Goal: Task Accomplishment & Management: Manage account settings

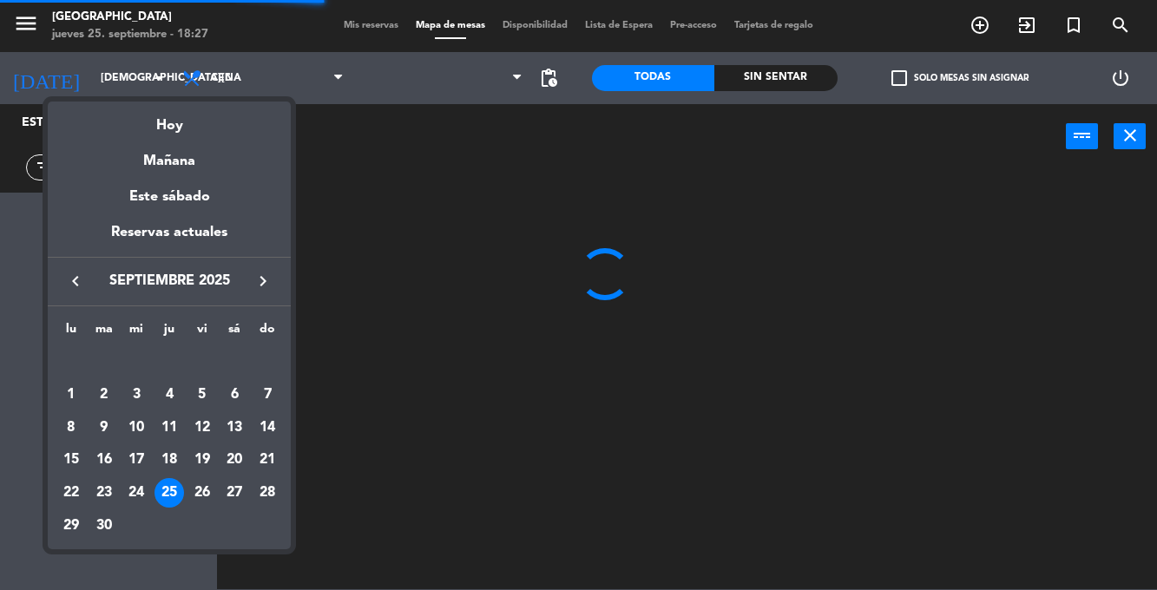
click at [387, 159] on div at bounding box center [578, 295] width 1157 height 590
click at [127, 63] on input "[DEMOGRAPHIC_DATA][DATE]" at bounding box center [165, 78] width 147 height 30
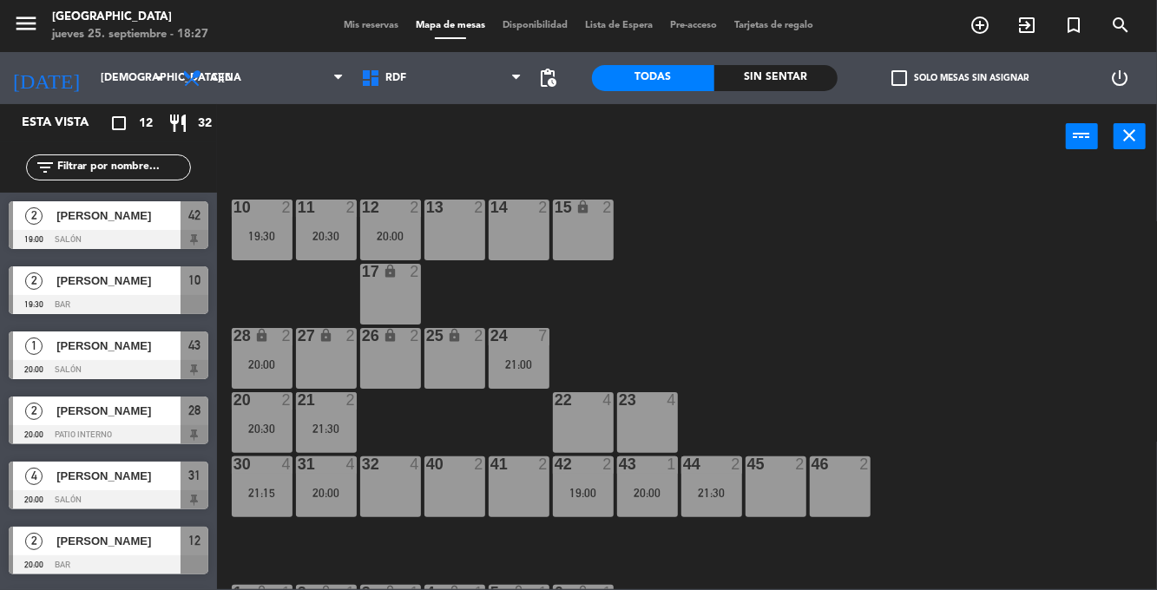
click at [155, 82] on icon "arrow_drop_down" at bounding box center [158, 78] width 21 height 21
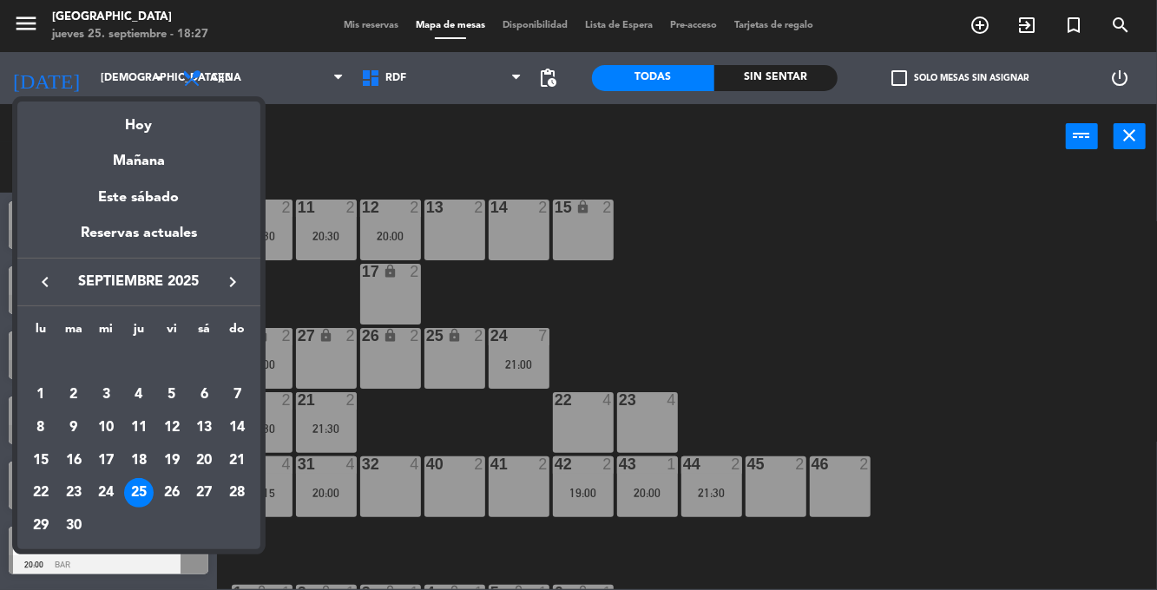
click at [108, 496] on div "24" at bounding box center [106, 493] width 30 height 30
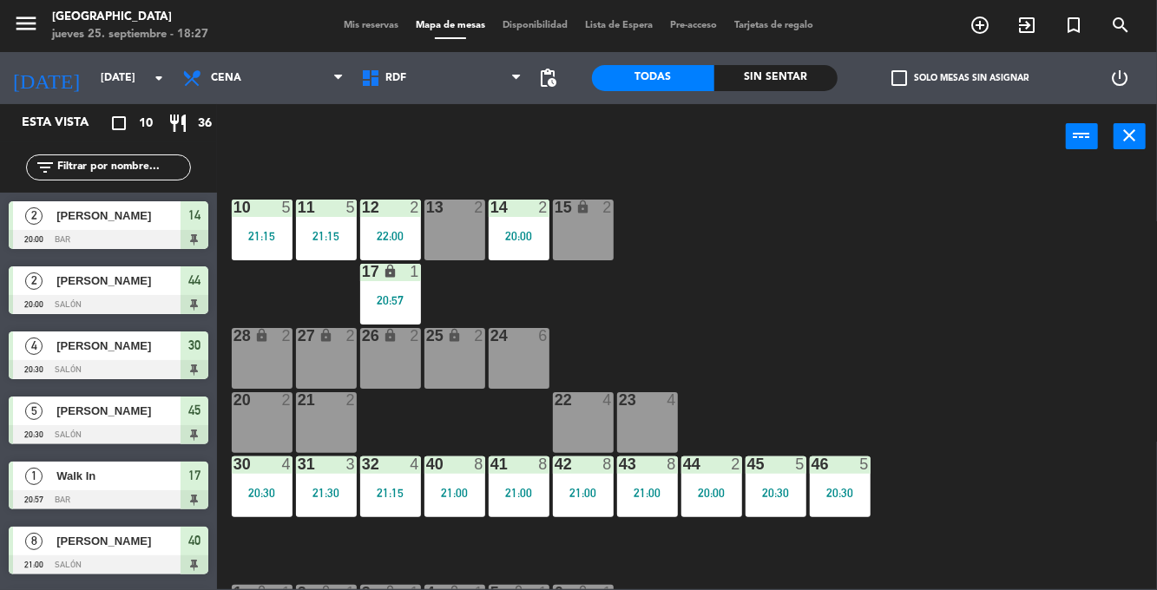
click at [404, 288] on div "17 lock 1 20:57" at bounding box center [390, 294] width 61 height 61
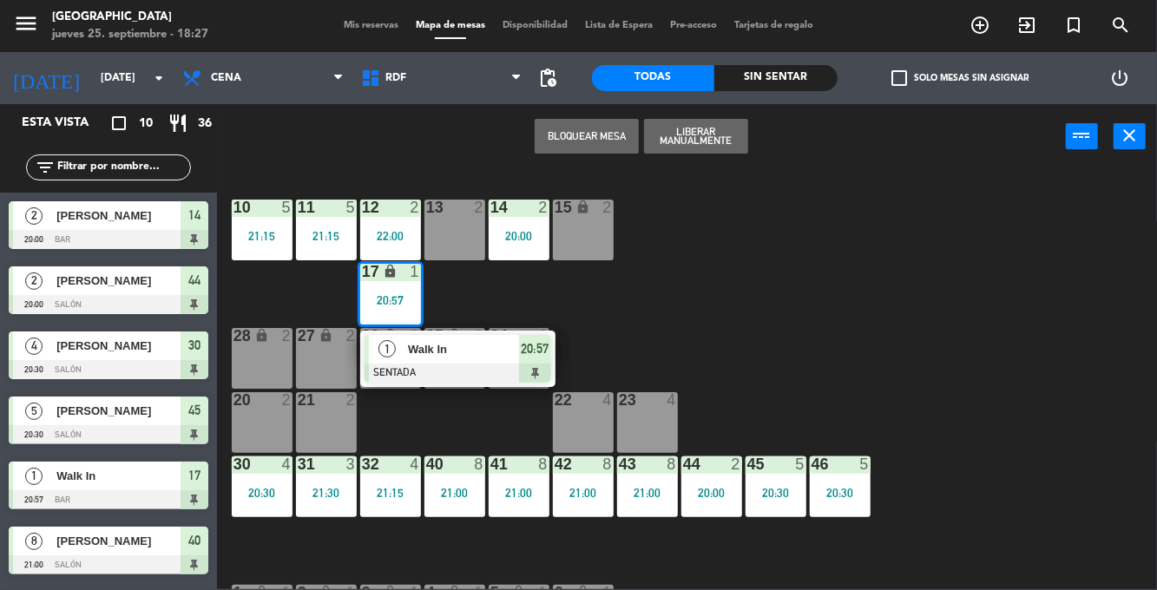
click at [508, 351] on span "Walk In" at bounding box center [463, 349] width 111 height 18
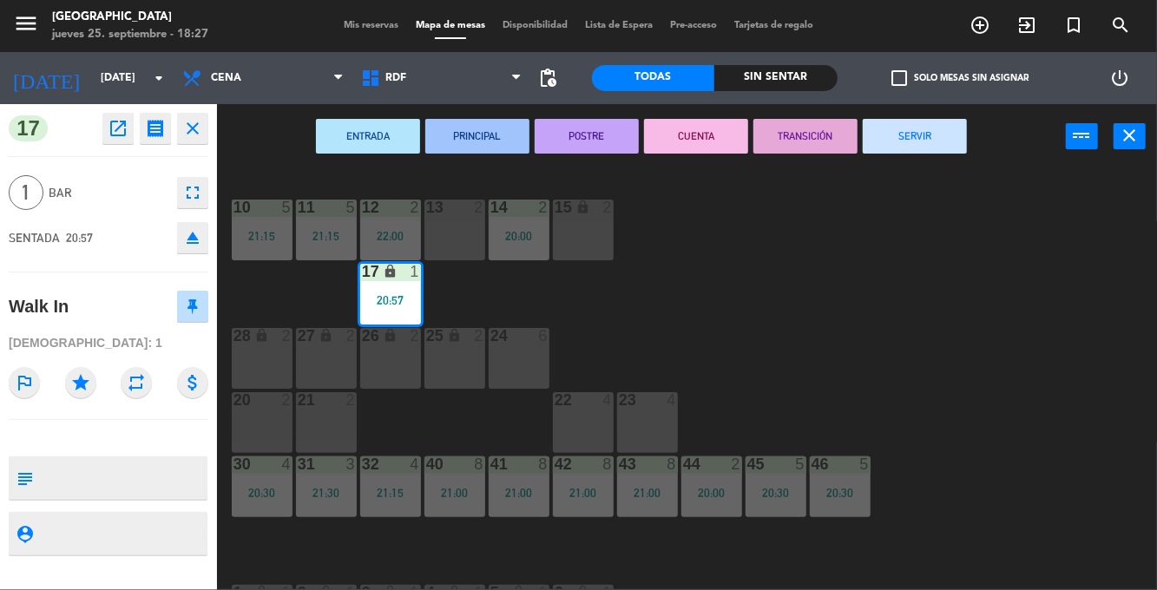
click at [936, 135] on button "SERVIR" at bounding box center [915, 136] width 104 height 35
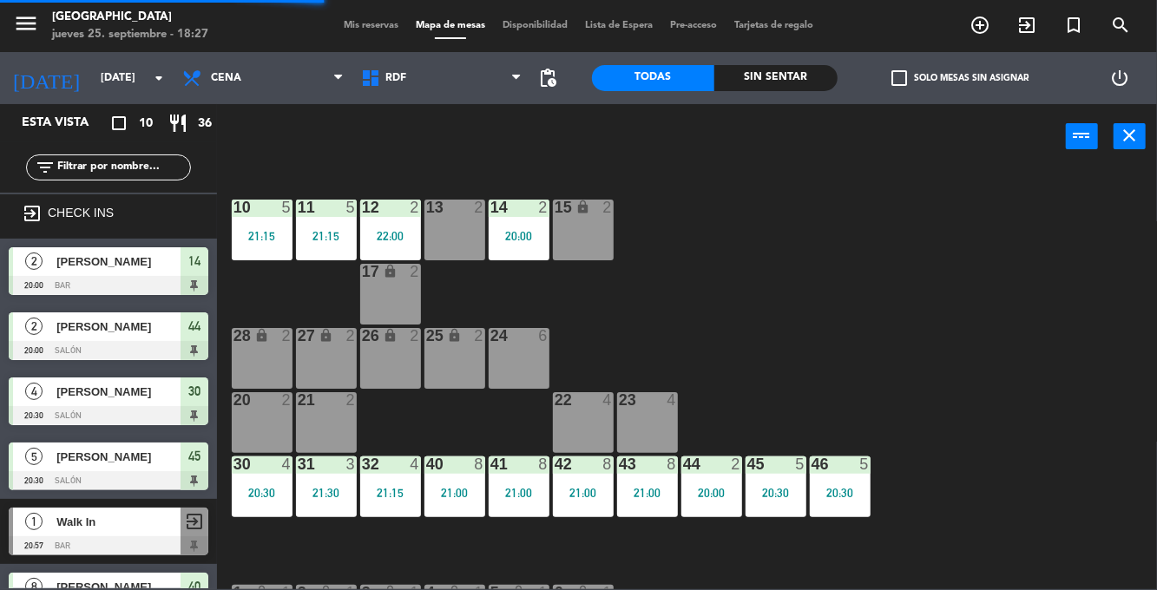
click at [833, 489] on div "20:30" at bounding box center [840, 493] width 61 height 12
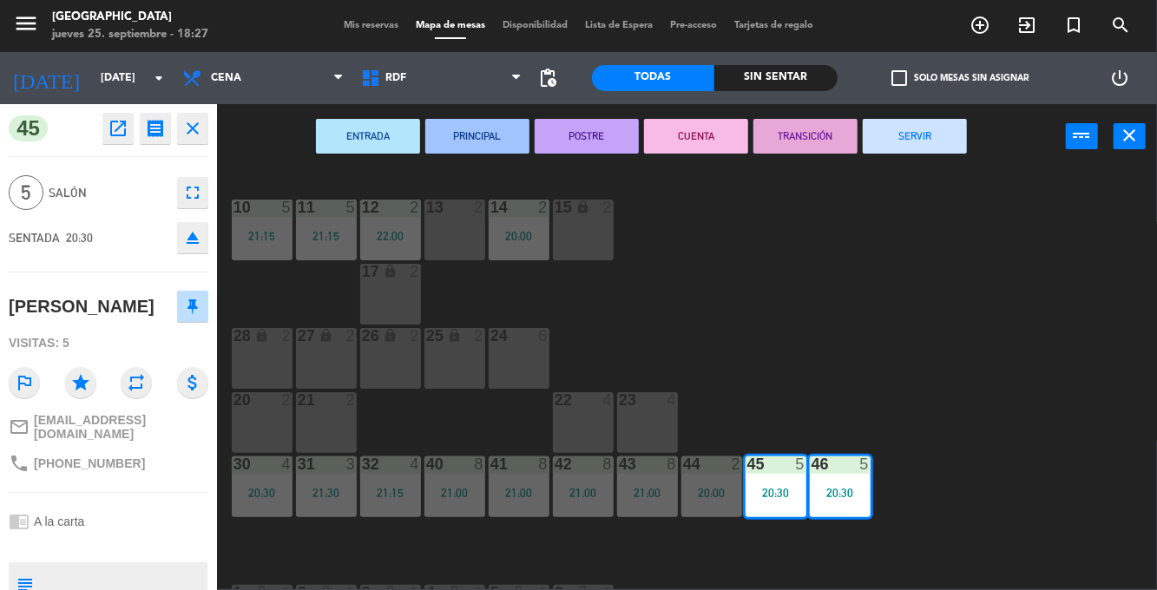
click at [932, 149] on button "SERVIR" at bounding box center [915, 136] width 104 height 35
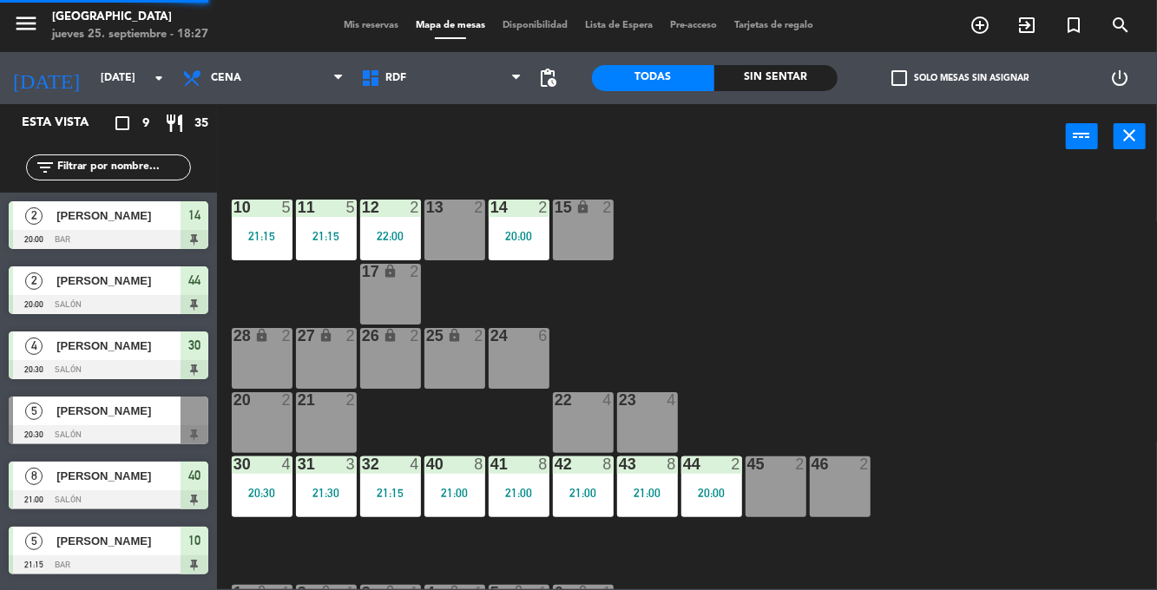
click at [722, 491] on div "20:00" at bounding box center [711, 493] width 61 height 12
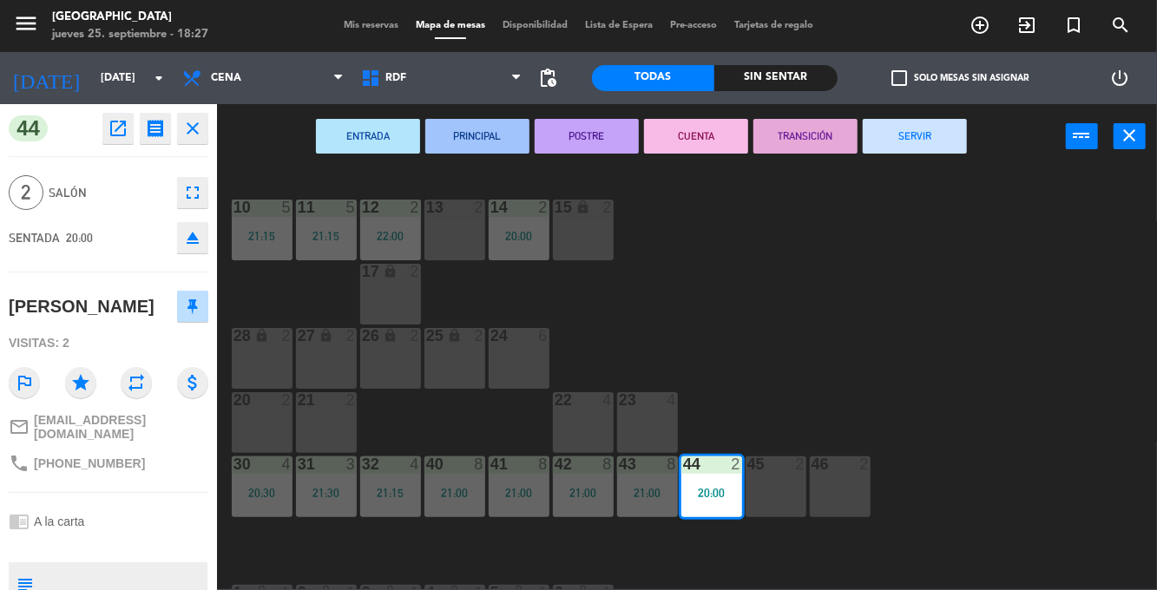
click at [941, 148] on button "SERVIR" at bounding box center [915, 136] width 104 height 35
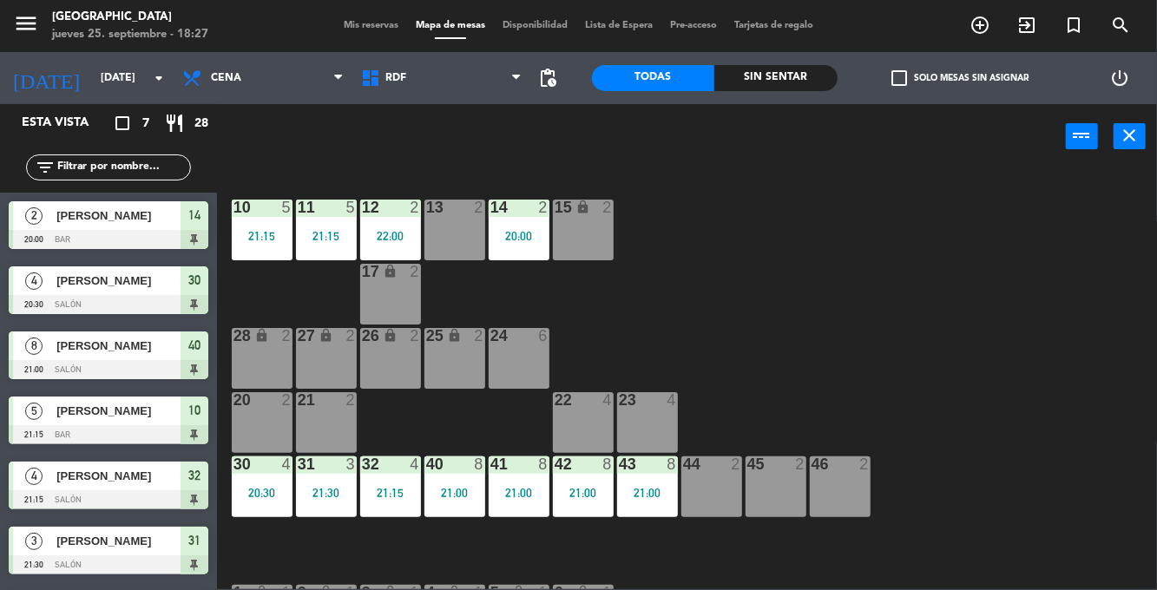
click at [649, 499] on div "21:00" at bounding box center [647, 493] width 61 height 12
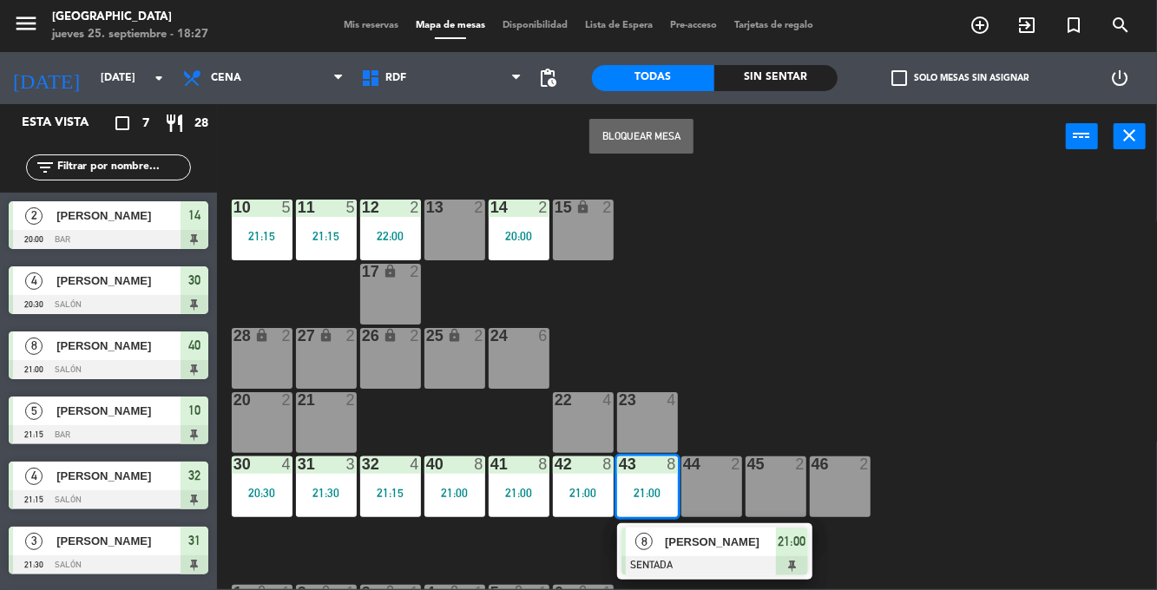
click at [655, 556] on div at bounding box center [714, 565] width 187 height 19
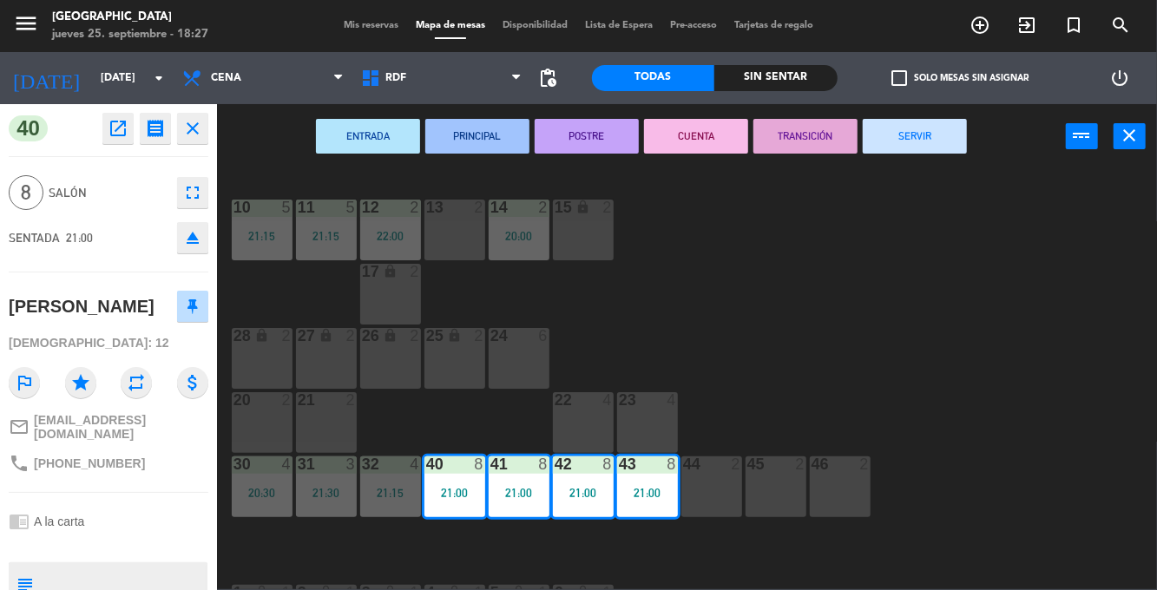
click at [942, 153] on button "SERVIR" at bounding box center [915, 136] width 104 height 35
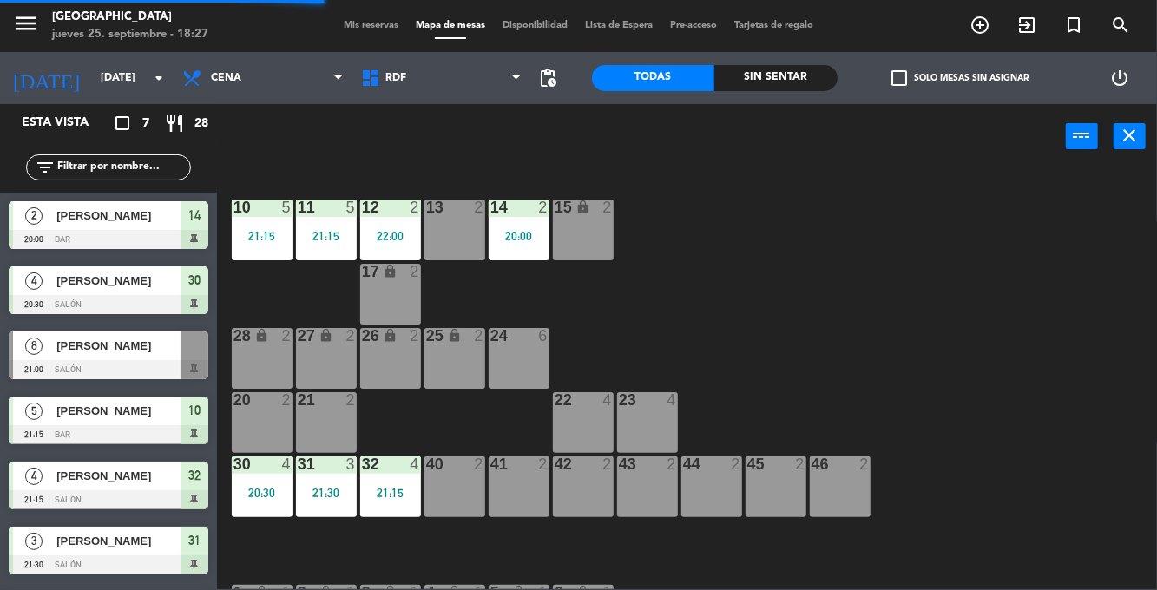
click at [406, 496] on div "21:15" at bounding box center [390, 493] width 61 height 12
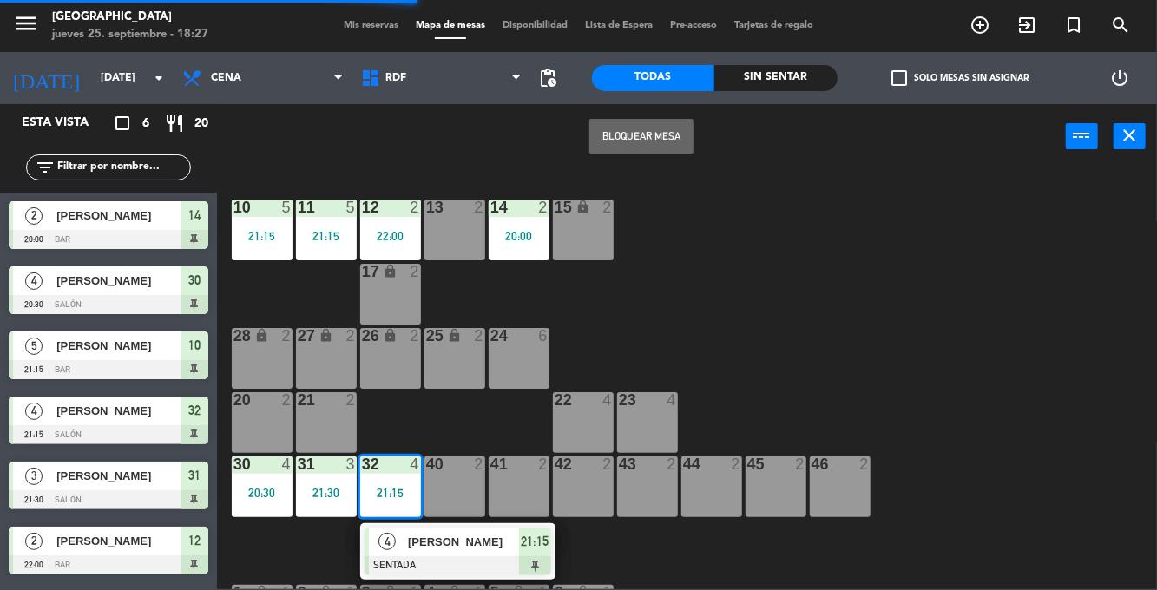
click at [457, 562] on div at bounding box center [457, 565] width 187 height 19
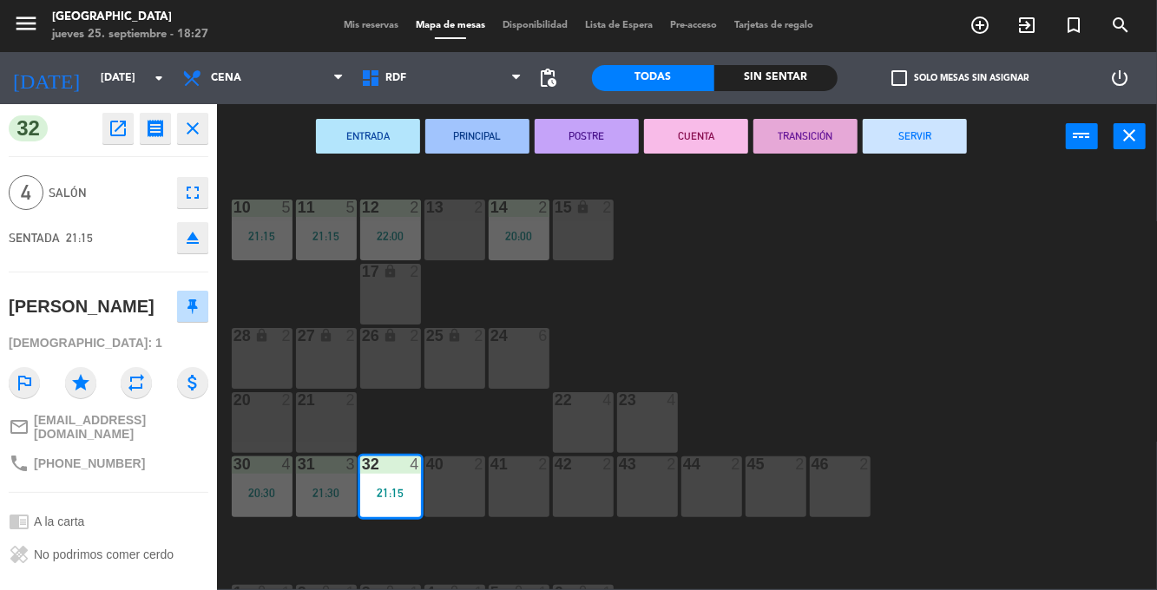
click at [939, 145] on button "SERVIR" at bounding box center [915, 136] width 104 height 35
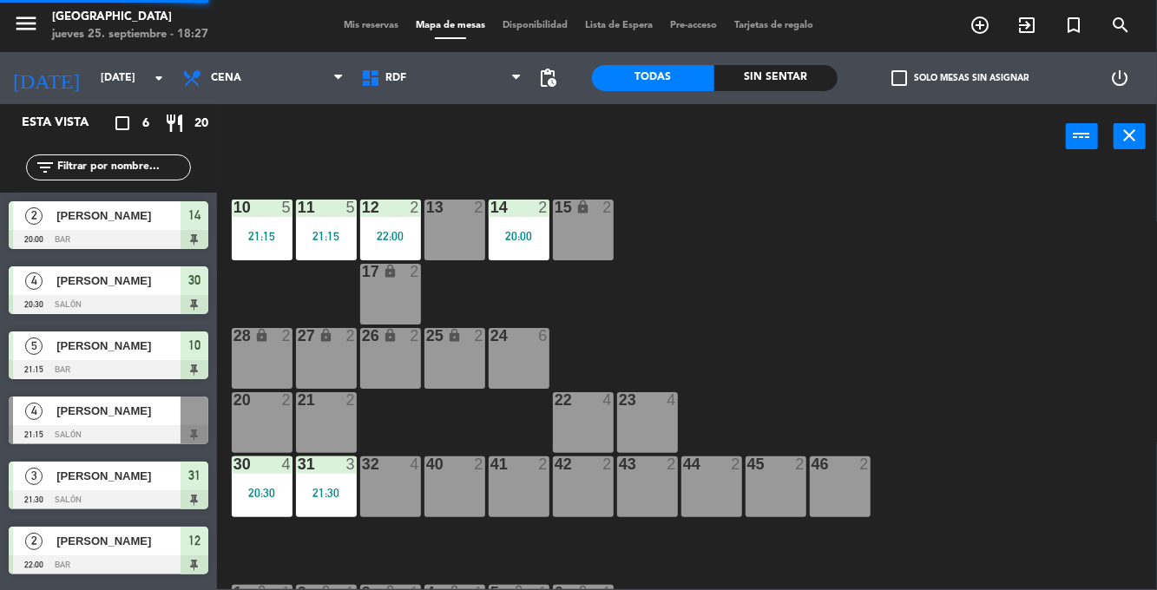
click at [338, 501] on div "31 3 21:30" at bounding box center [326, 486] width 61 height 61
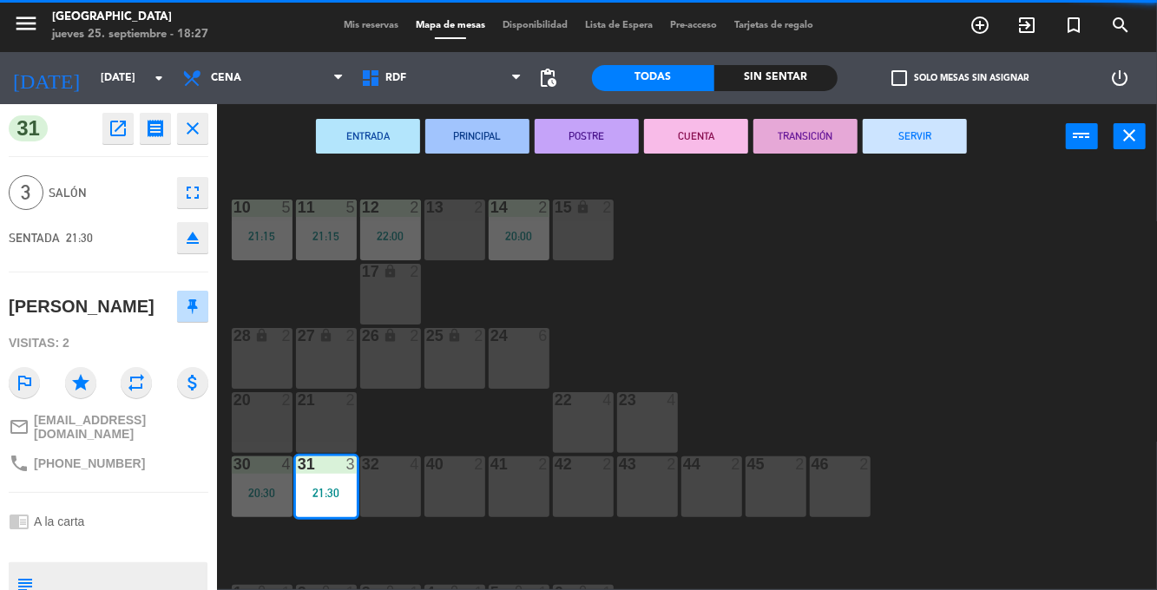
click at [921, 138] on button "SERVIR" at bounding box center [915, 136] width 104 height 35
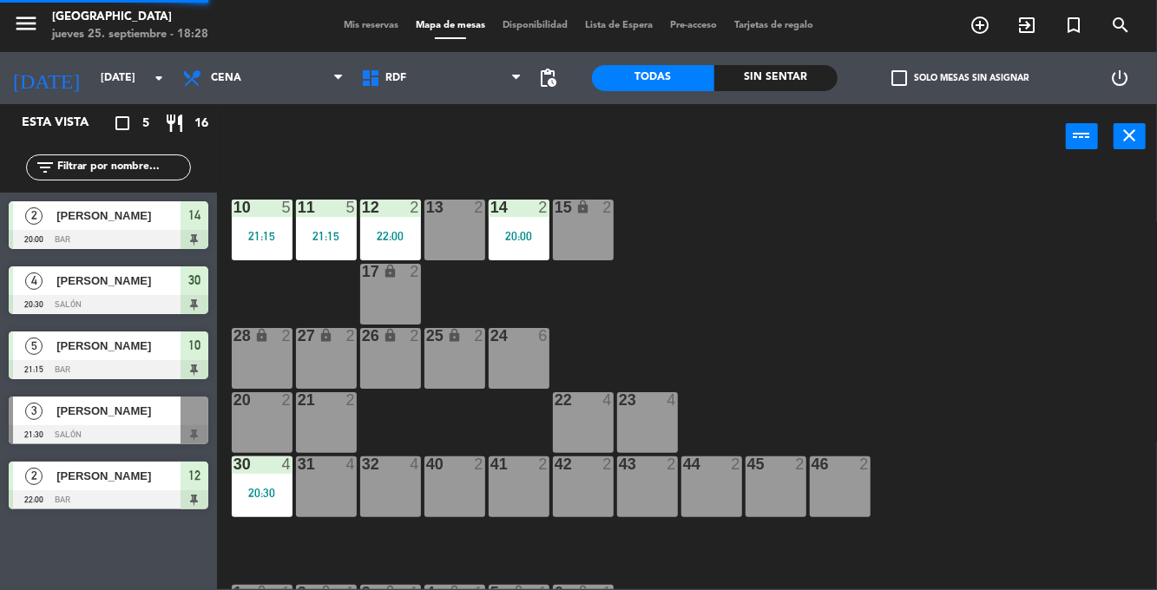
click at [285, 490] on div "20:30" at bounding box center [262, 493] width 61 height 12
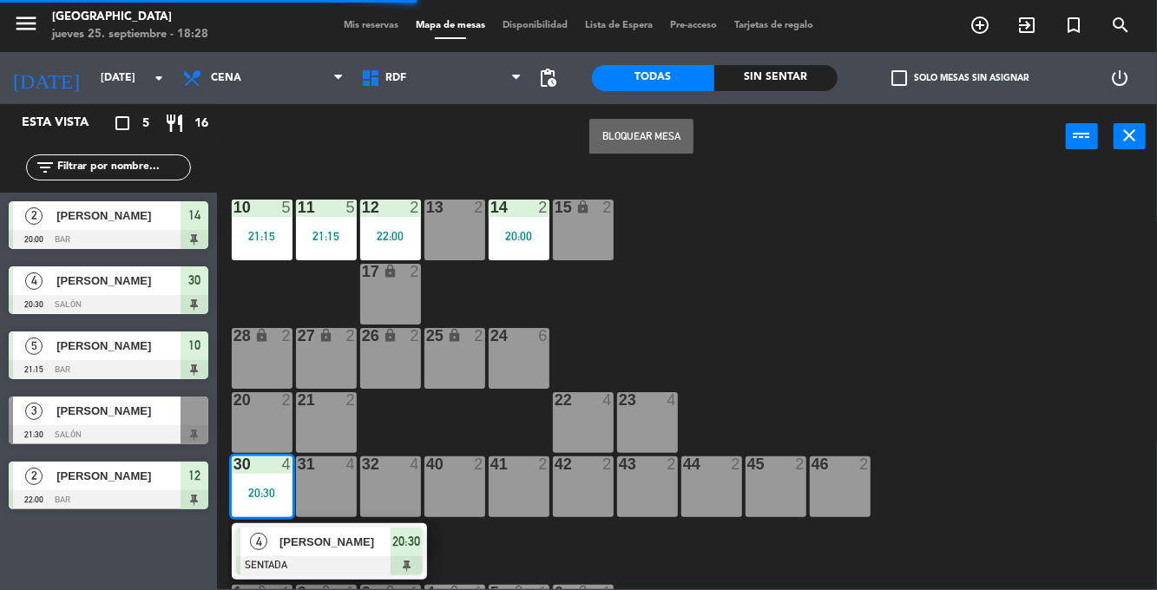
click at [340, 566] on div at bounding box center [329, 565] width 187 height 19
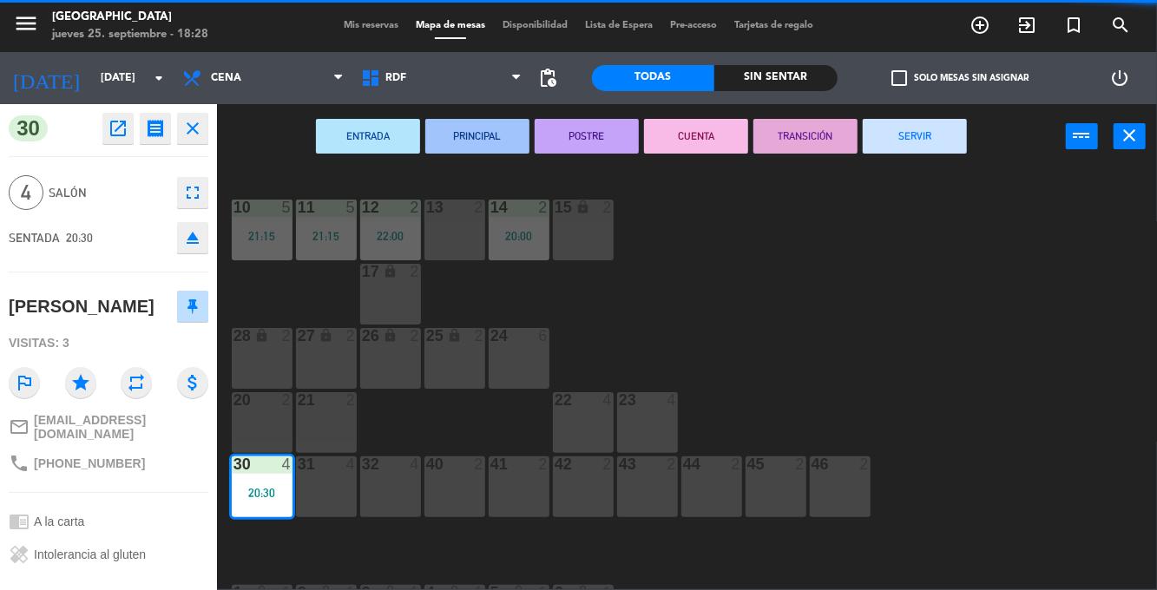
click at [929, 148] on button "SERVIR" at bounding box center [915, 136] width 104 height 35
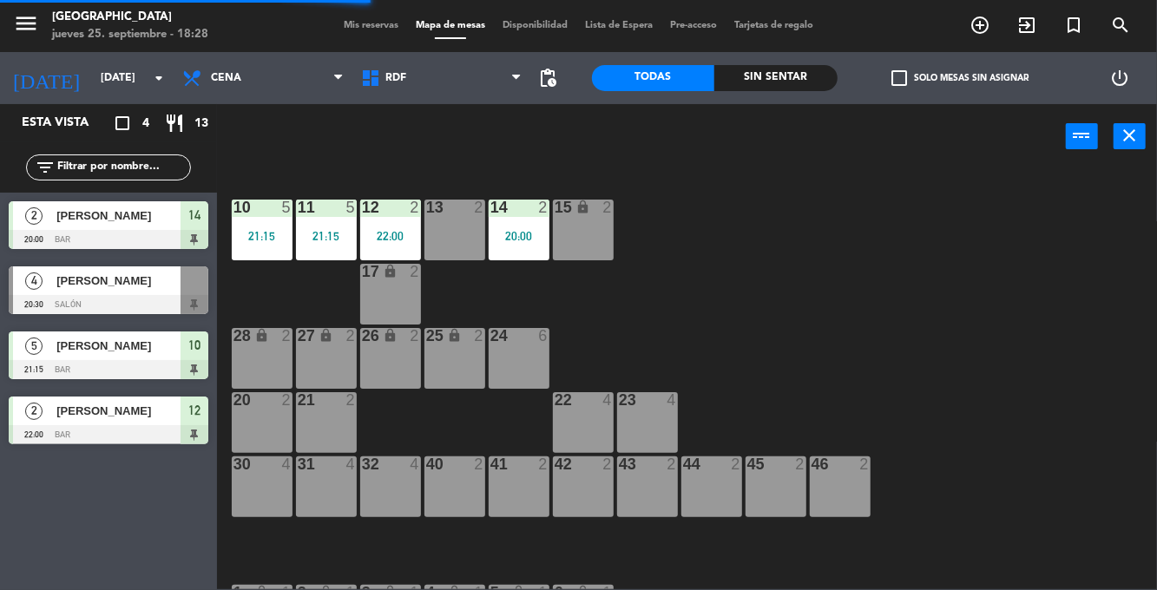
click at [275, 245] on div "10 5 21:15" at bounding box center [262, 230] width 61 height 61
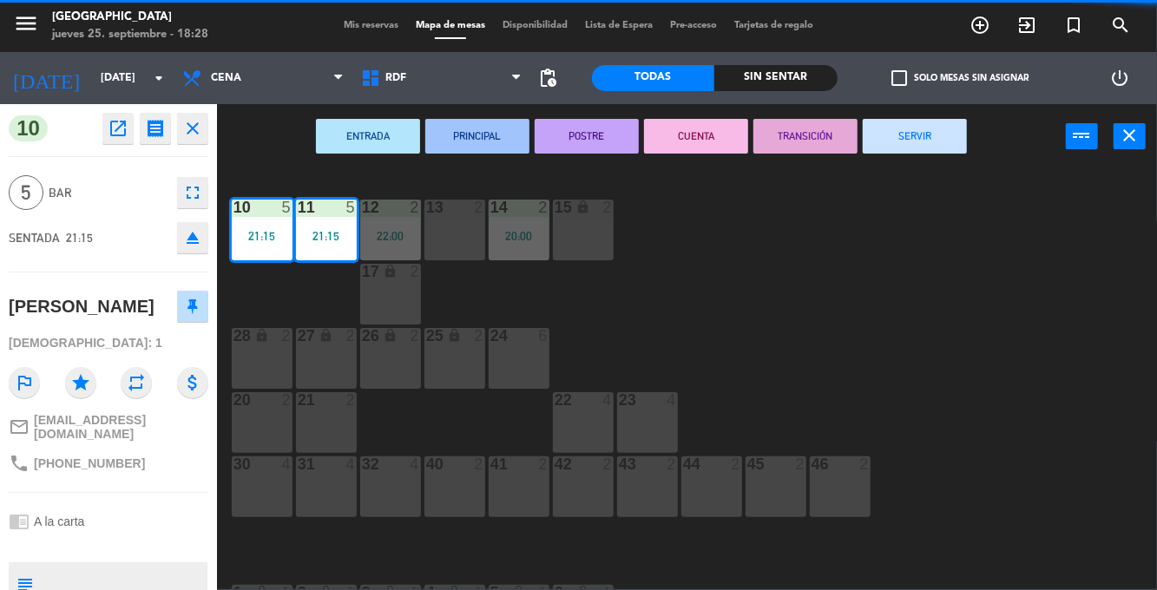
click at [866, 139] on button "SERVIR" at bounding box center [915, 136] width 104 height 35
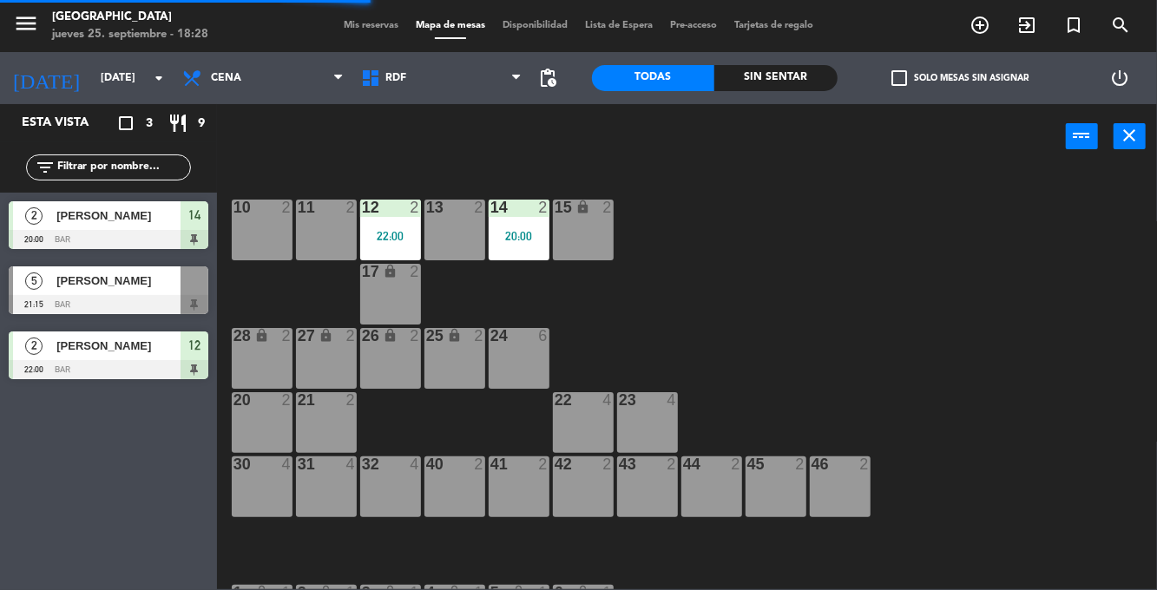
click at [386, 220] on div "12 2 22:00" at bounding box center [390, 230] width 61 height 61
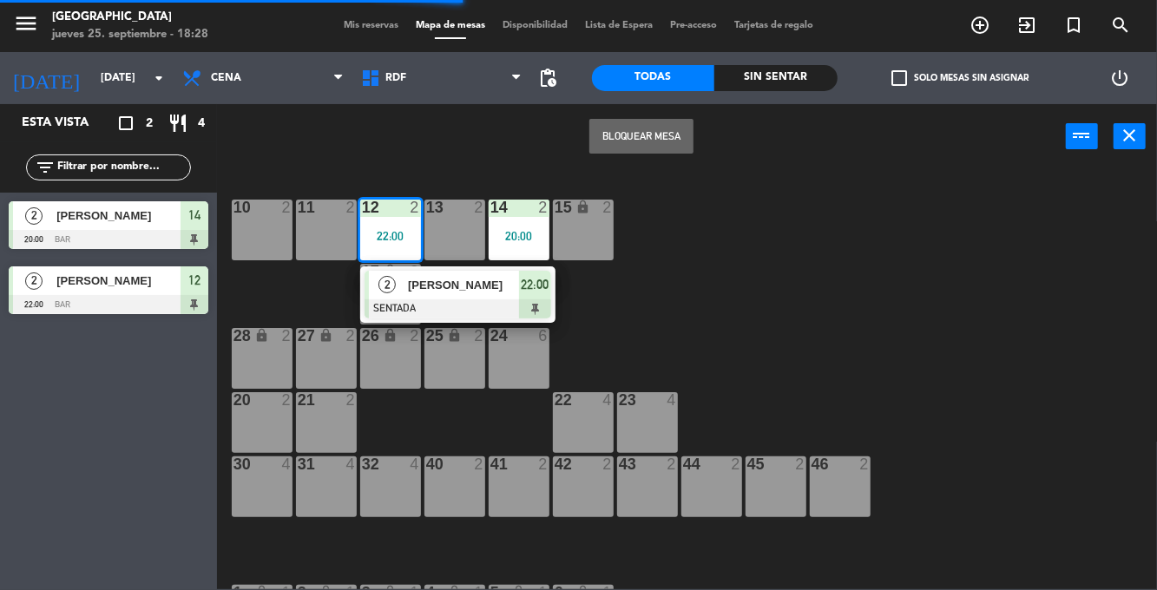
click at [476, 312] on div at bounding box center [457, 308] width 187 height 19
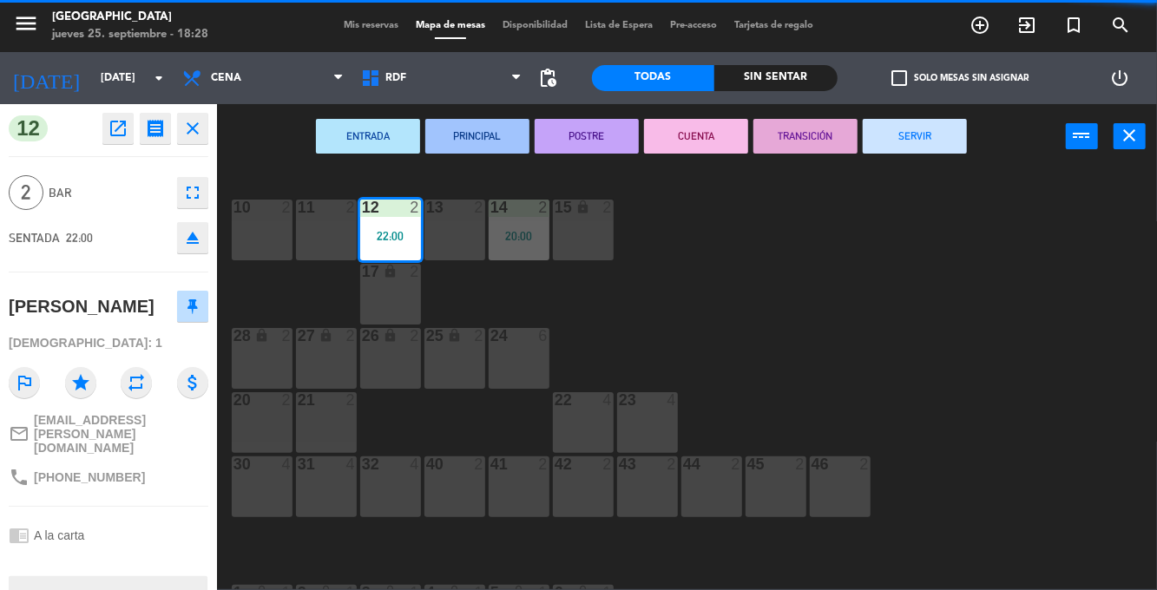
click at [917, 132] on button "SERVIR" at bounding box center [915, 136] width 104 height 35
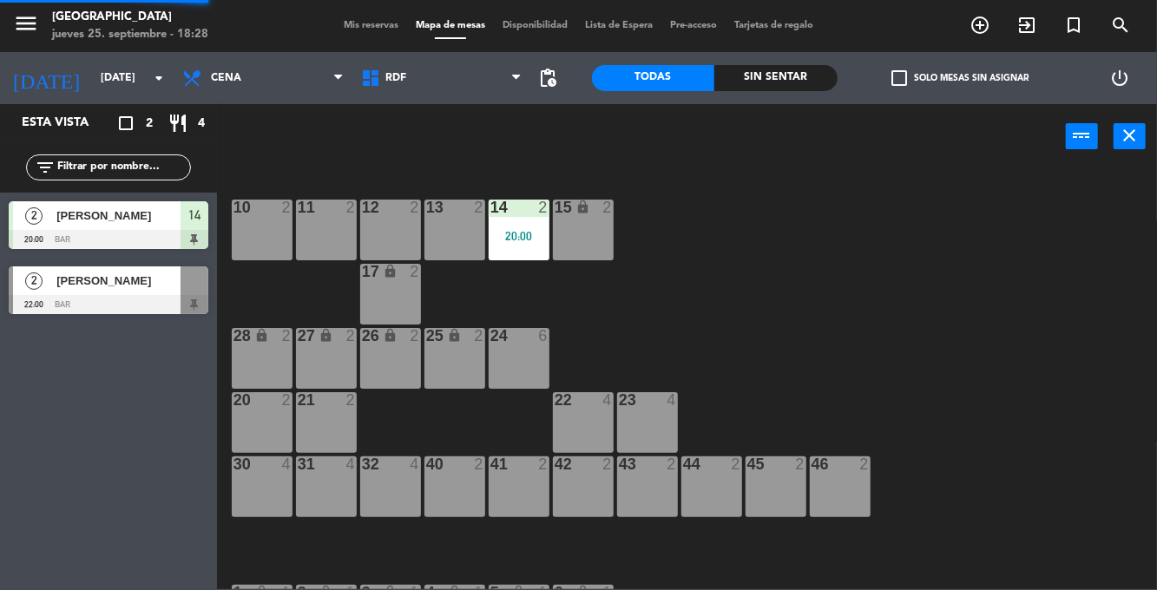
click at [515, 241] on div "20:00" at bounding box center [519, 236] width 61 height 12
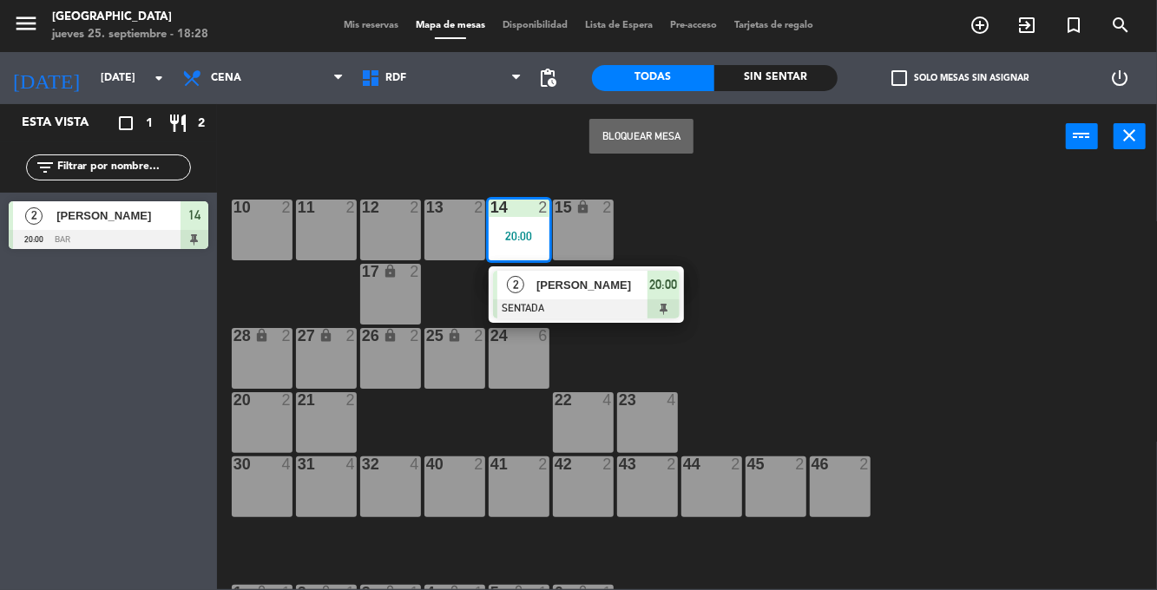
click at [636, 296] on div "[PERSON_NAME]" at bounding box center [591, 285] width 113 height 29
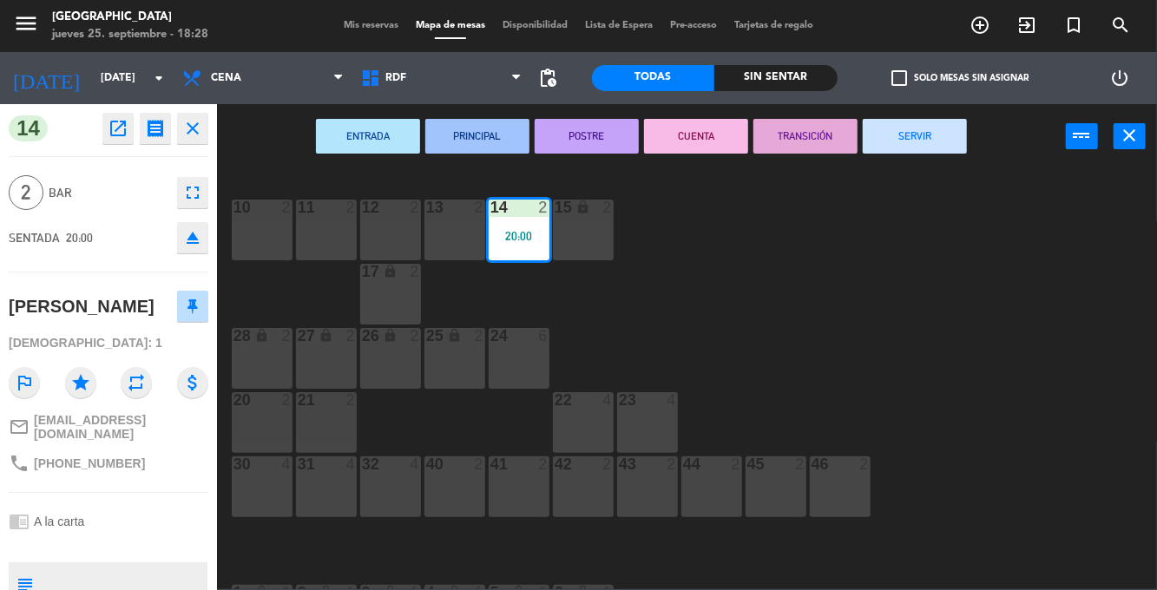
click at [918, 137] on button "SERVIR" at bounding box center [915, 136] width 104 height 35
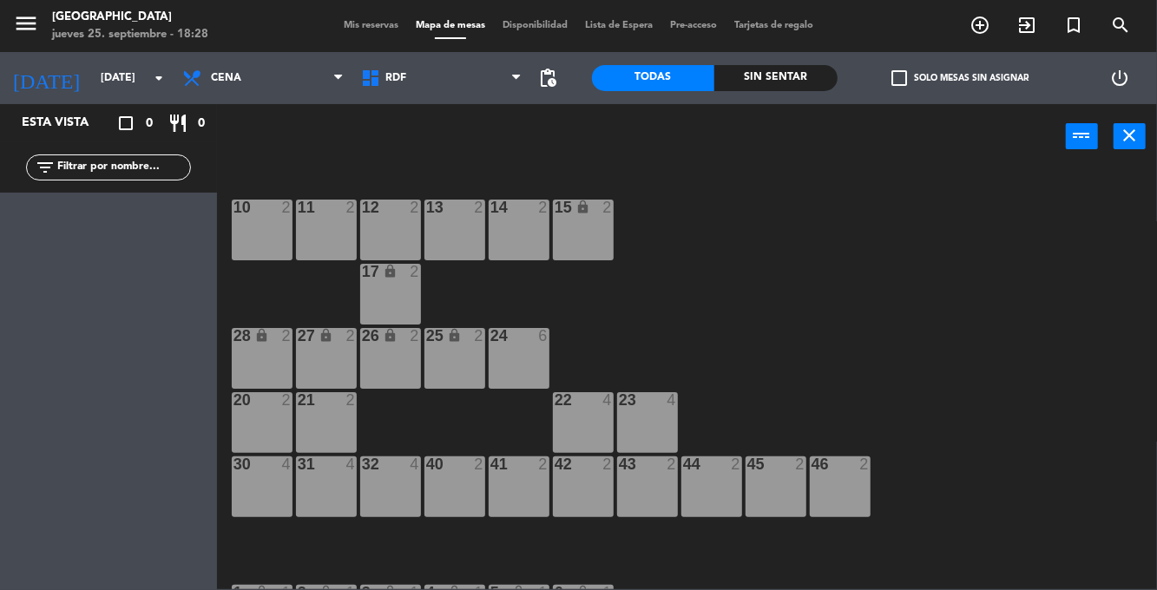
click at [123, 69] on input "[DATE]" at bounding box center [165, 78] width 147 height 30
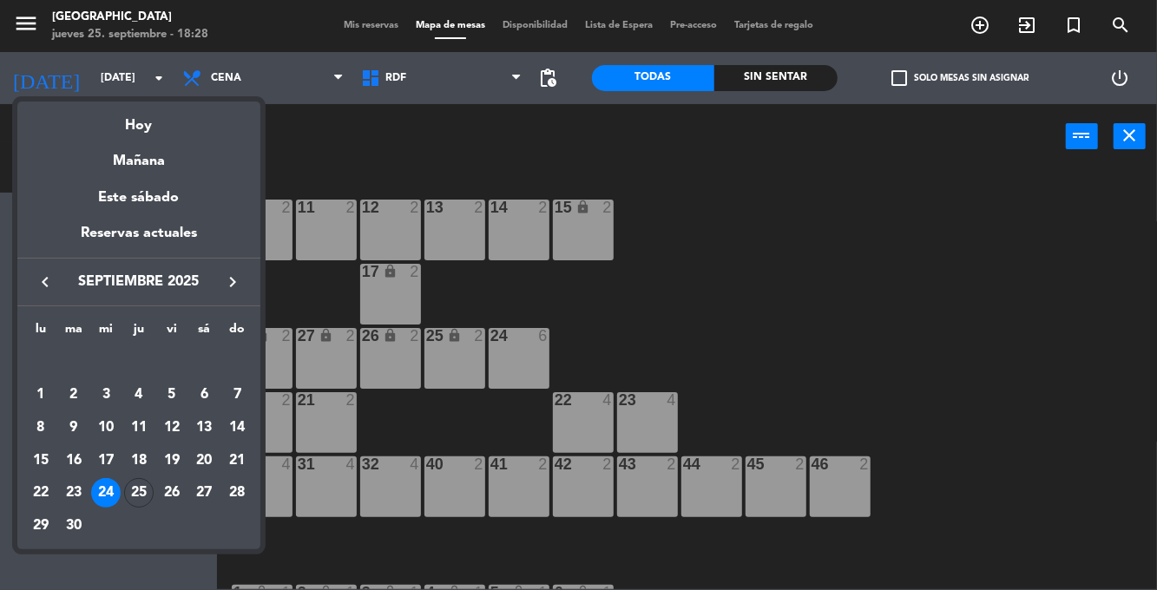
click at [133, 487] on div "25" at bounding box center [139, 493] width 30 height 30
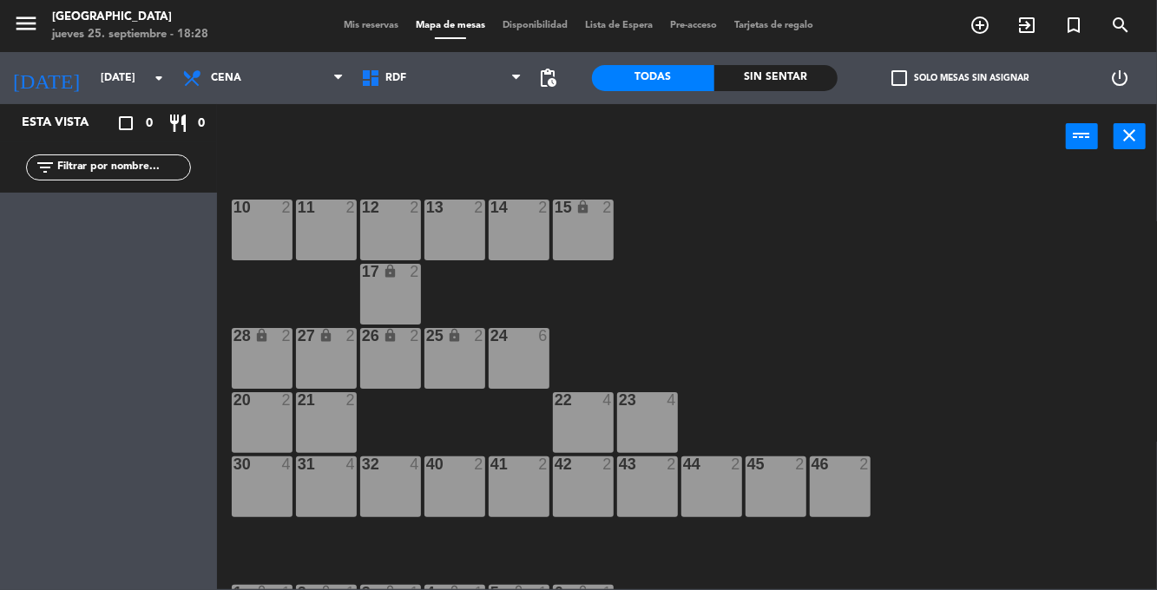
type input "[DEMOGRAPHIC_DATA][DATE]"
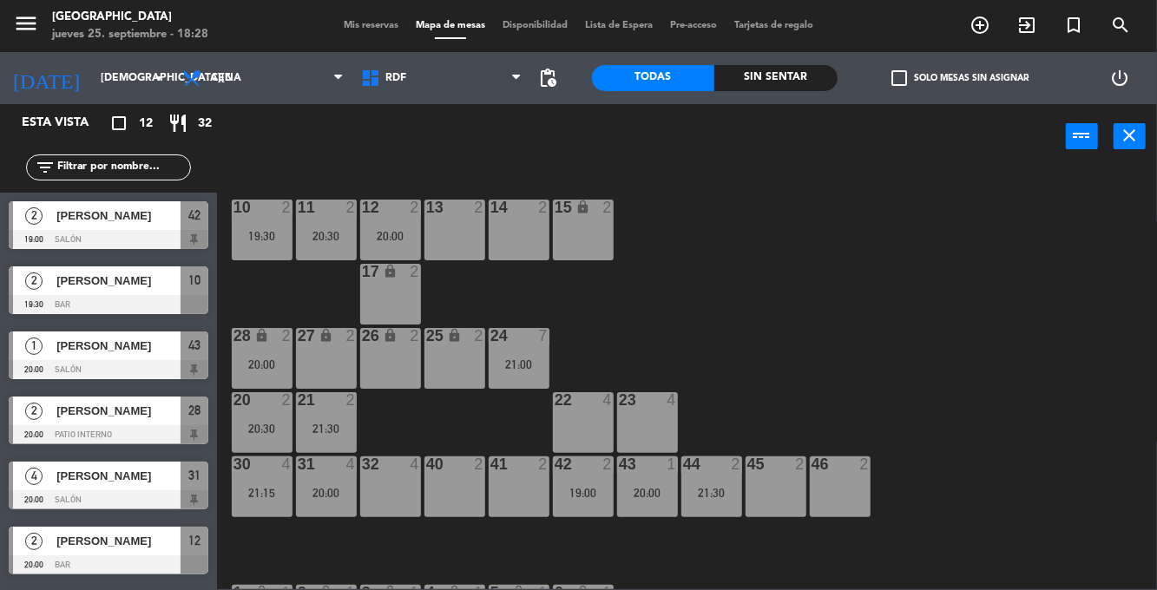
click at [358, 25] on span "Mis reservas" at bounding box center [371, 26] width 72 height 10
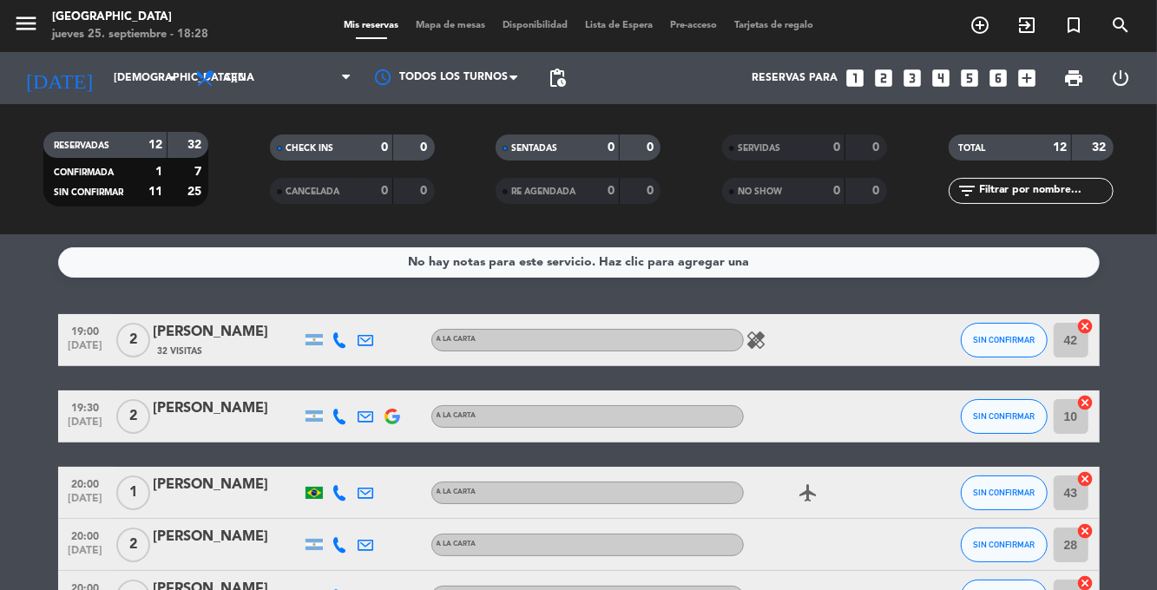
click at [764, 343] on icon "healing" at bounding box center [756, 340] width 21 height 21
click at [1128, 313] on div "No hay notas para este servicio. Haz clic para agregar una 19:00 [DATE] 2 [PERS…" at bounding box center [578, 412] width 1157 height 356
click at [996, 339] on span "SIN CONFIRMAR" at bounding box center [1004, 340] width 62 height 10
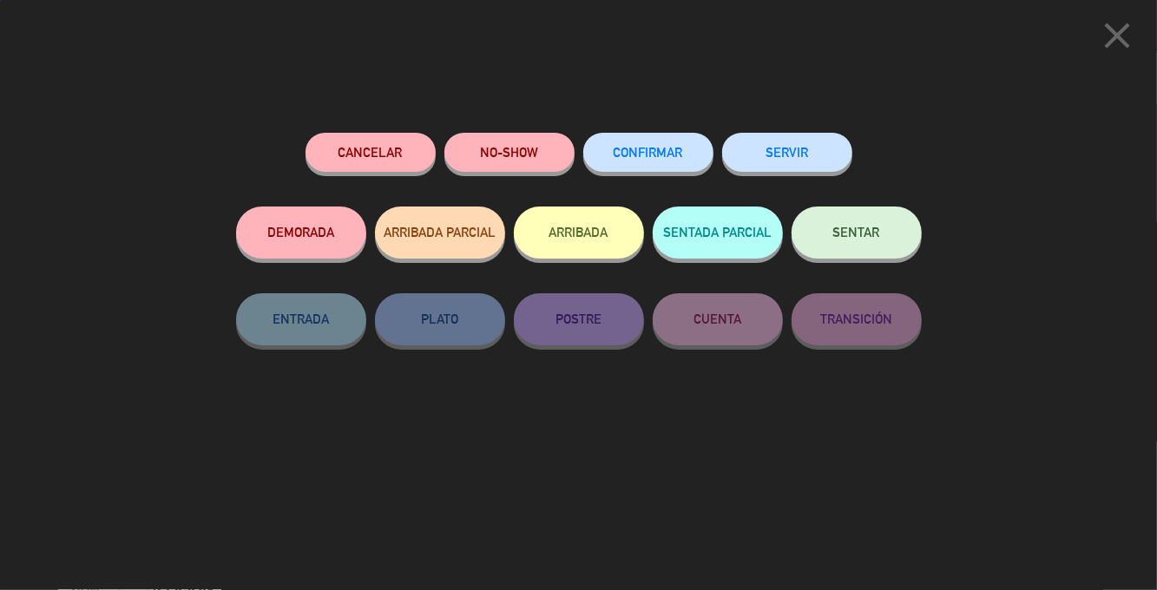
click at [676, 149] on span "CONFIRMAR" at bounding box center [648, 152] width 69 height 15
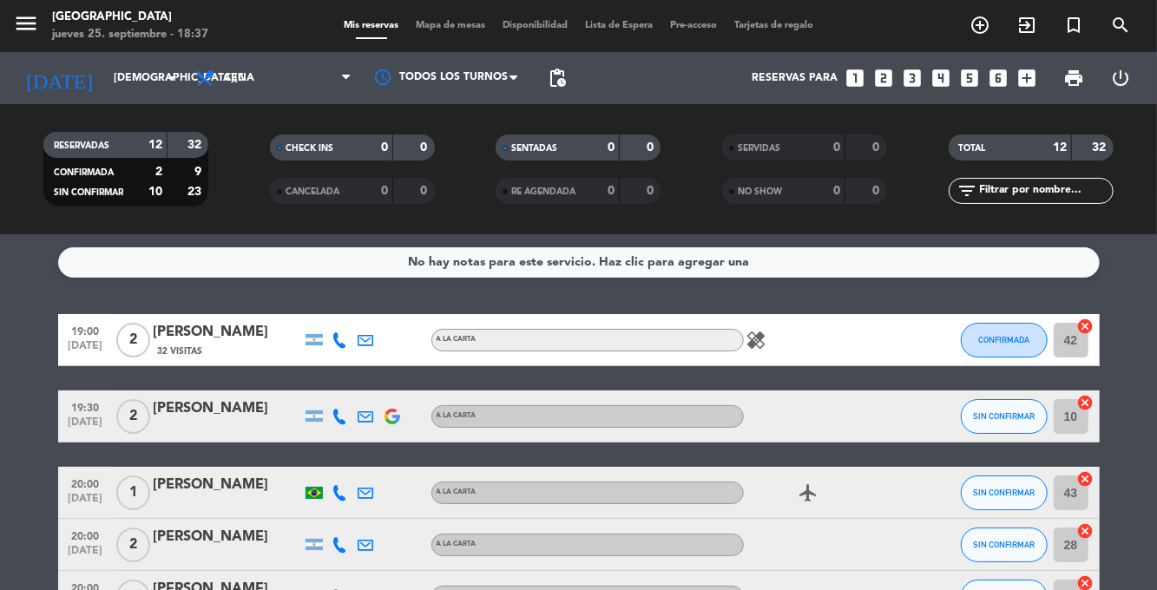
click at [768, 359] on div "healing" at bounding box center [822, 339] width 156 height 51
click at [431, 24] on span "Mapa de mesas" at bounding box center [450, 26] width 87 height 10
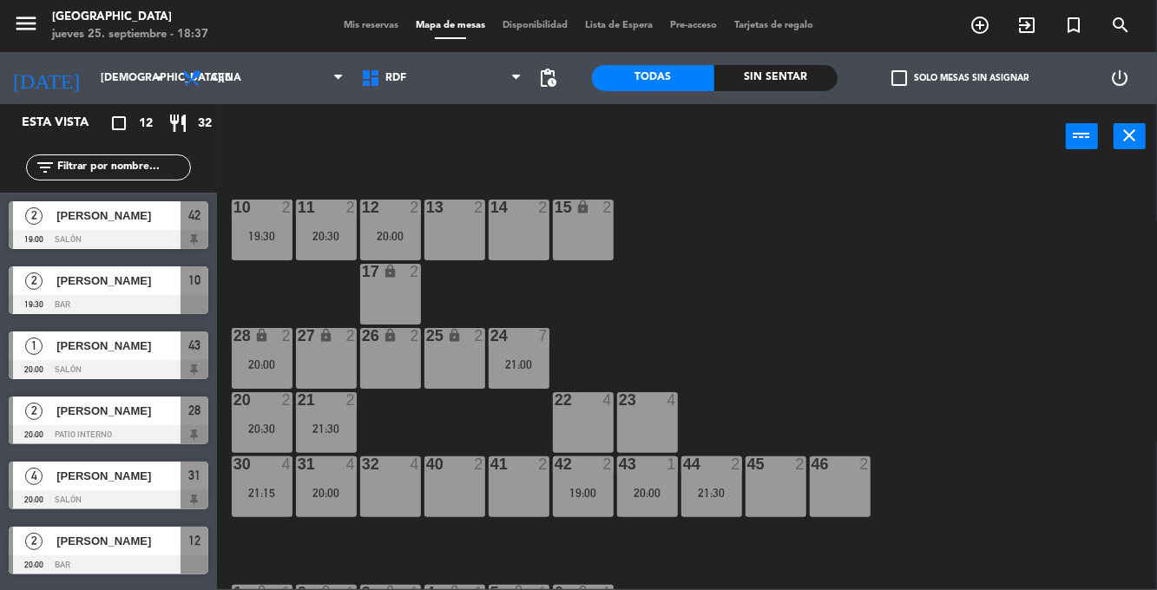
click at [643, 489] on div "20:00" at bounding box center [647, 493] width 61 height 12
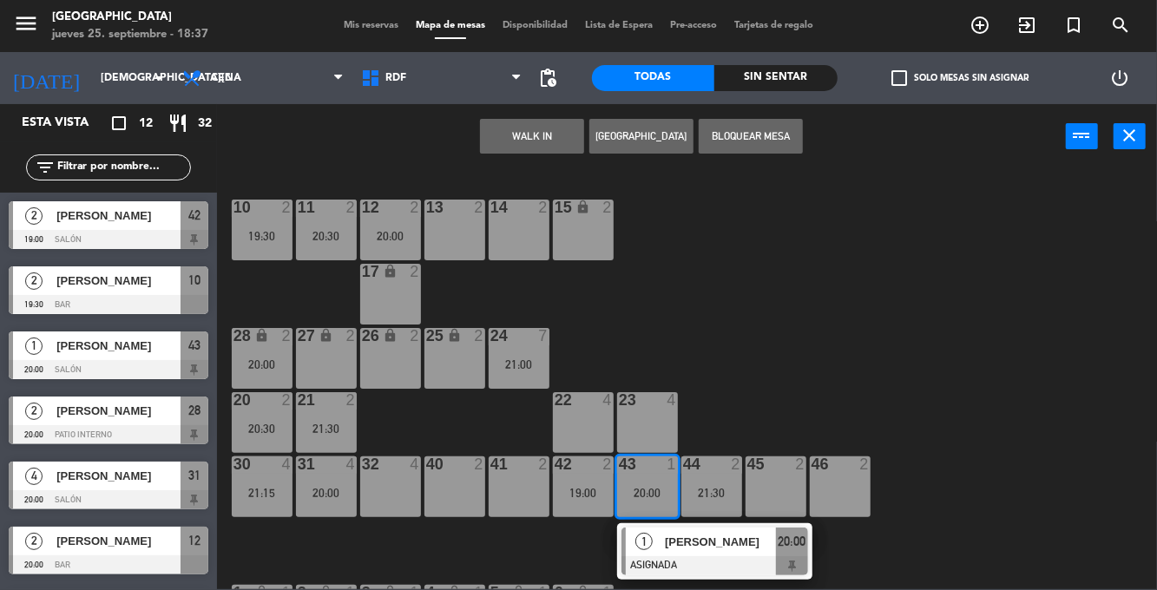
click at [732, 377] on div "10 2 19:30 11 2 20:30 12 2 20:00 13 2 14 2 15 lock 2 17 lock 2 24 7 21:00 25 lo…" at bounding box center [692, 378] width 929 height 421
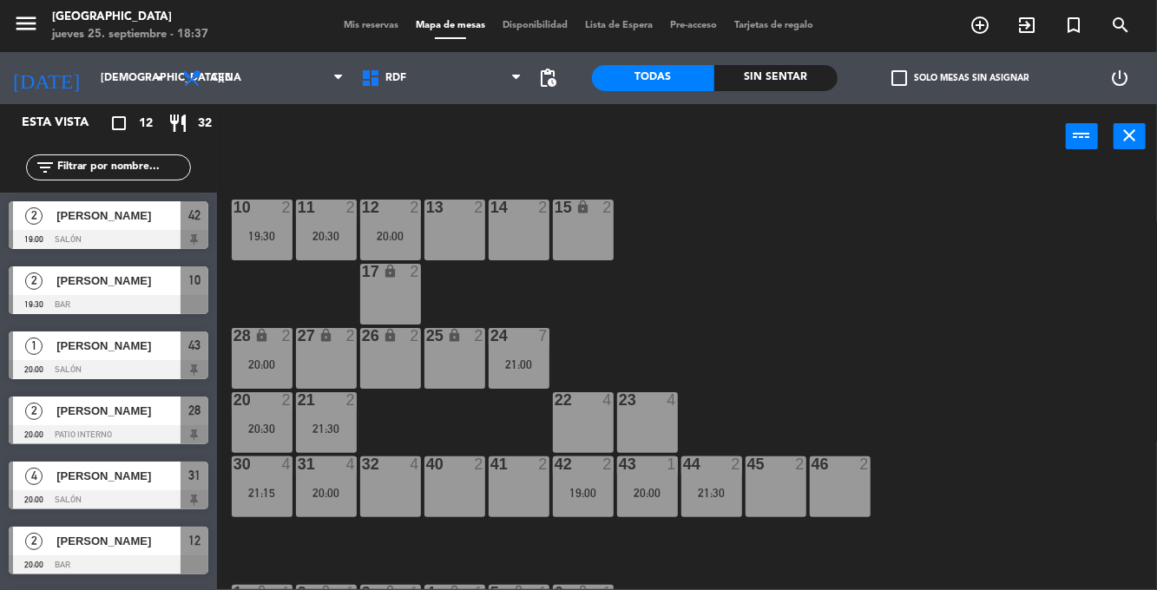
click at [575, 512] on div "42 2 19:00" at bounding box center [583, 486] width 61 height 61
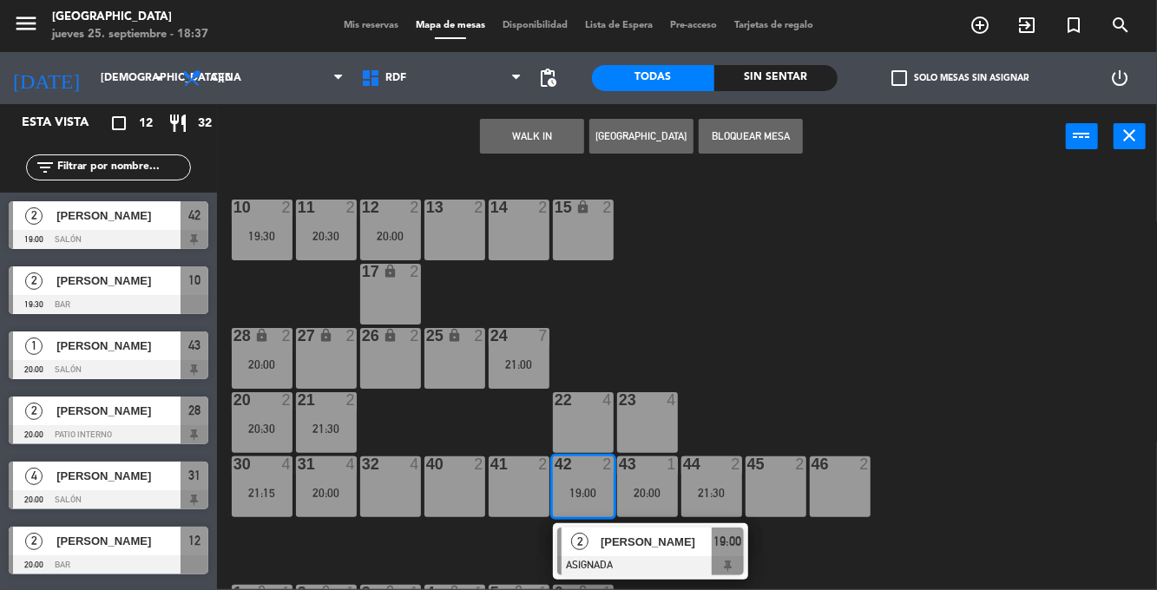
click at [332, 420] on div "21 2 21:30" at bounding box center [326, 422] width 61 height 61
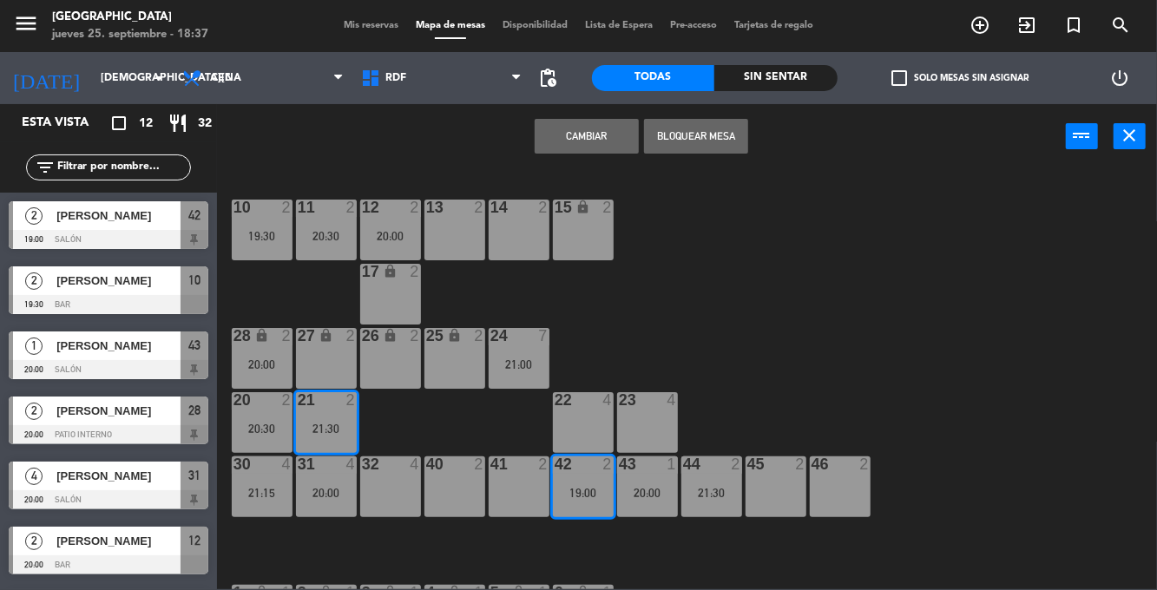
click at [562, 148] on button "Cambiar" at bounding box center [587, 136] width 104 height 35
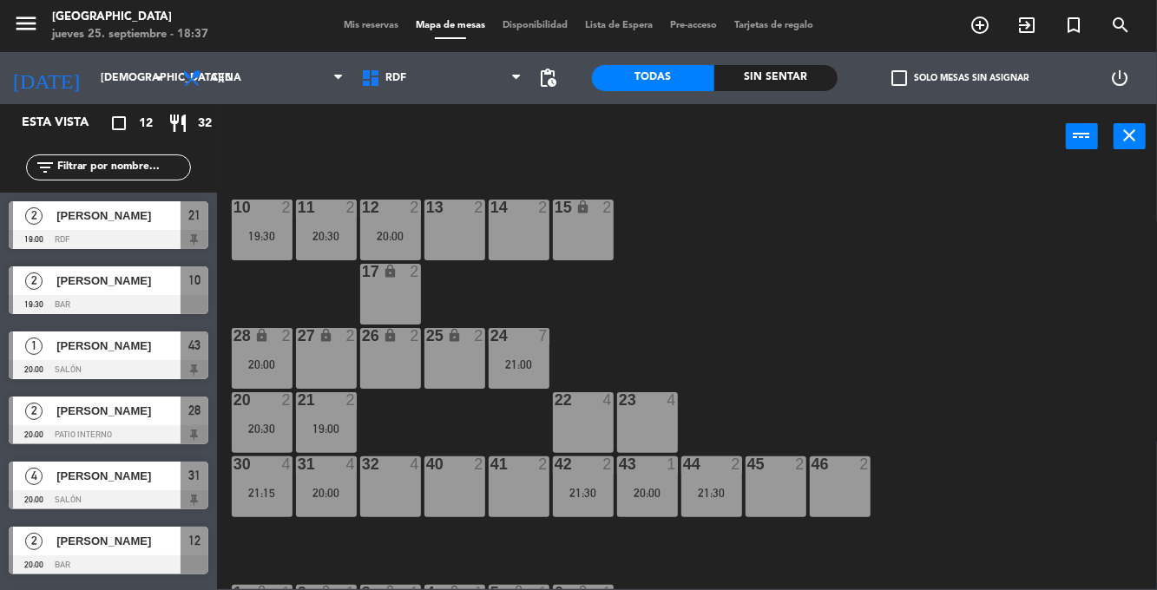
click at [319, 429] on div "19:00" at bounding box center [326, 429] width 61 height 12
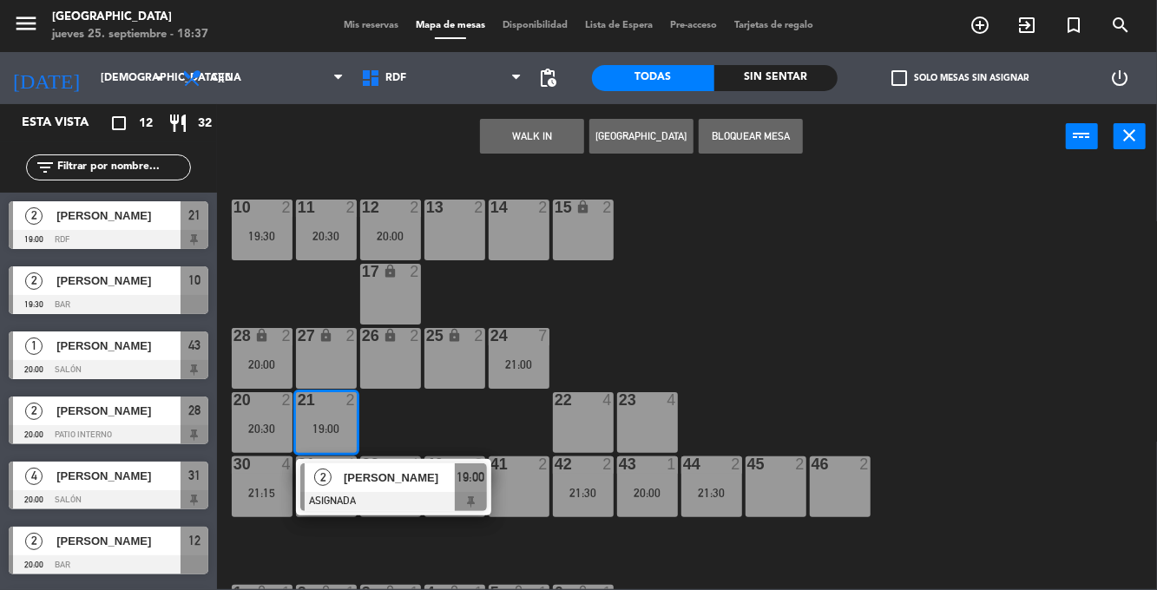
click at [395, 407] on div "10 2 19:30 11 2 20:30 12 2 20:00 13 2 14 2 15 lock 2 17 lock 2 24 7 21:00 25 lo…" at bounding box center [692, 378] width 929 height 421
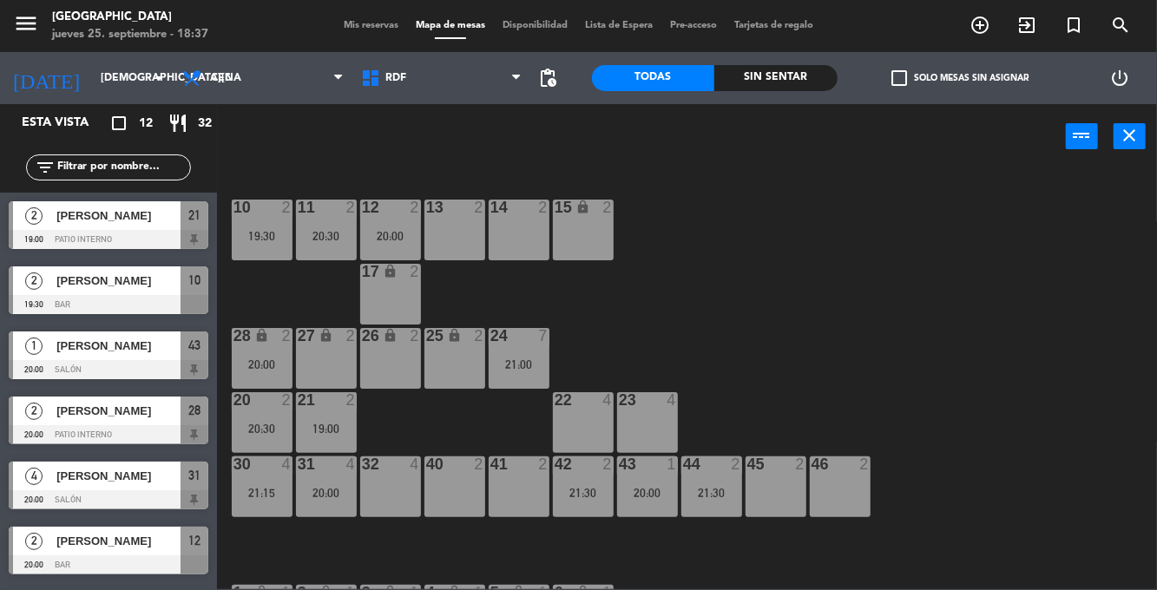
click at [648, 479] on div "43 1 20:00" at bounding box center [647, 486] width 61 height 61
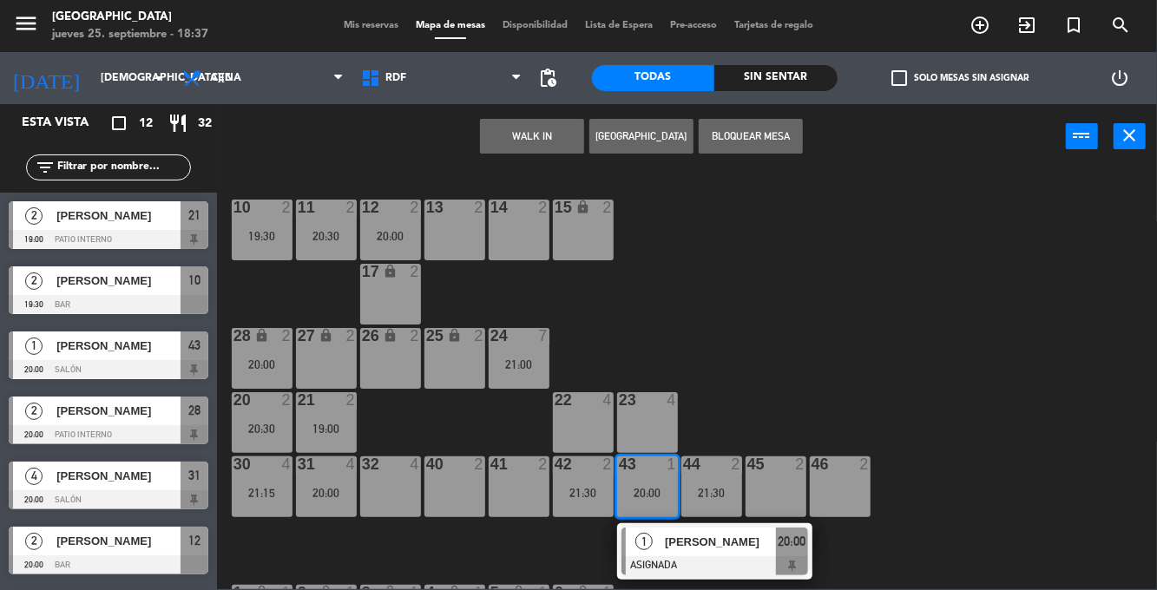
click at [324, 252] on div "11 2 20:30" at bounding box center [326, 230] width 61 height 61
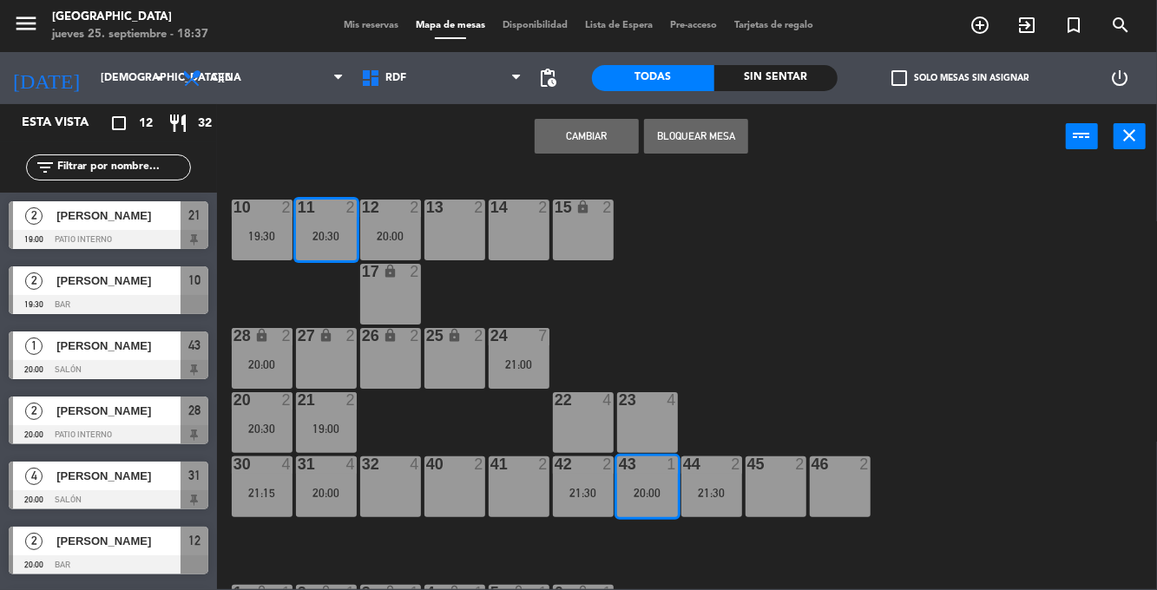
click at [572, 150] on button "Cambiar" at bounding box center [587, 136] width 104 height 35
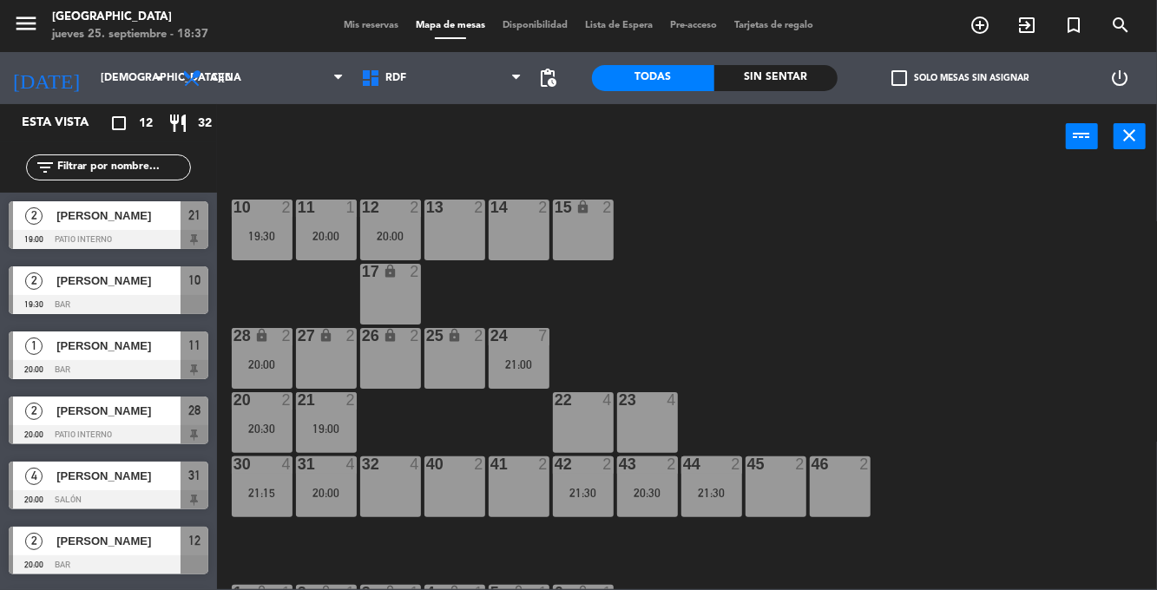
click at [330, 494] on div "20:00" at bounding box center [326, 493] width 61 height 12
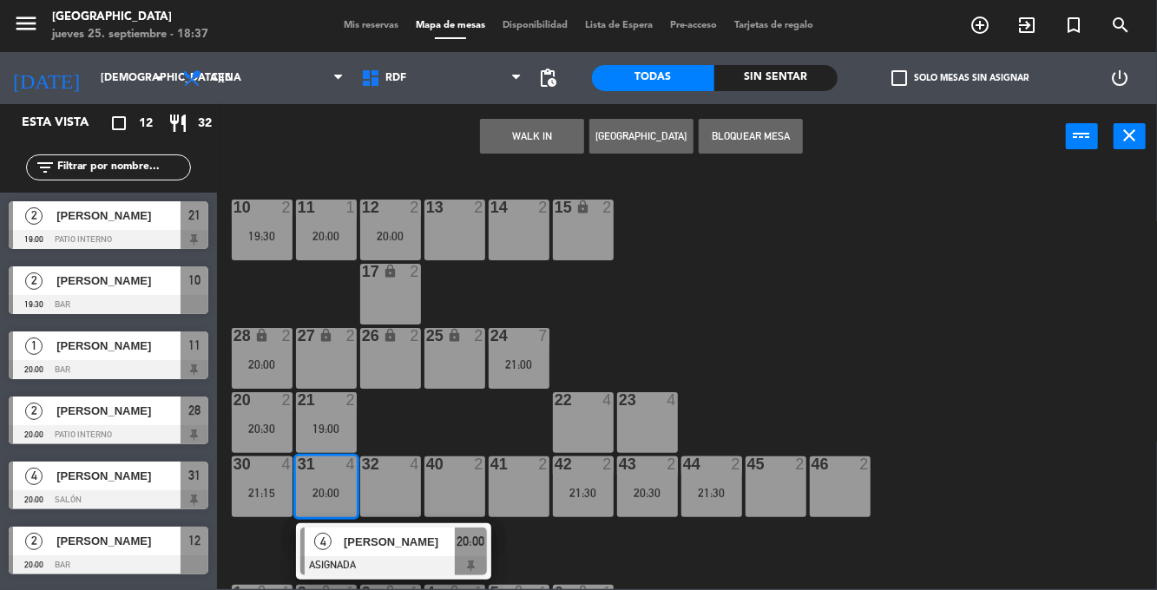
click at [686, 309] on div "10 2 19:30 11 1 20:00 12 2 20:00 13 2 14 2 15 lock 2 17 lock 2 24 7 21:00 25 lo…" at bounding box center [692, 378] width 929 height 421
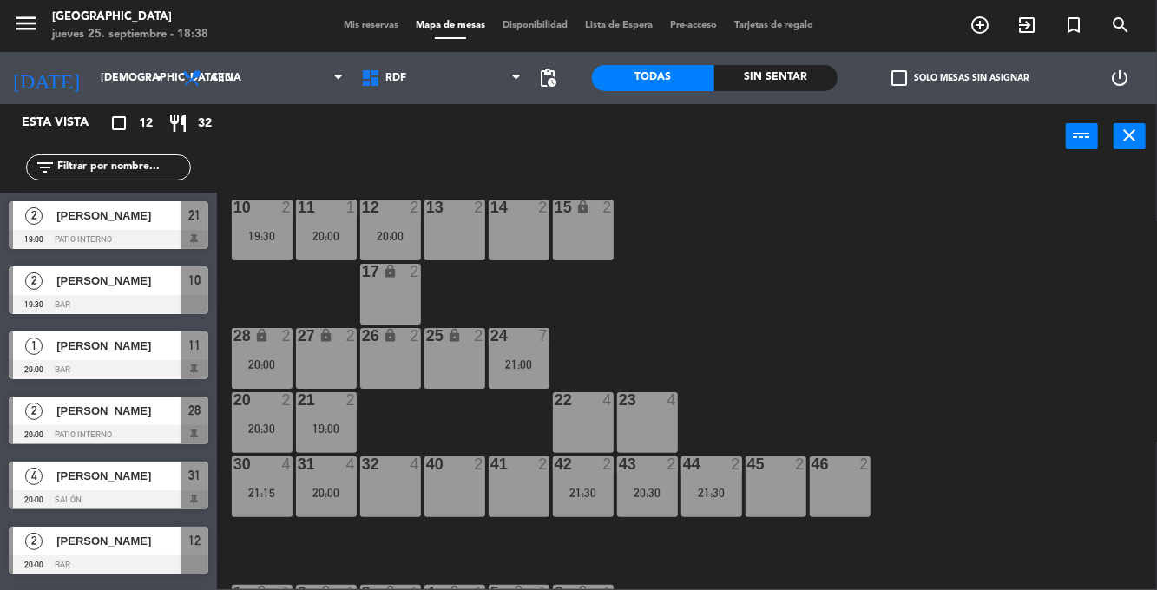
click at [368, 42] on div "menu [GEOGRAPHIC_DATA] [DATE] 25. septiembre - 18:38 Mis reservas Mapa de mesas…" at bounding box center [578, 26] width 1157 height 52
click at [372, 28] on span "Mis reservas" at bounding box center [371, 26] width 72 height 10
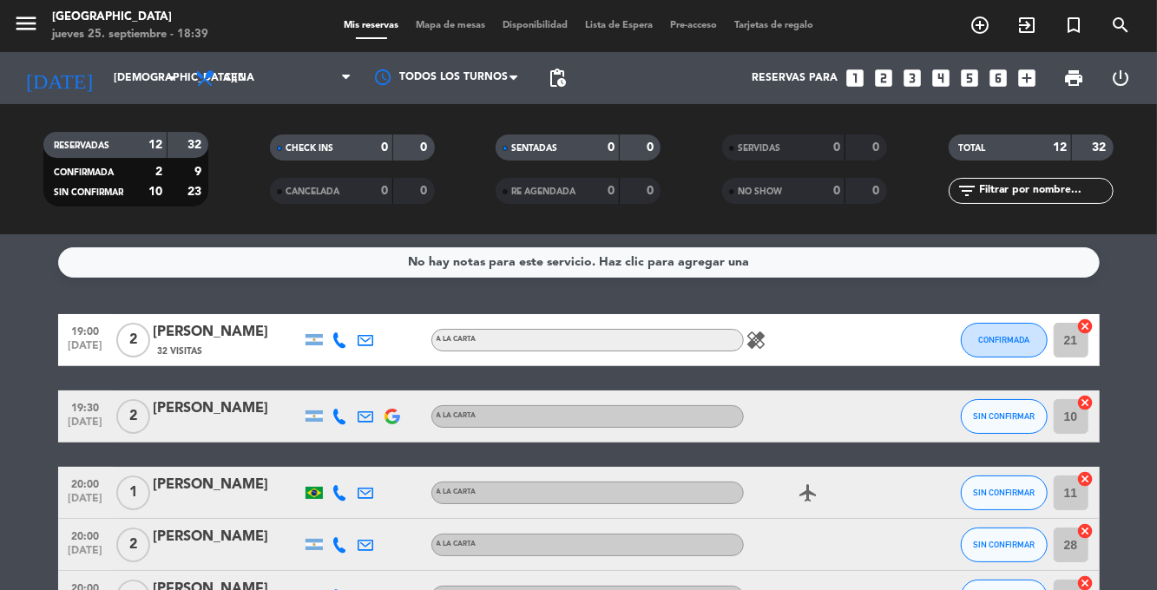
scroll to position [1, 0]
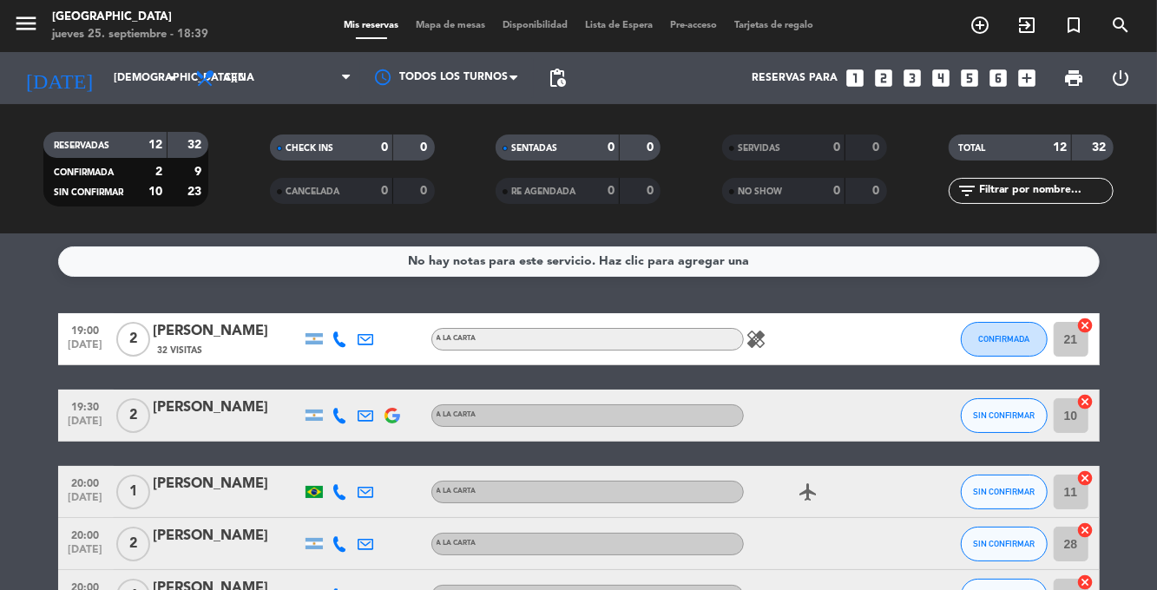
click at [341, 418] on icon at bounding box center [340, 416] width 16 height 16
click at [375, 390] on span at bounding box center [378, 387] width 14 height 14
click at [1001, 412] on span "SIN CONFIRMAR" at bounding box center [1004, 415] width 62 height 10
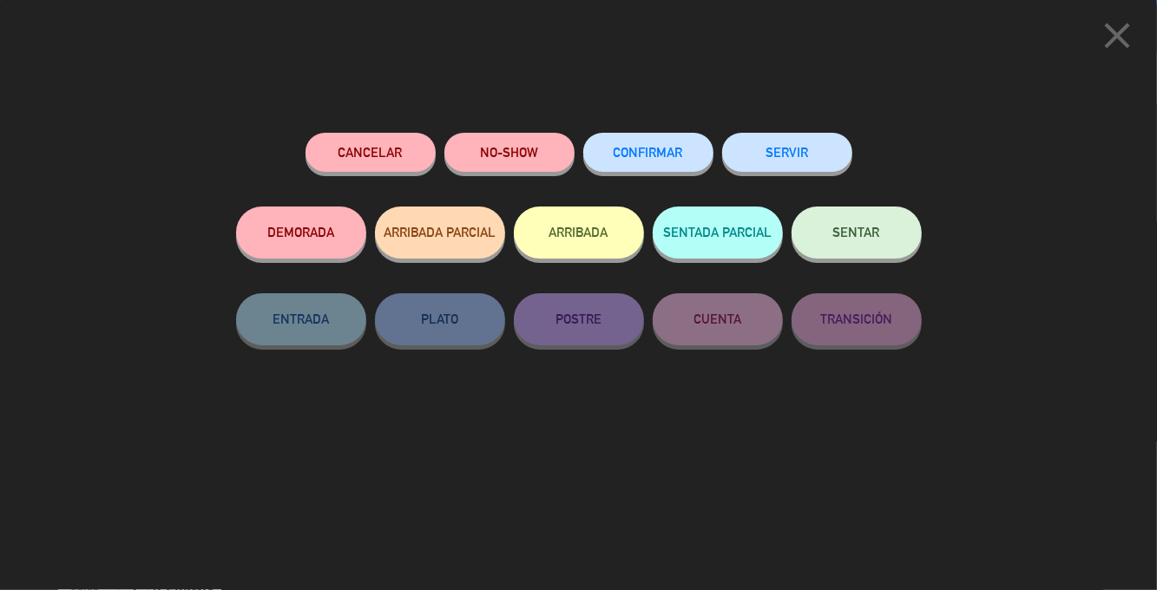
click at [673, 167] on button "CONFIRMAR" at bounding box center [648, 152] width 130 height 39
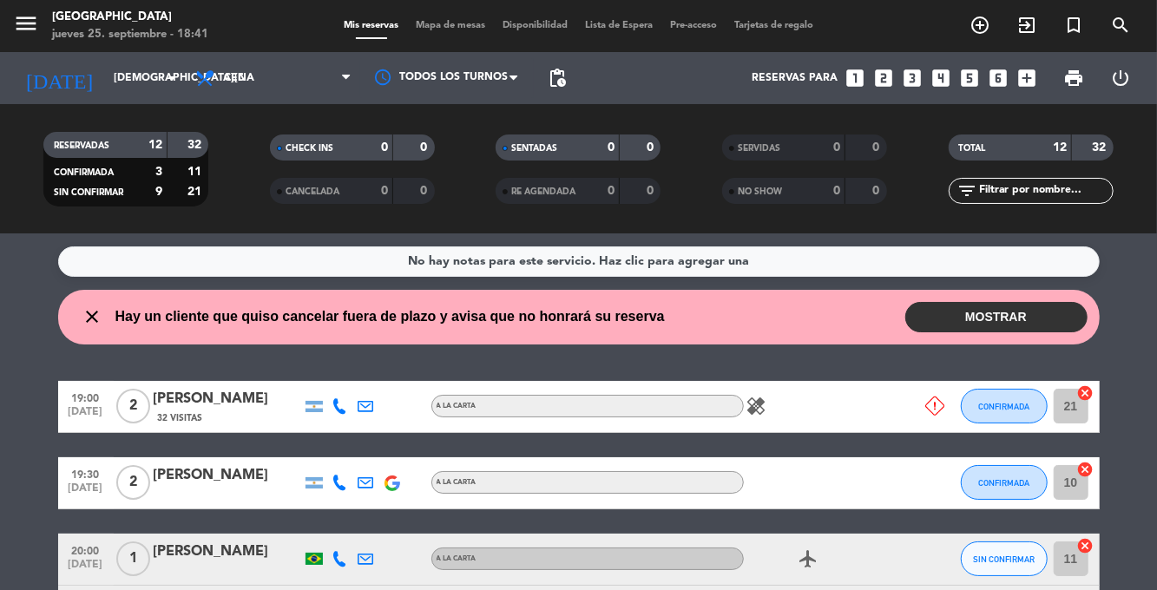
click at [974, 304] on button "MOSTRAR" at bounding box center [996, 317] width 182 height 30
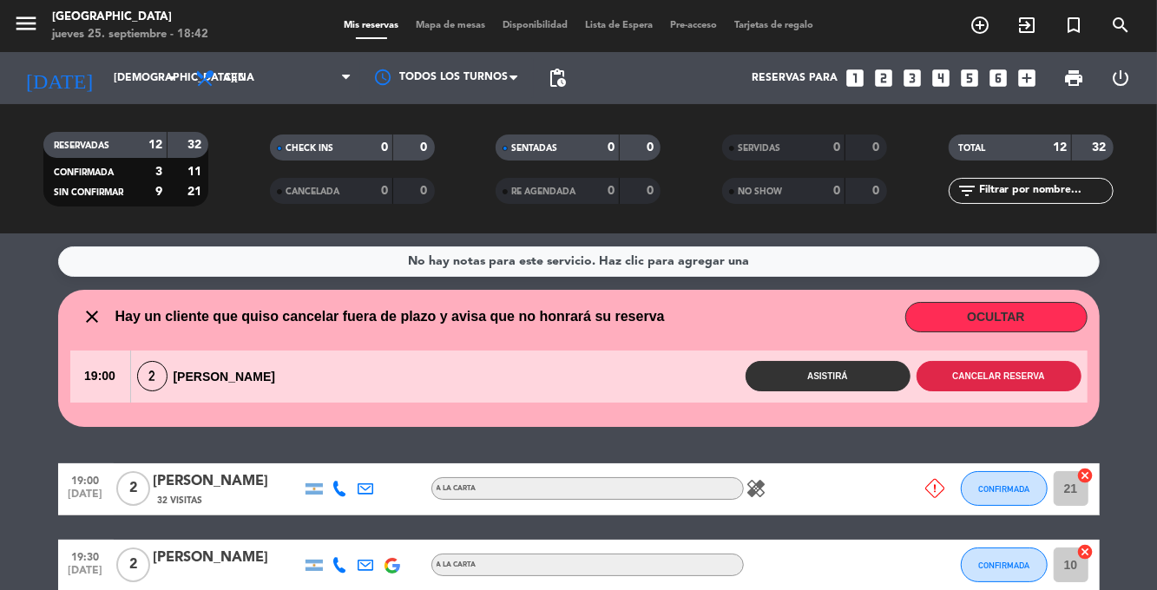
click at [1008, 377] on button "Cancelar reserva" at bounding box center [998, 376] width 165 height 30
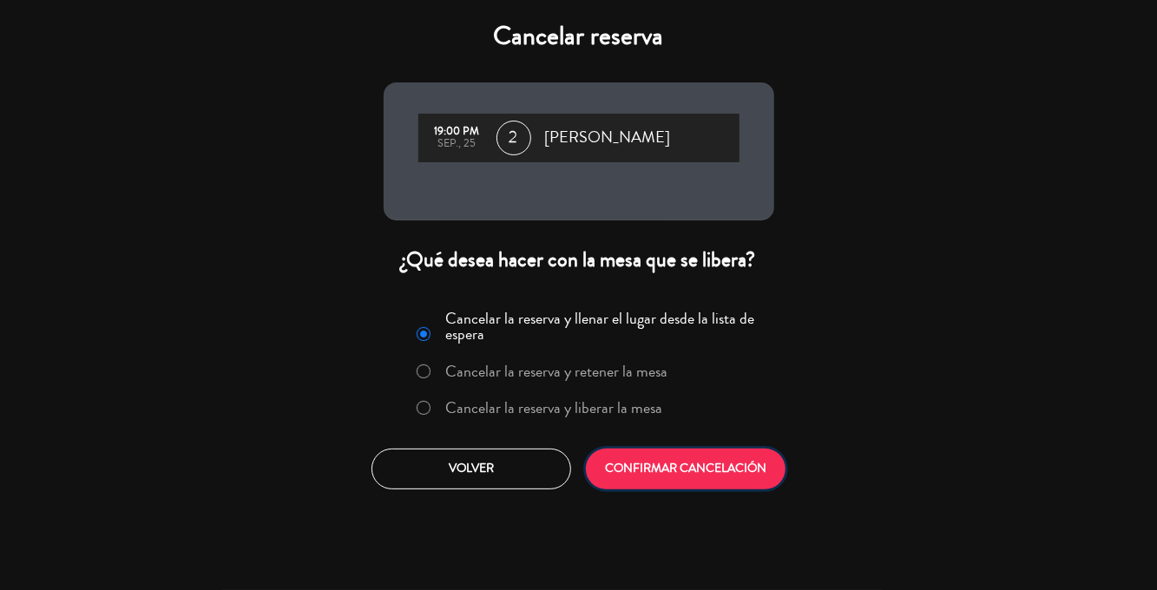
click at [731, 472] on button "CONFIRMAR CANCELACIÓN" at bounding box center [686, 469] width 200 height 41
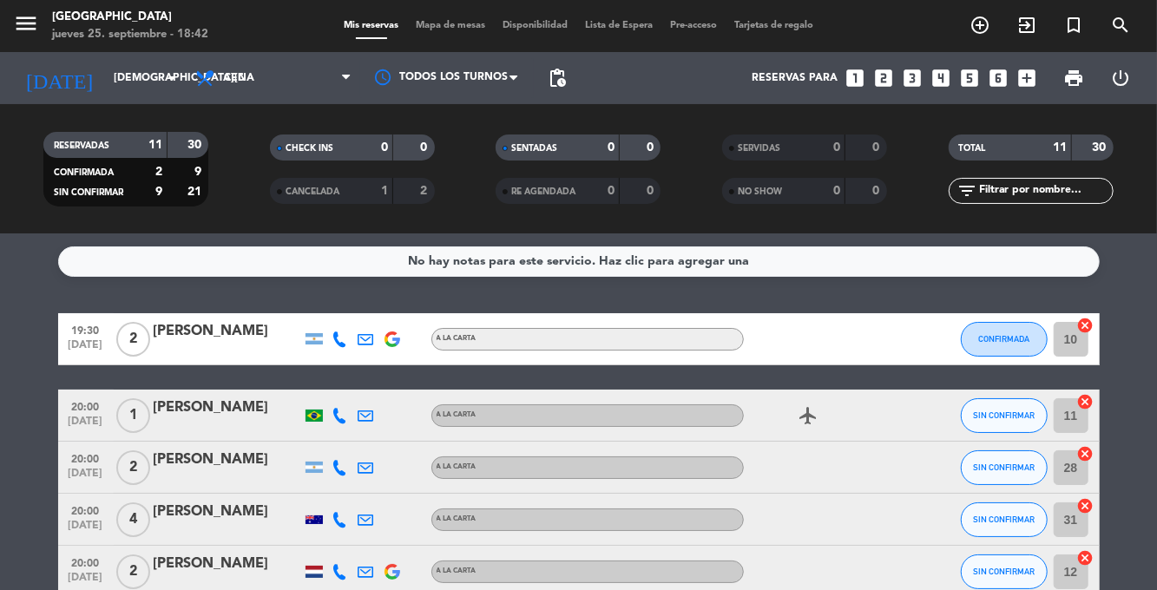
click at [436, 46] on div "menu [GEOGRAPHIC_DATA] [DATE] 25. septiembre - 18:42 Mis reservas Mapa de mesas…" at bounding box center [578, 26] width 1157 height 52
click at [456, 23] on span "Mapa de mesas" at bounding box center [450, 26] width 87 height 10
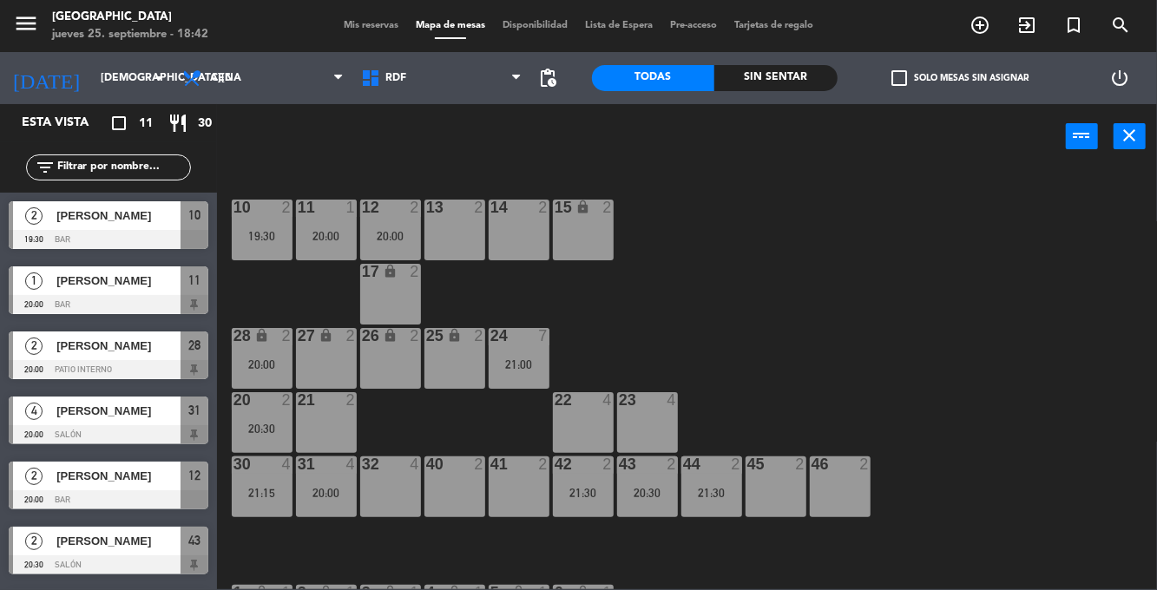
click at [580, 482] on div "42 2 21:30" at bounding box center [583, 486] width 61 height 61
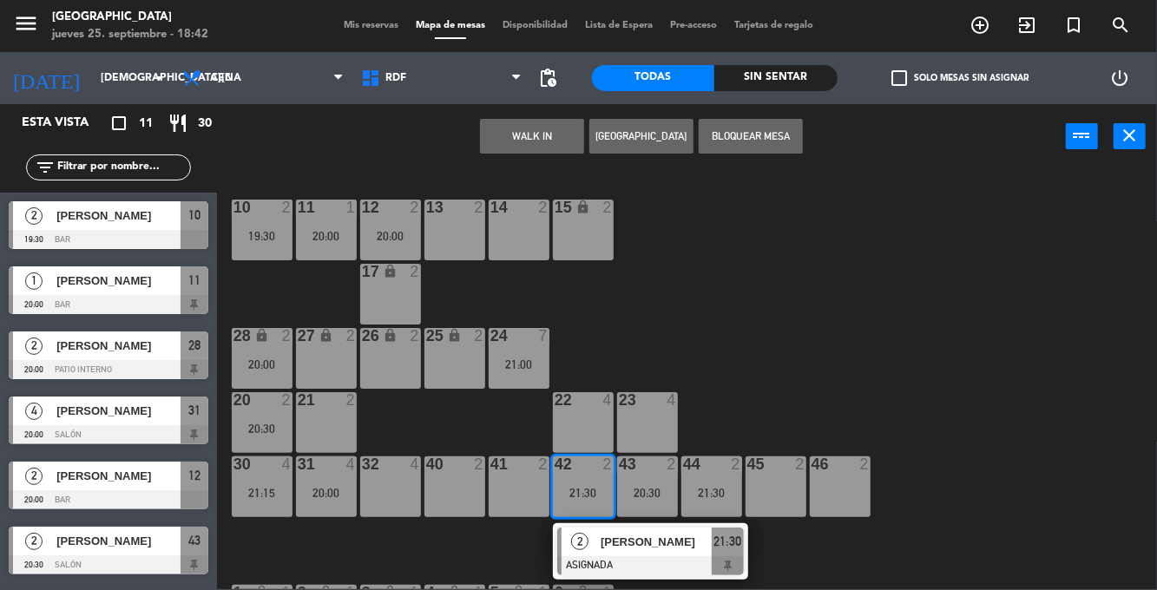
click at [326, 406] on div at bounding box center [326, 400] width 29 height 16
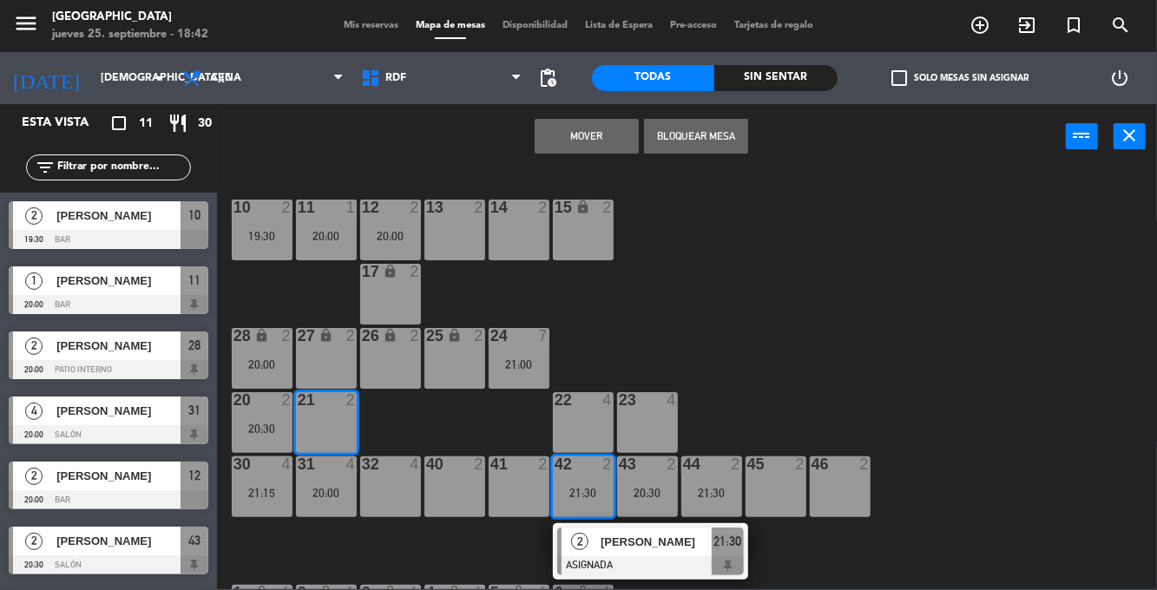
click at [742, 309] on div "10 2 19:30 11 1 20:00 12 2 20:00 13 2 14 2 15 lock 2 17 lock 2 24 7 21:00 25 lo…" at bounding box center [692, 378] width 929 height 421
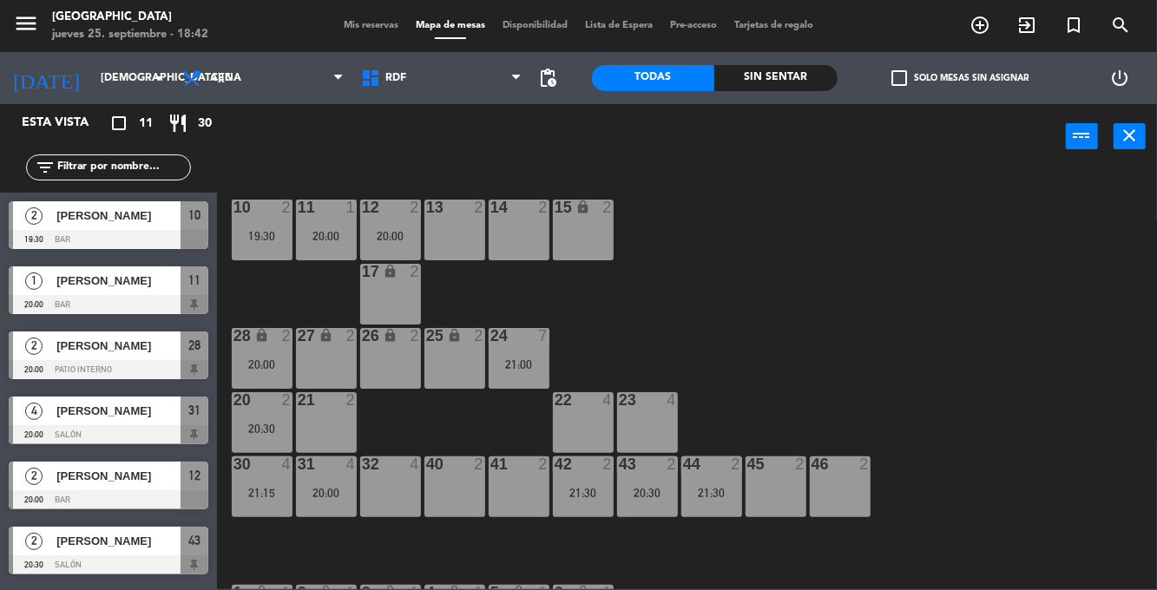
click at [265, 342] on icon "lock" at bounding box center [261, 335] width 15 height 15
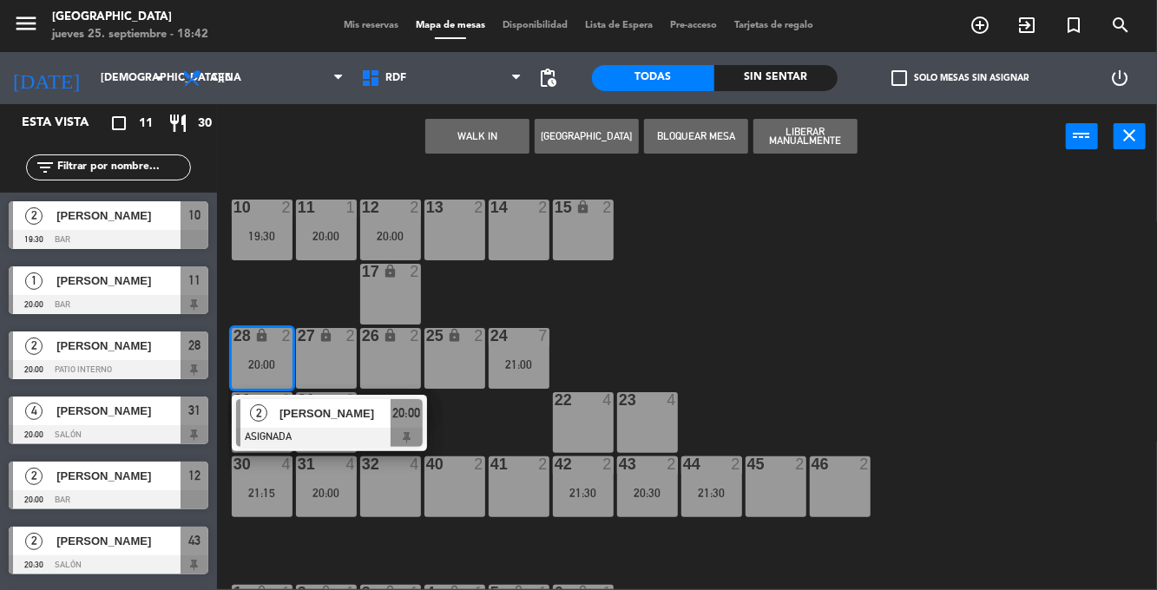
click at [339, 426] on div "[PERSON_NAME]" at bounding box center [334, 413] width 113 height 29
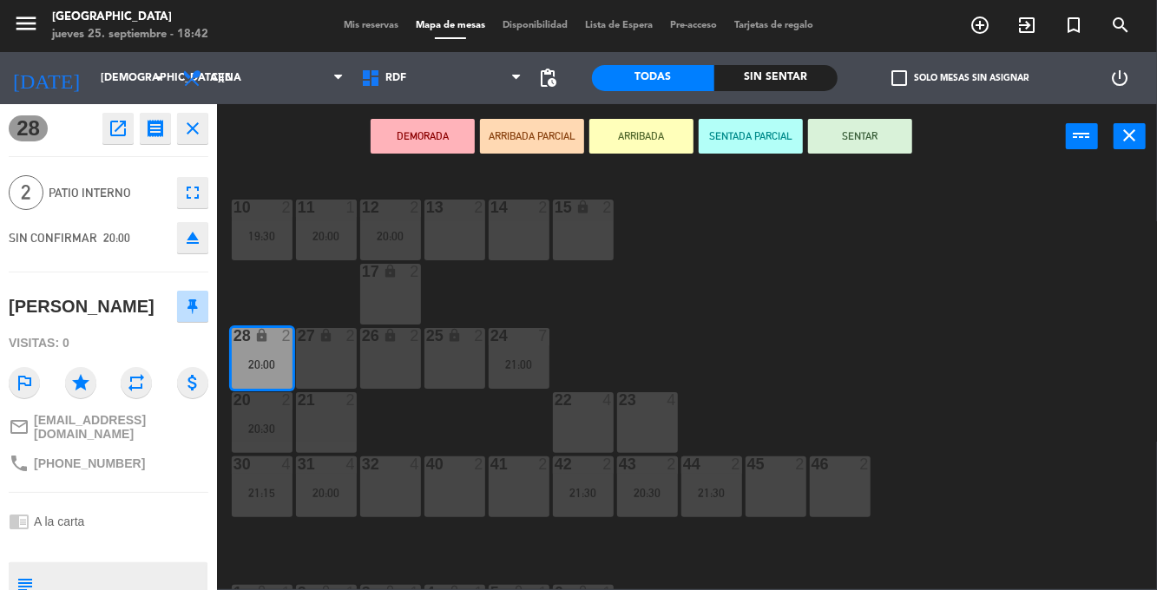
click at [330, 424] on div "21 2" at bounding box center [326, 422] width 61 height 61
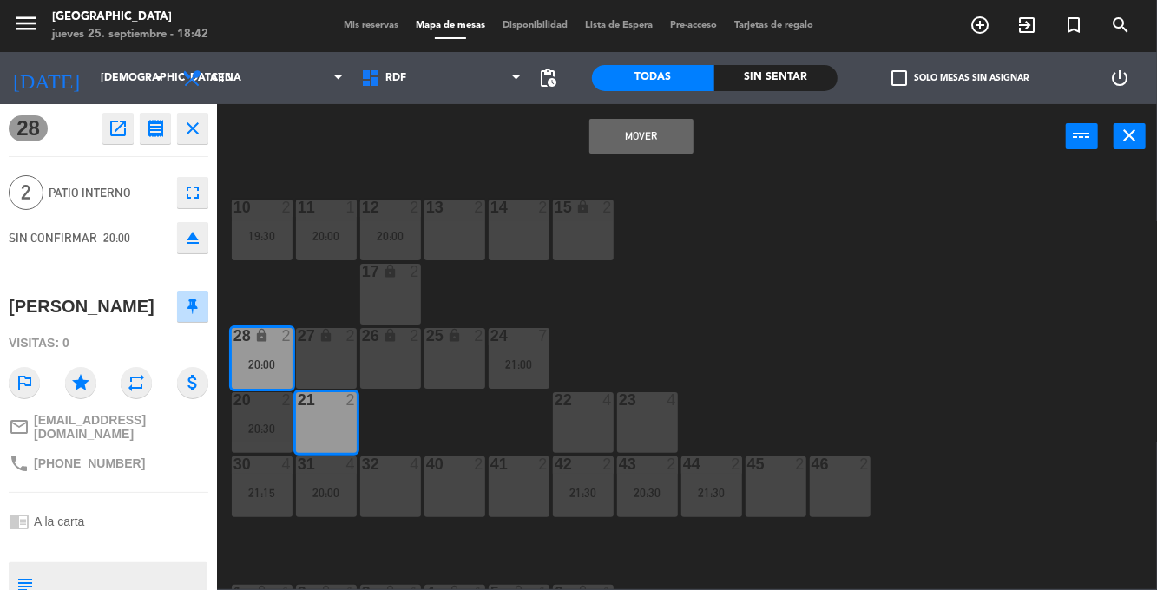
click at [628, 142] on button "Mover" at bounding box center [641, 136] width 104 height 35
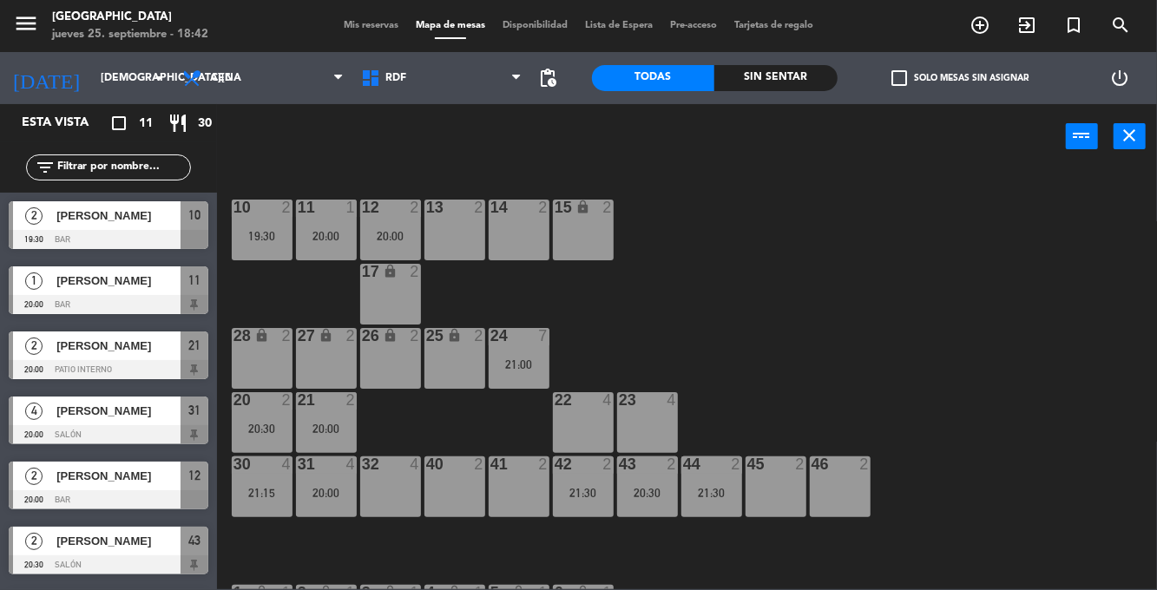
click at [377, 27] on span "Mis reservas" at bounding box center [371, 26] width 72 height 10
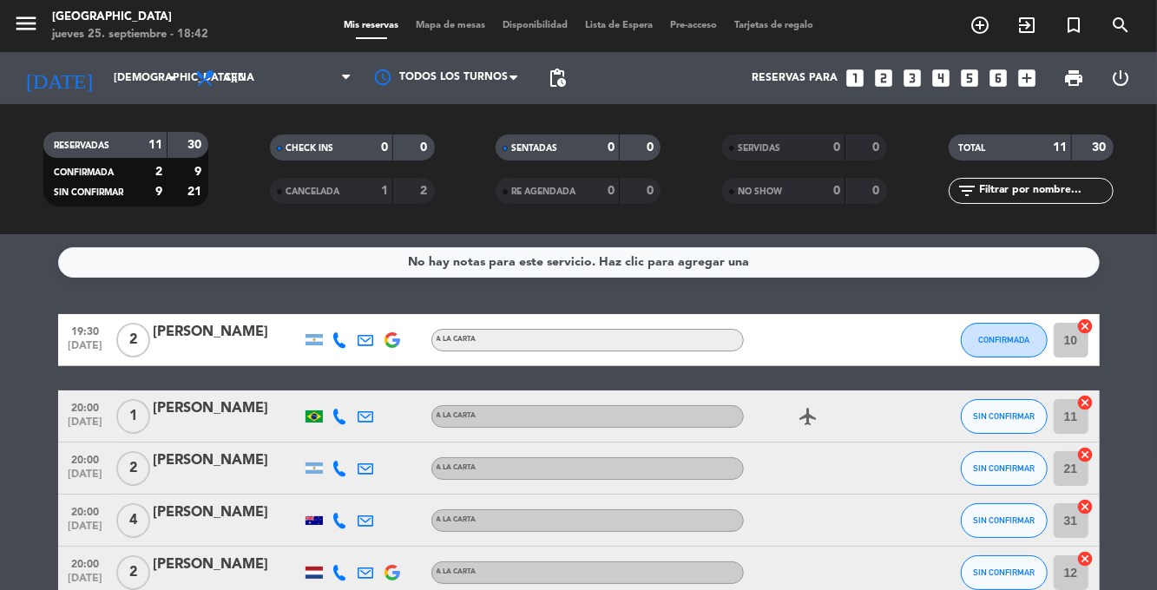
click at [340, 414] on icon at bounding box center [340, 417] width 16 height 16
click at [377, 391] on span at bounding box center [380, 388] width 14 height 14
click at [340, 463] on icon at bounding box center [340, 469] width 16 height 16
click at [377, 444] on span at bounding box center [384, 440] width 14 height 14
click at [342, 522] on icon at bounding box center [340, 521] width 16 height 16
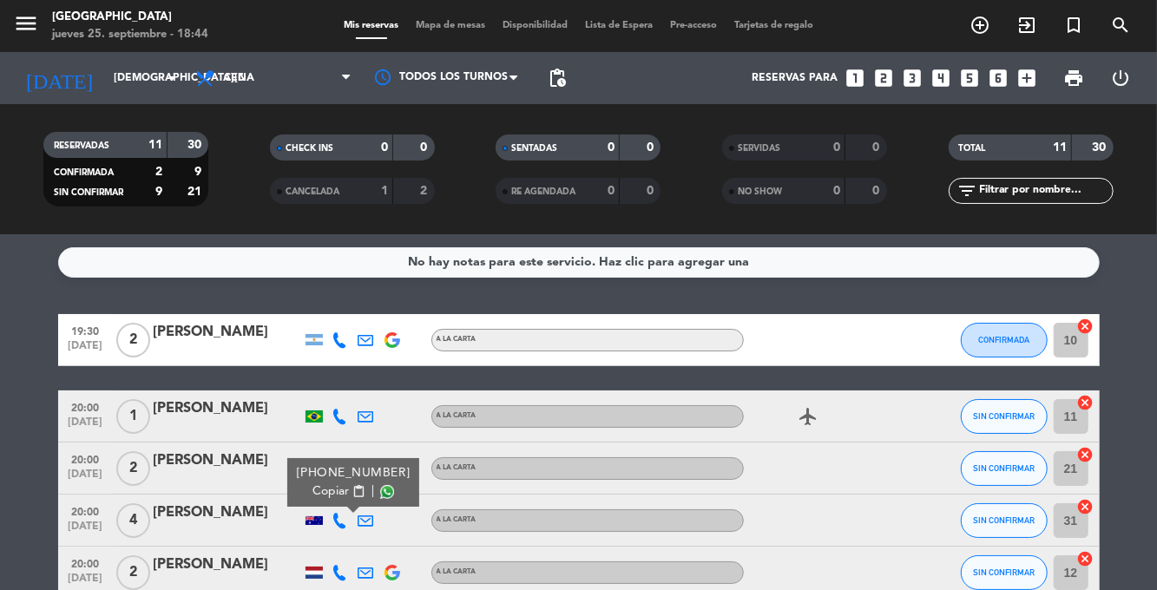
click at [380, 494] on span at bounding box center [387, 492] width 14 height 14
click at [998, 519] on span "SIN CONFIRMAR" at bounding box center [1004, 520] width 62 height 10
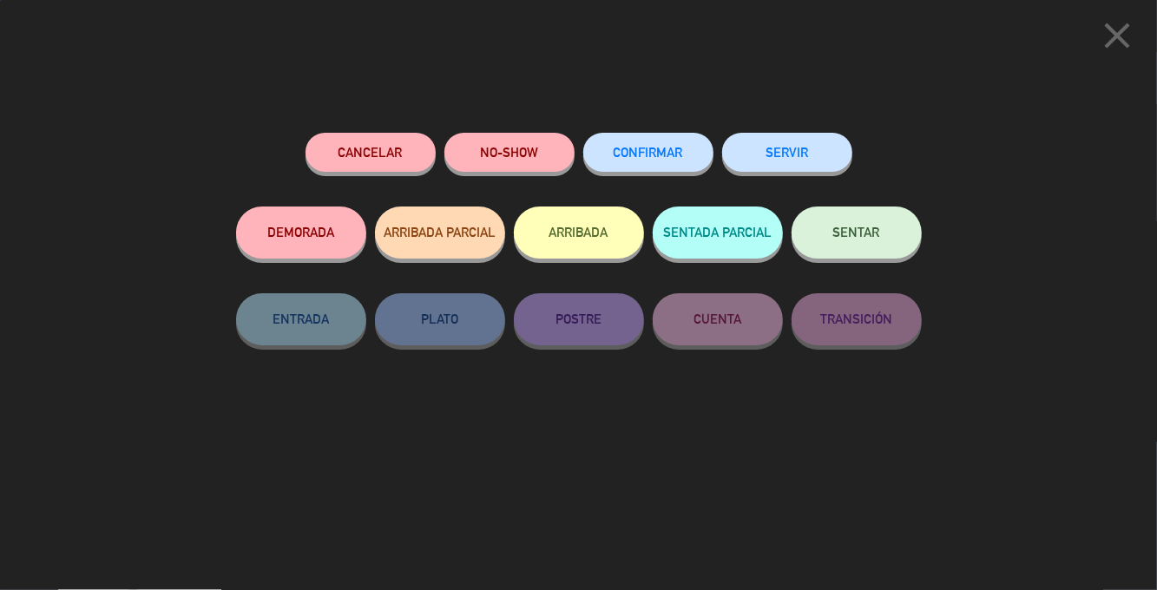
click at [673, 153] on span "CONFIRMAR" at bounding box center [648, 152] width 69 height 15
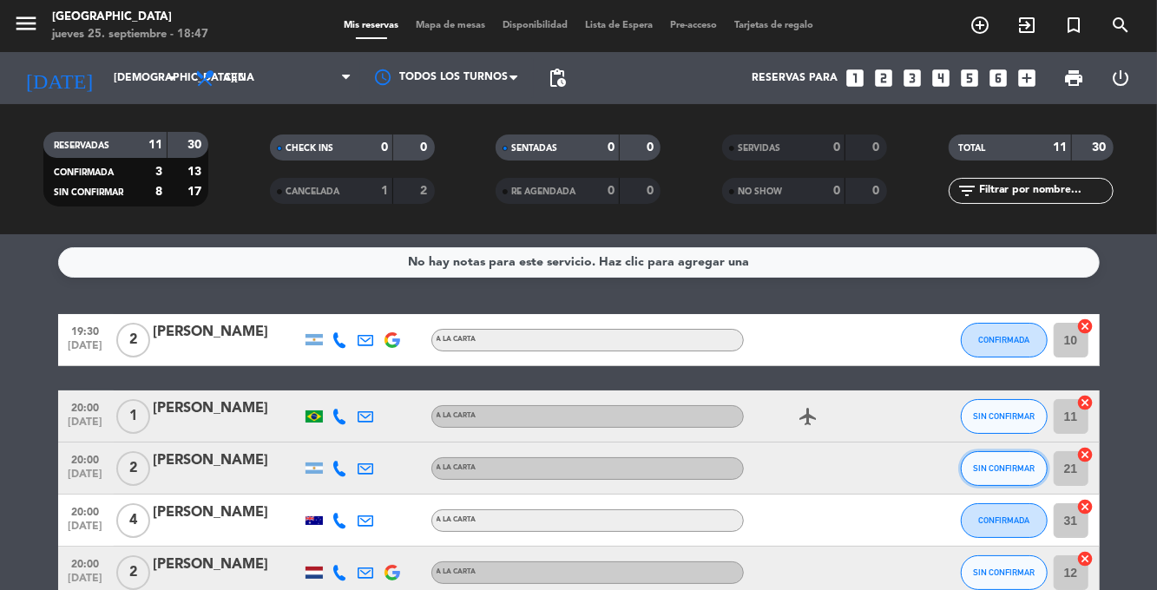
click at [1007, 477] on button "SIN CONFIRMAR" at bounding box center [1004, 468] width 87 height 35
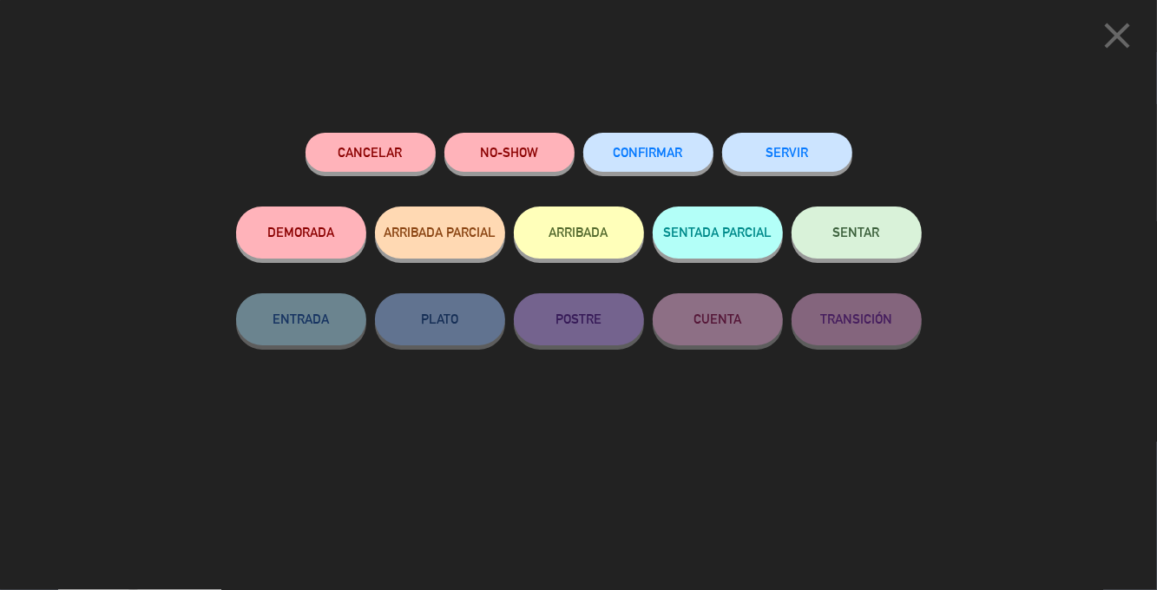
click at [678, 155] on span "CONFIRMAR" at bounding box center [648, 152] width 69 height 15
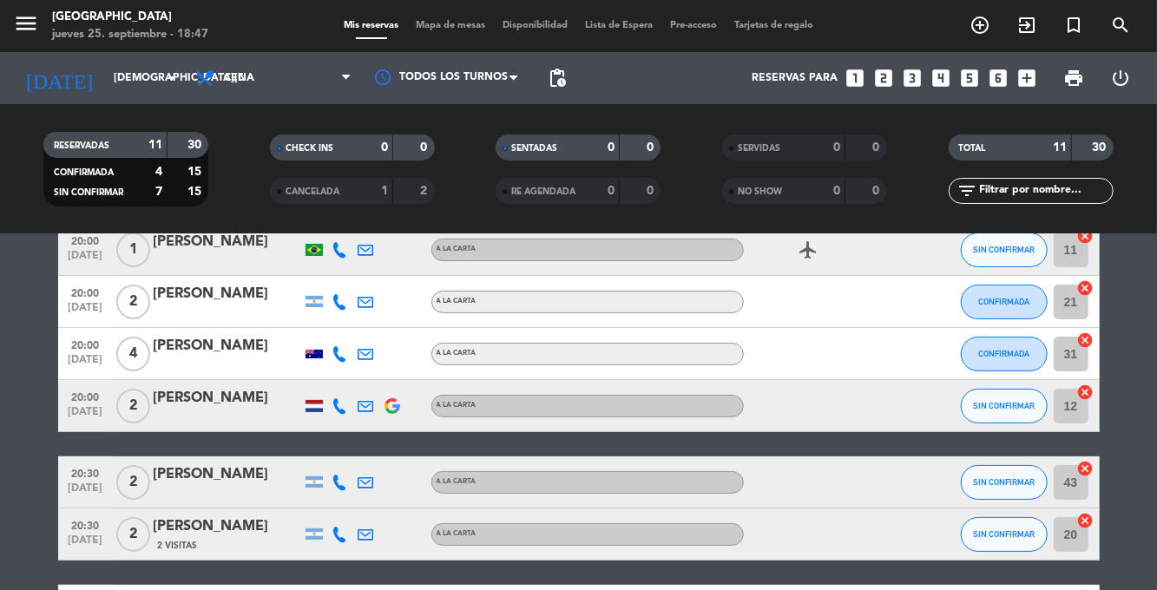
scroll to position [167, 0]
click at [343, 407] on icon at bounding box center [340, 406] width 16 height 16
click at [380, 377] on span at bounding box center [384, 378] width 14 height 14
click at [377, 379] on span at bounding box center [384, 378] width 14 height 14
click at [377, 376] on span at bounding box center [384, 378] width 14 height 14
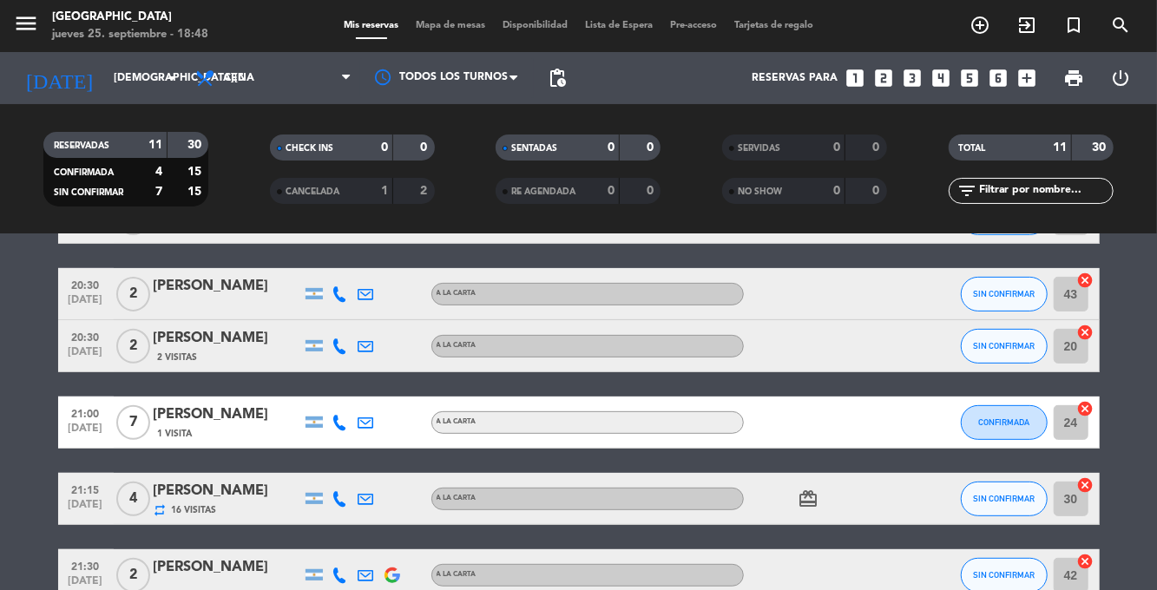
scroll to position [351, 0]
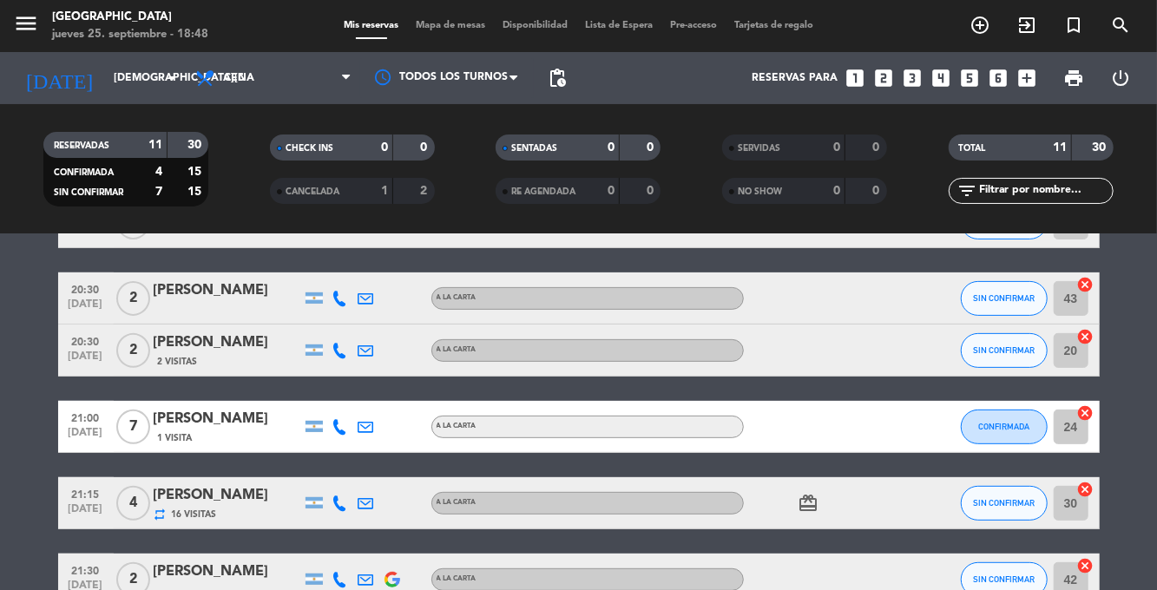
click at [340, 299] on icon at bounding box center [340, 299] width 16 height 16
click at [377, 275] on span at bounding box center [384, 270] width 14 height 14
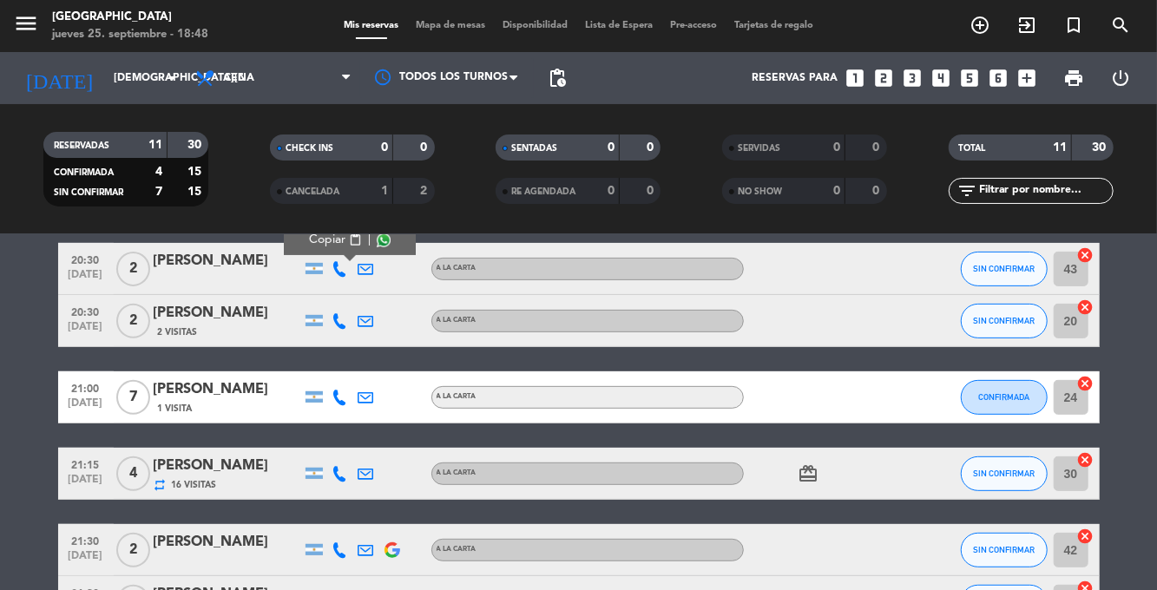
scroll to position [380, 0]
click at [338, 322] on icon at bounding box center [340, 321] width 16 height 16
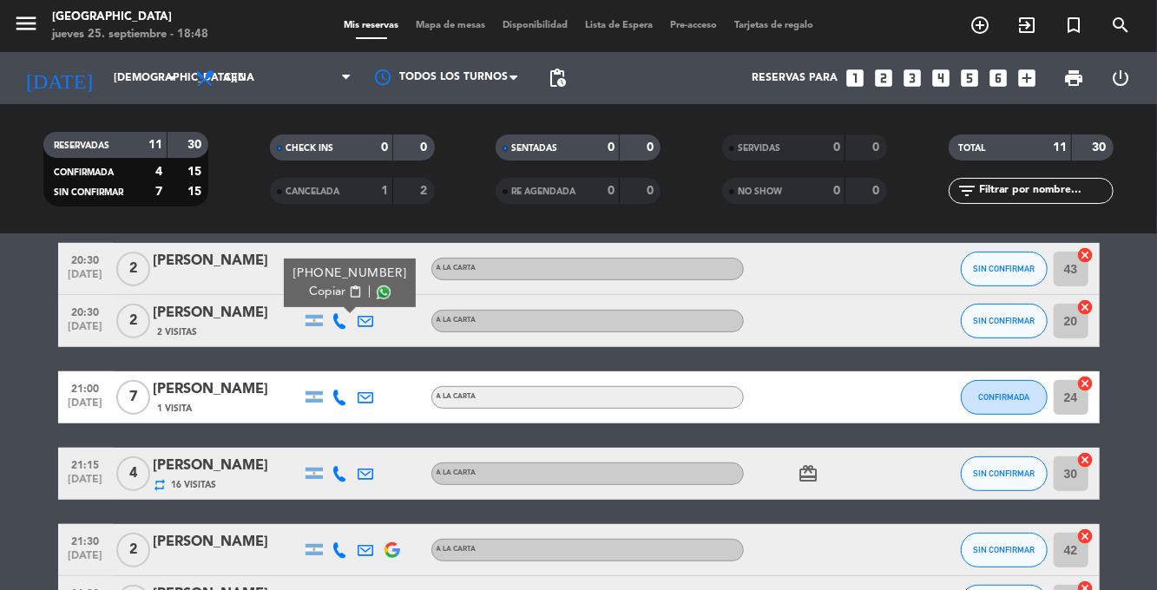
click at [377, 291] on span at bounding box center [384, 293] width 14 height 14
click at [339, 402] on icon at bounding box center [340, 398] width 16 height 16
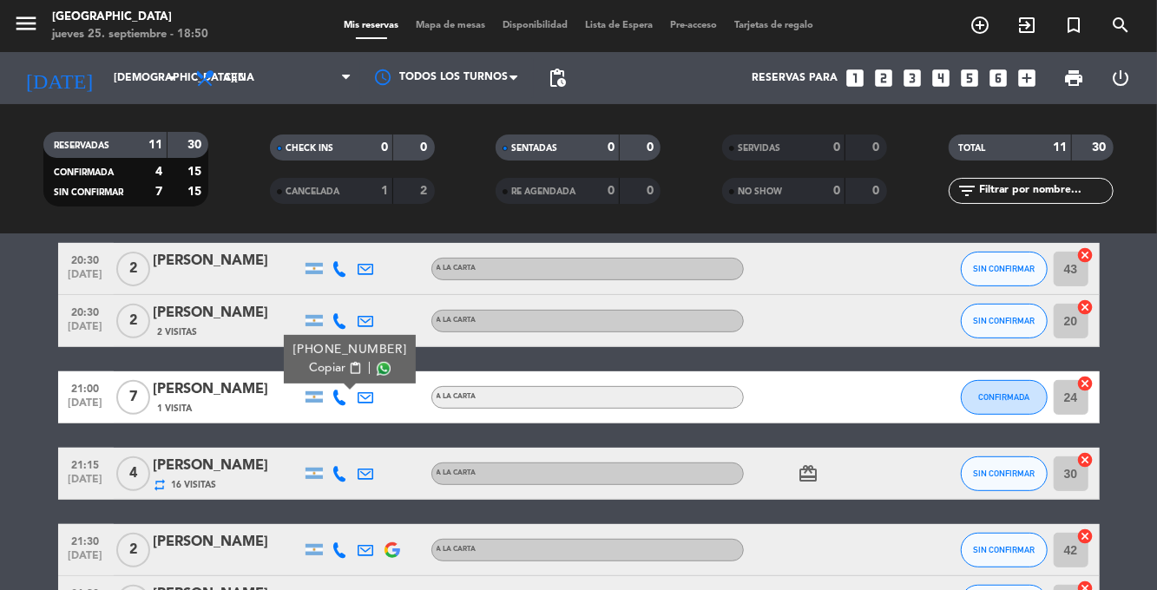
click at [377, 372] on span at bounding box center [384, 369] width 14 height 14
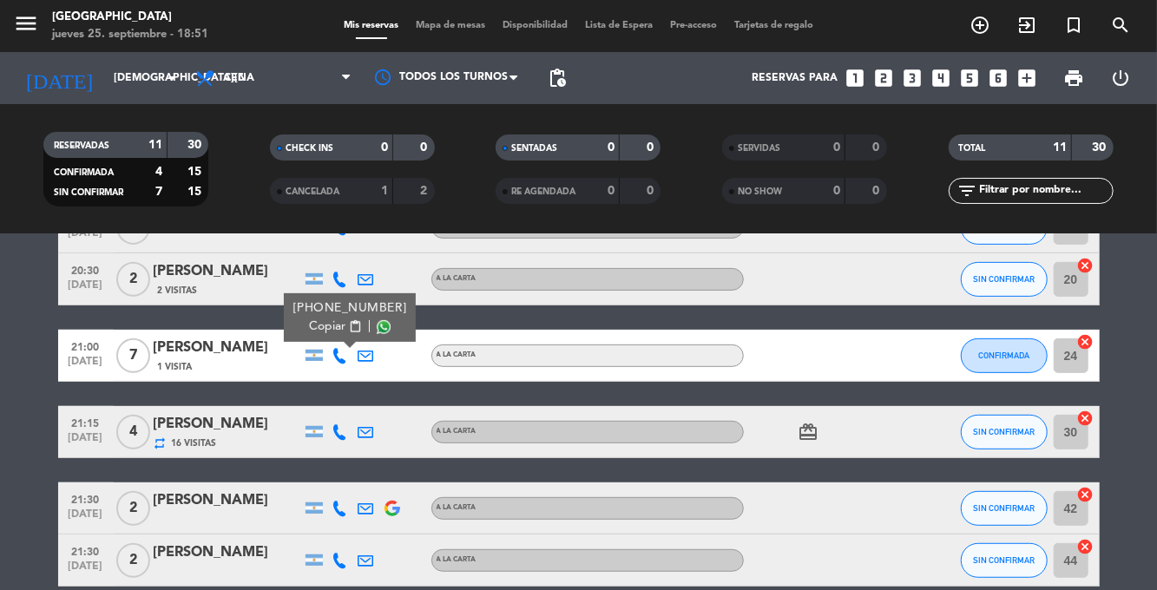
click at [344, 430] on icon at bounding box center [340, 432] width 16 height 16
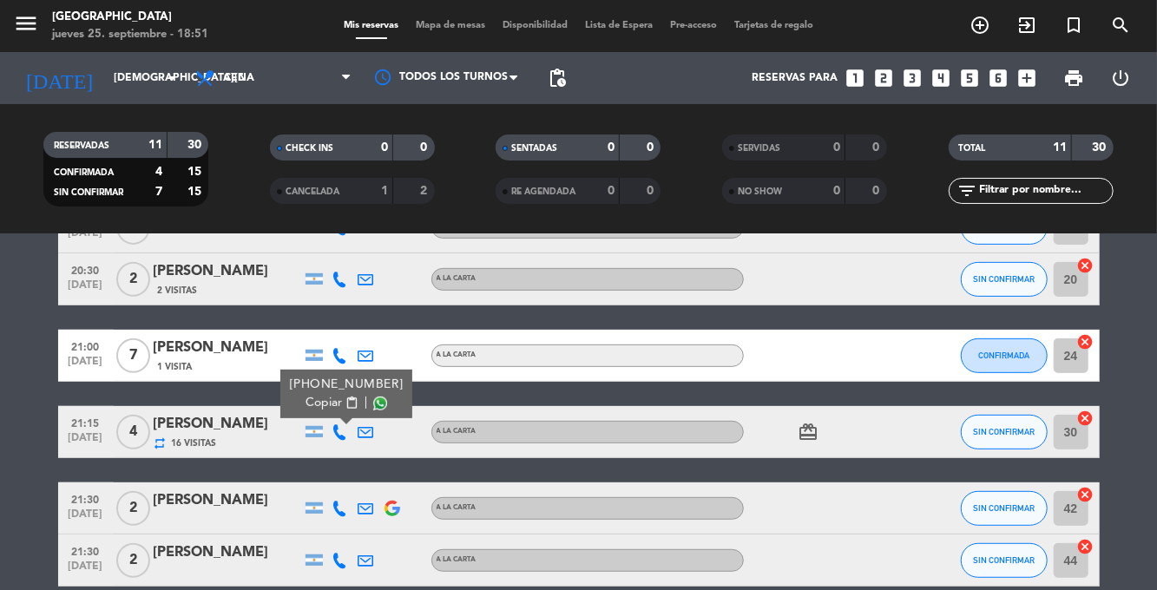
click at [380, 401] on span at bounding box center [380, 404] width 14 height 14
click at [1122, 399] on bookings-row "19:30 [DATE] 2 [PERSON_NAME] A la carta CONFIRMADA 10 cancel 20:00 [DATE] 1 [PE…" at bounding box center [578, 239] width 1157 height 694
click at [563, 81] on span "pending_actions" at bounding box center [557, 78] width 21 height 21
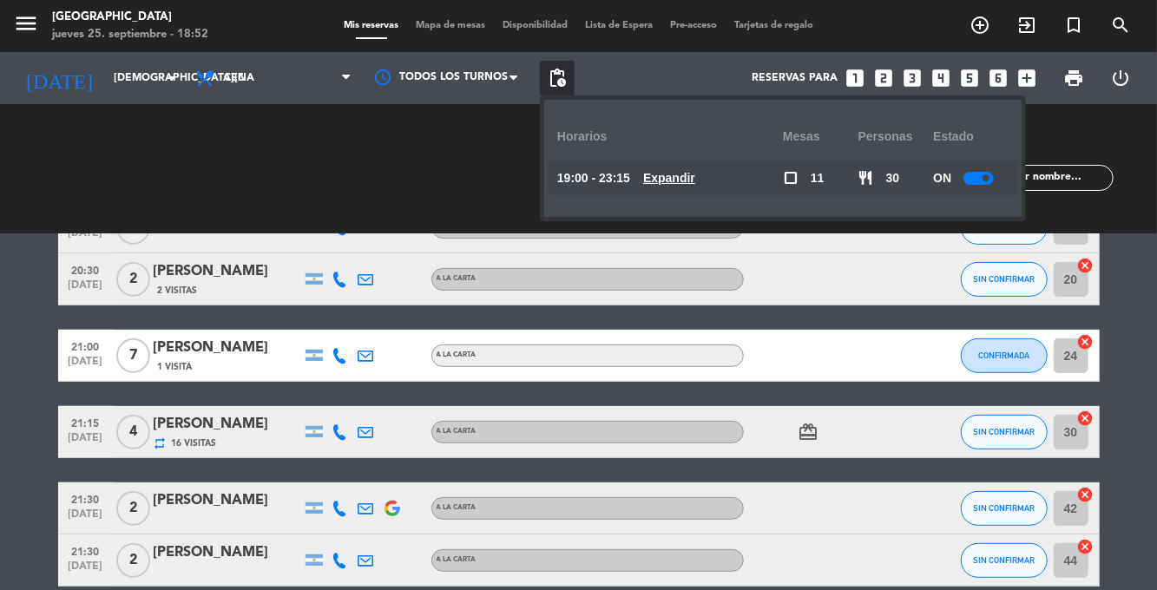
click at [1115, 364] on bookings-row "19:30 [DATE] 2 [PERSON_NAME] A la carta CONFIRMADA 10 cancel 20:00 [DATE] 1 [PE…" at bounding box center [578, 239] width 1157 height 694
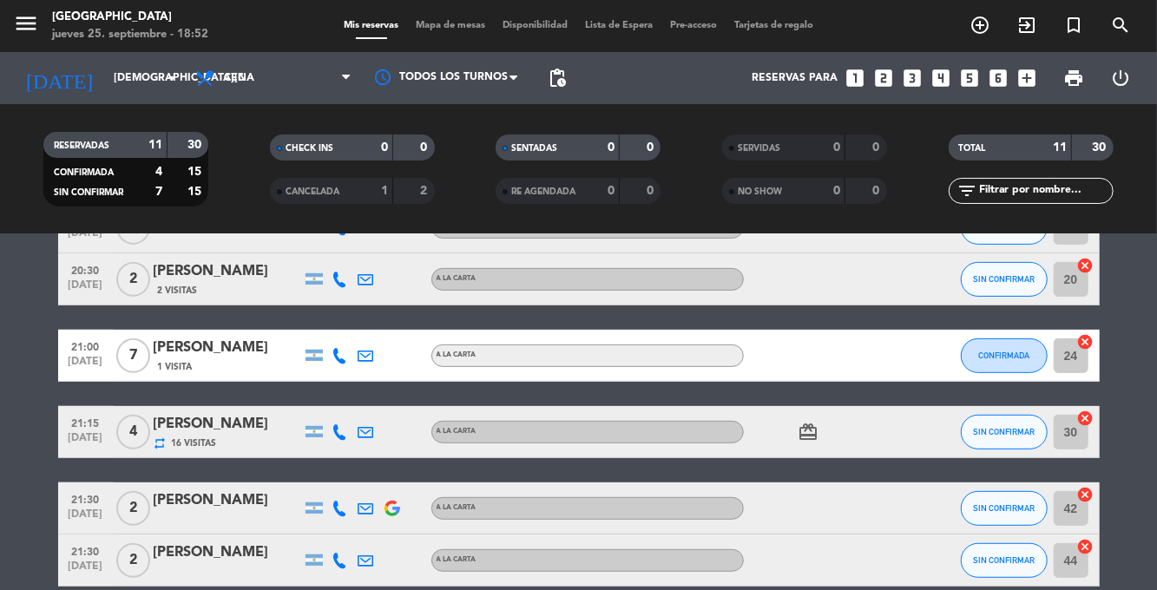
click at [338, 509] on icon at bounding box center [340, 509] width 16 height 16
click at [379, 480] on span at bounding box center [378, 480] width 14 height 14
click at [346, 567] on icon at bounding box center [340, 561] width 16 height 16
click at [377, 538] on span at bounding box center [384, 532] width 14 height 14
click at [991, 498] on button "SIN CONFIRMAR" at bounding box center [1004, 508] width 87 height 35
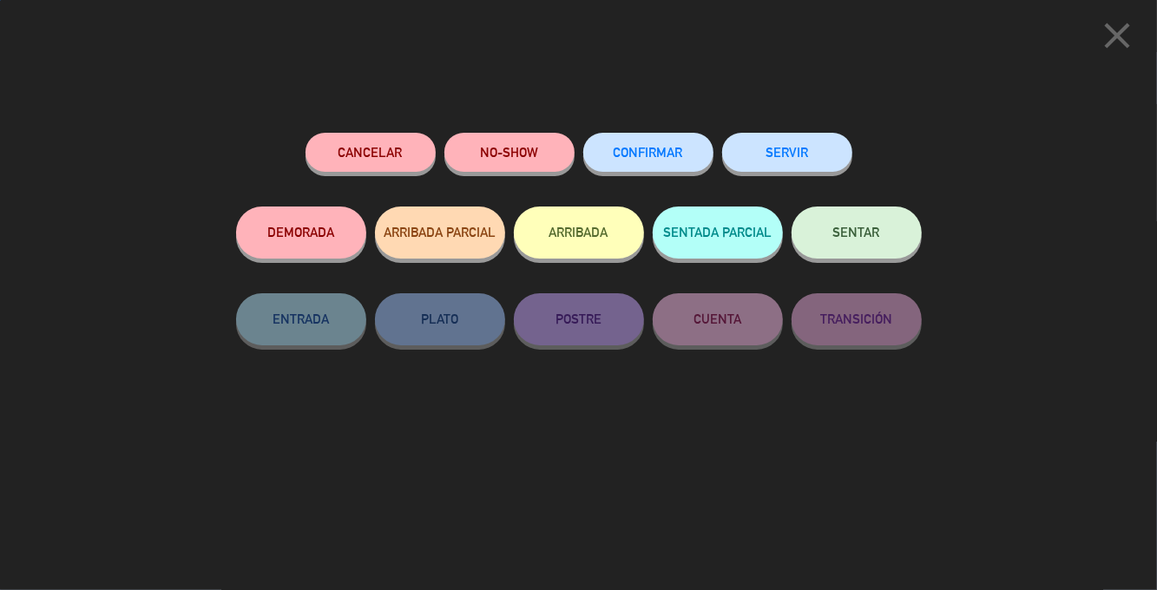
click at [679, 156] on span "CONFIRMAR" at bounding box center [648, 152] width 69 height 15
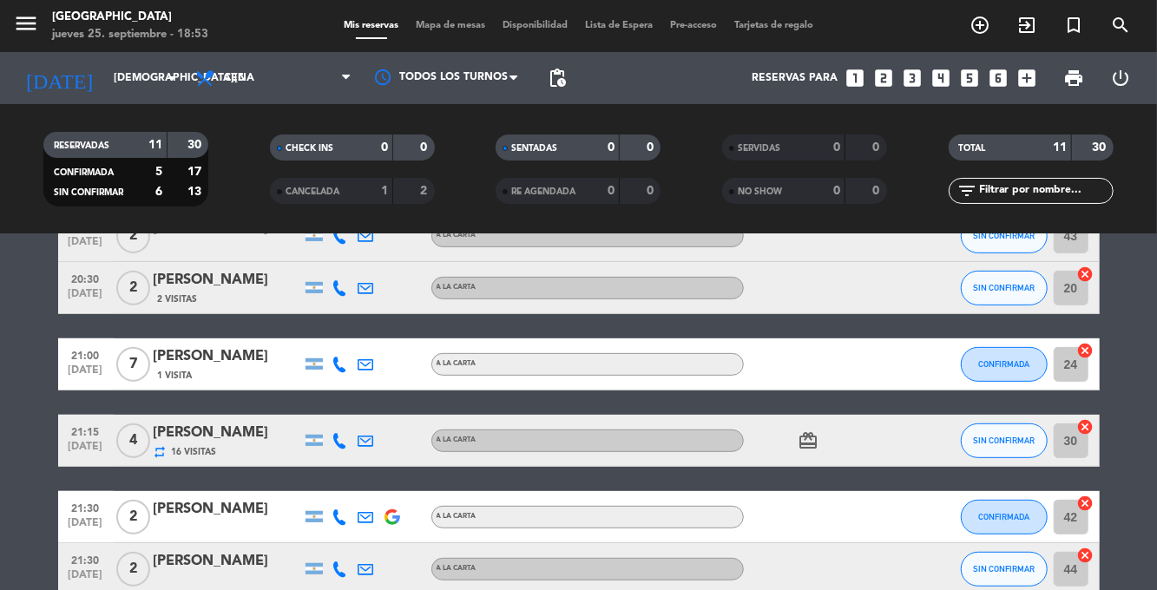
scroll to position [0, 0]
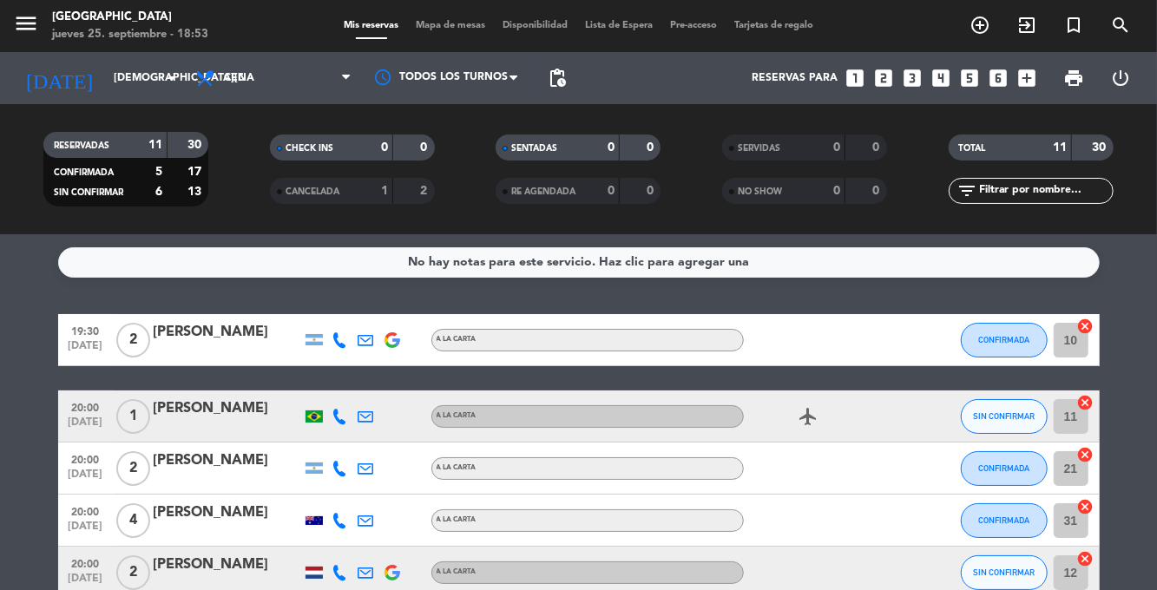
click at [439, 12] on div "menu [GEOGRAPHIC_DATA] [DATE] 25. septiembre - 18:53 Mis reservas Mapa de mesas…" at bounding box center [578, 26] width 1157 height 52
click at [430, 30] on span "Mapa de mesas" at bounding box center [450, 26] width 87 height 10
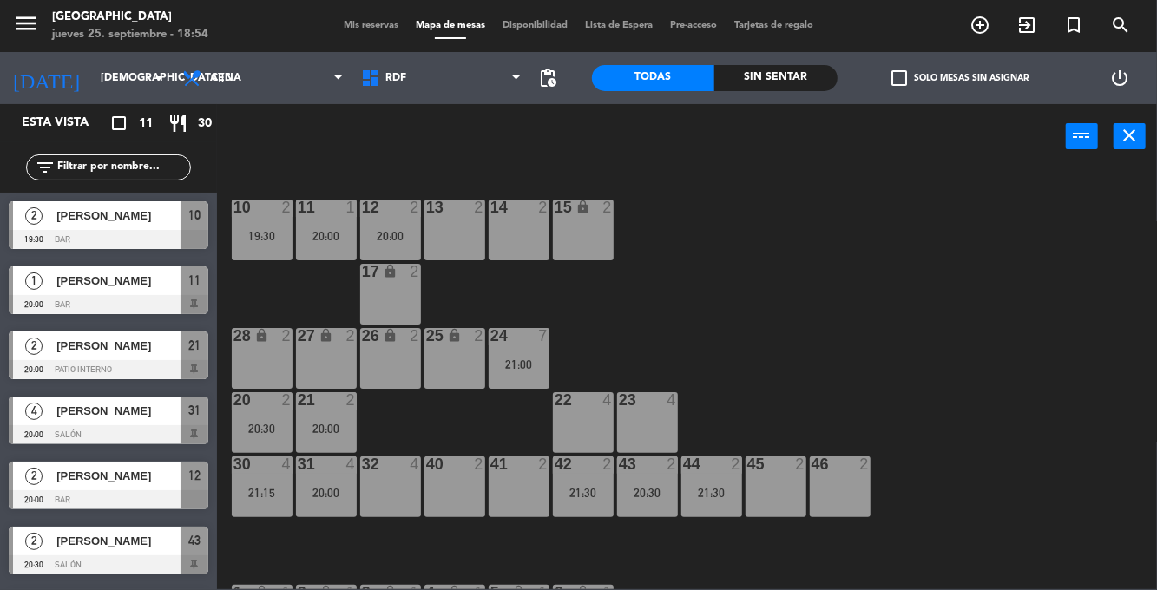
click at [335, 29] on span "Mis reservas" at bounding box center [371, 26] width 72 height 10
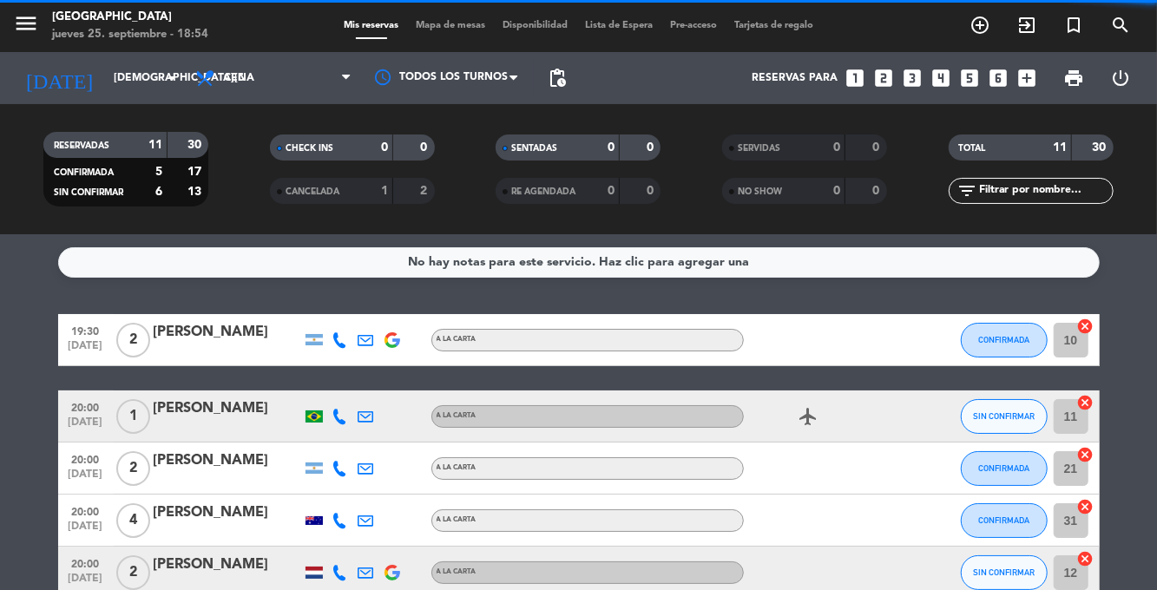
scroll to position [422, 0]
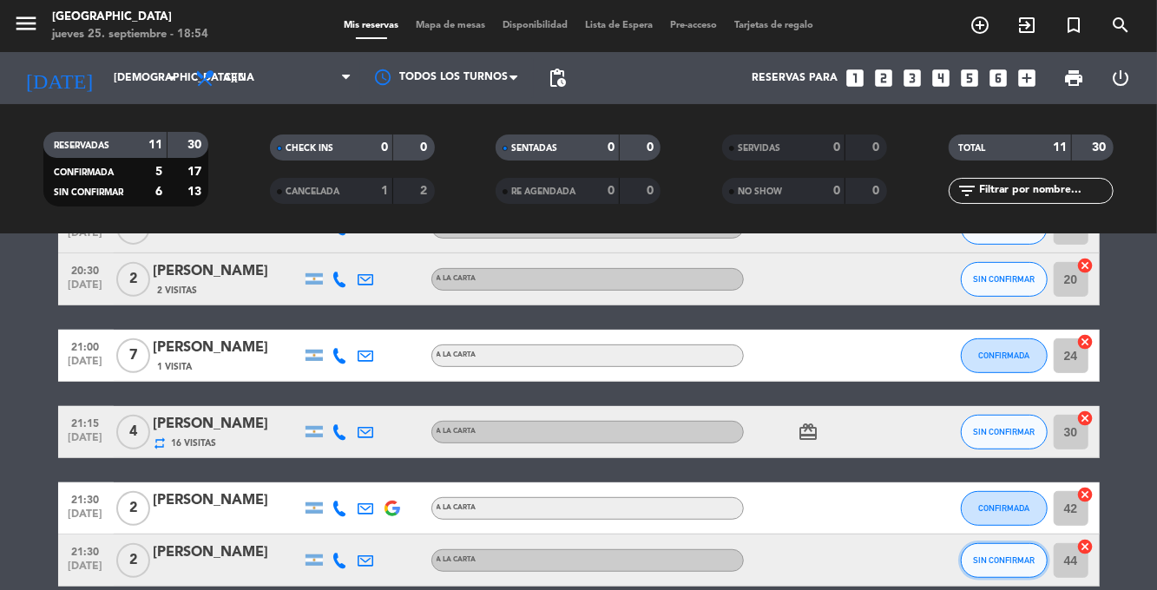
click at [1014, 571] on button "SIN CONFIRMAR" at bounding box center [1004, 560] width 87 height 35
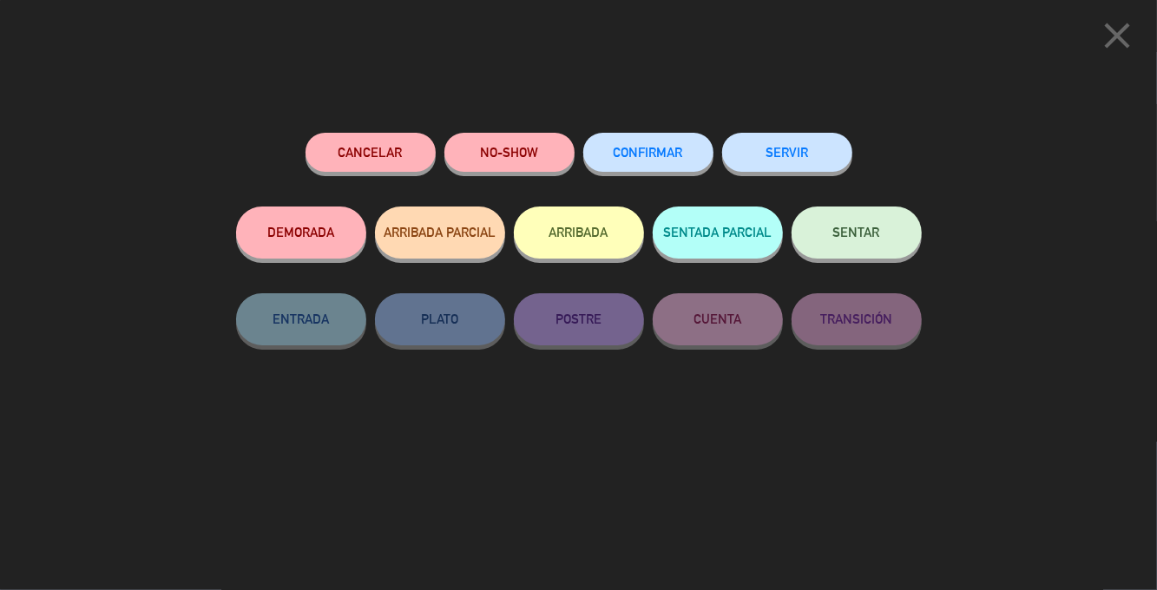
click at [661, 164] on button "CONFIRMAR" at bounding box center [648, 152] width 130 height 39
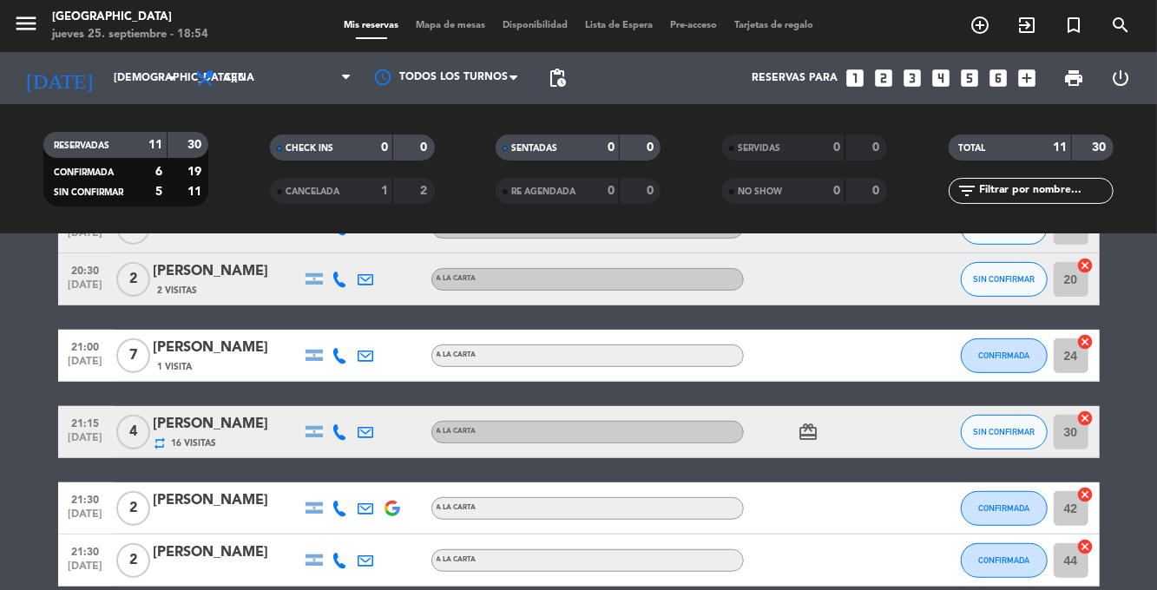
scroll to position [0, 0]
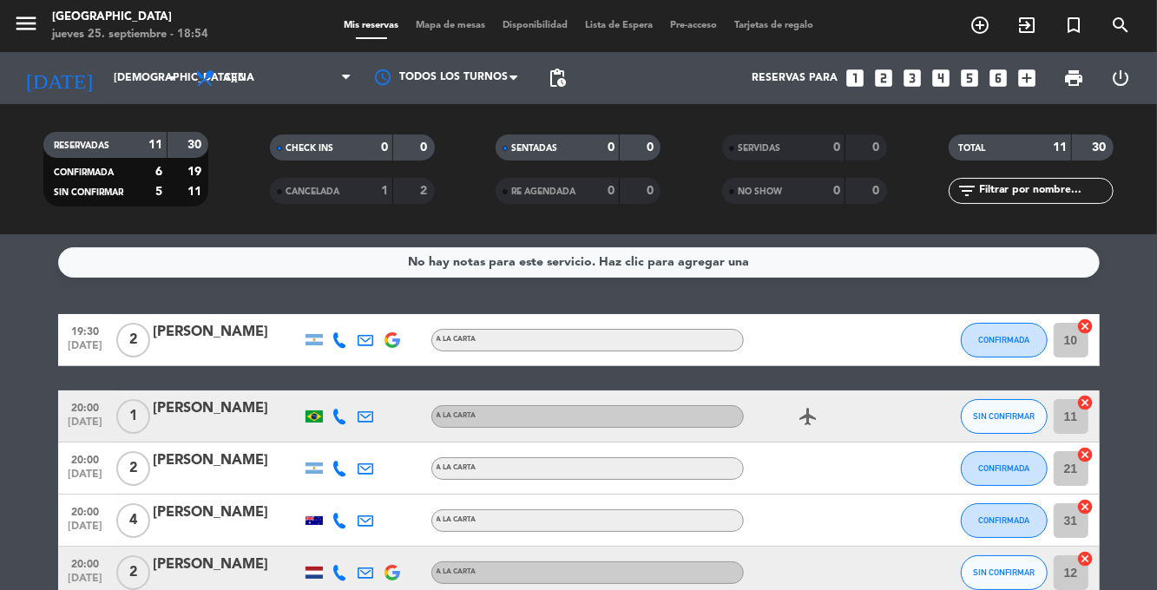
click at [456, 23] on span "Mapa de mesas" at bounding box center [450, 26] width 87 height 10
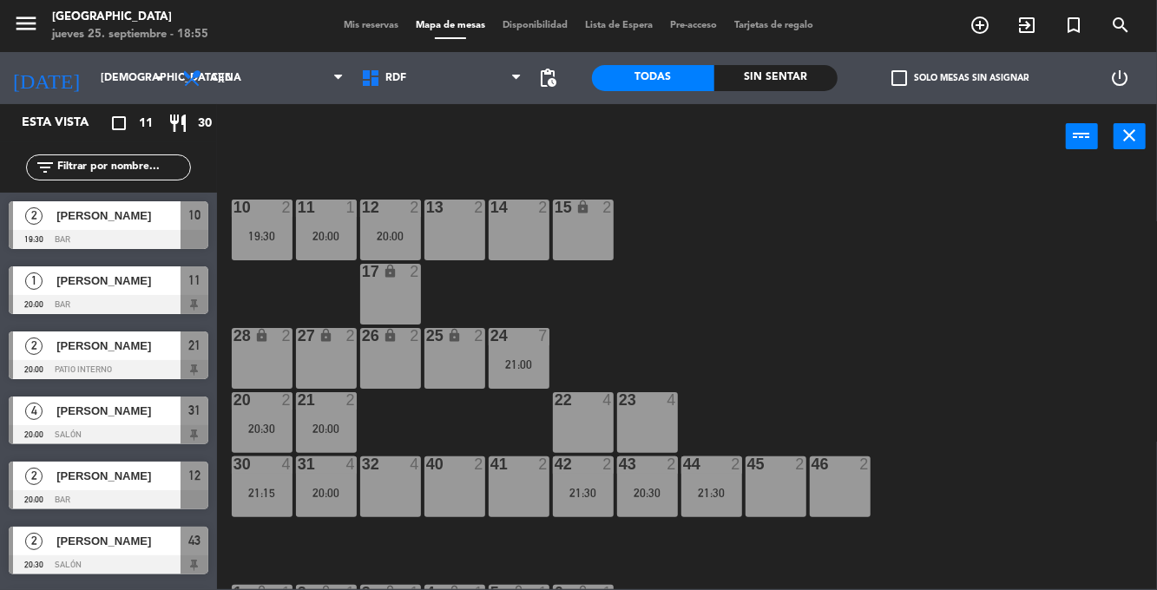
click at [937, 557] on div "10 2 19:30 11 1 20:00 12 2 20:00 13 2 14 2 15 lock 2 17 lock 2 24 7 21:00 25 lo…" at bounding box center [692, 378] width 929 height 421
click at [377, 24] on span "Mis reservas" at bounding box center [371, 26] width 72 height 10
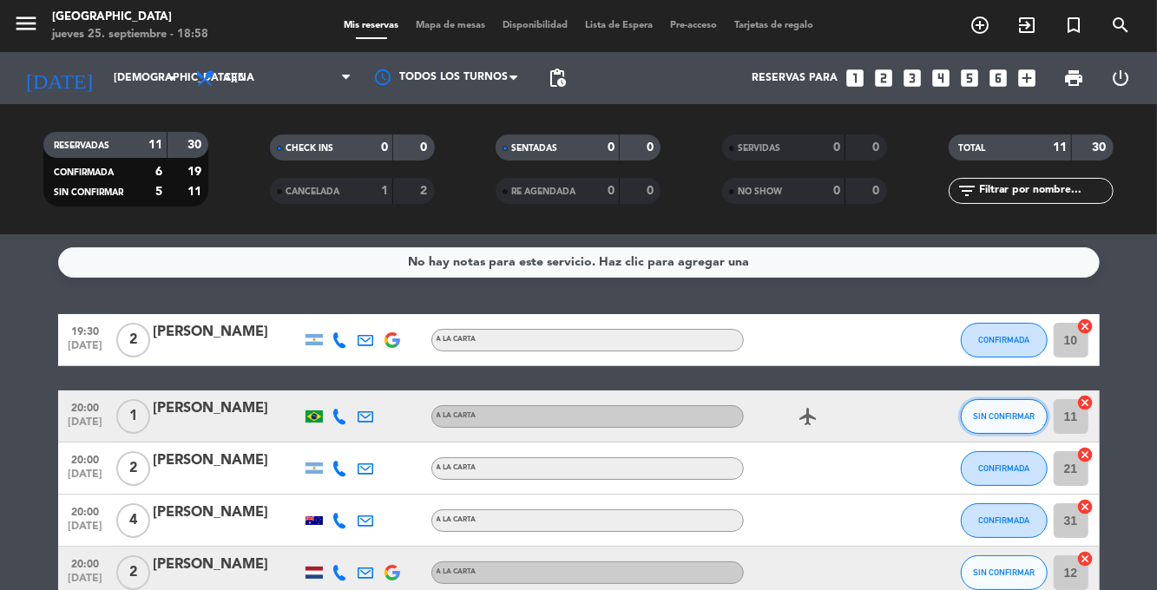
click at [1010, 419] on span "SIN CONFIRMAR" at bounding box center [1004, 416] width 62 height 10
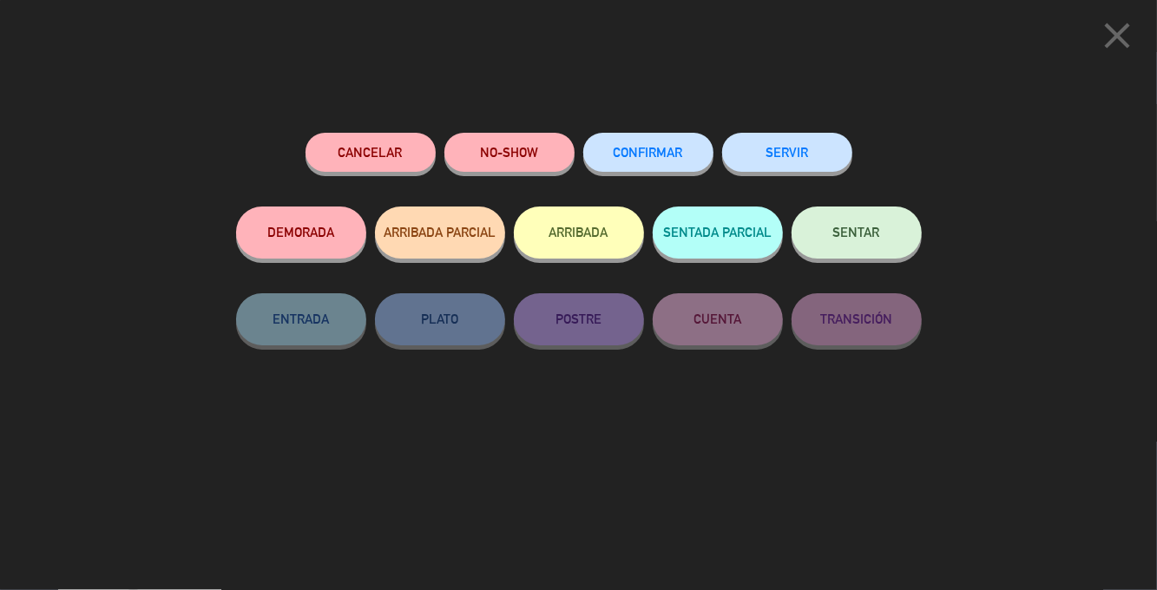
click at [661, 154] on span "CONFIRMAR" at bounding box center [648, 152] width 69 height 15
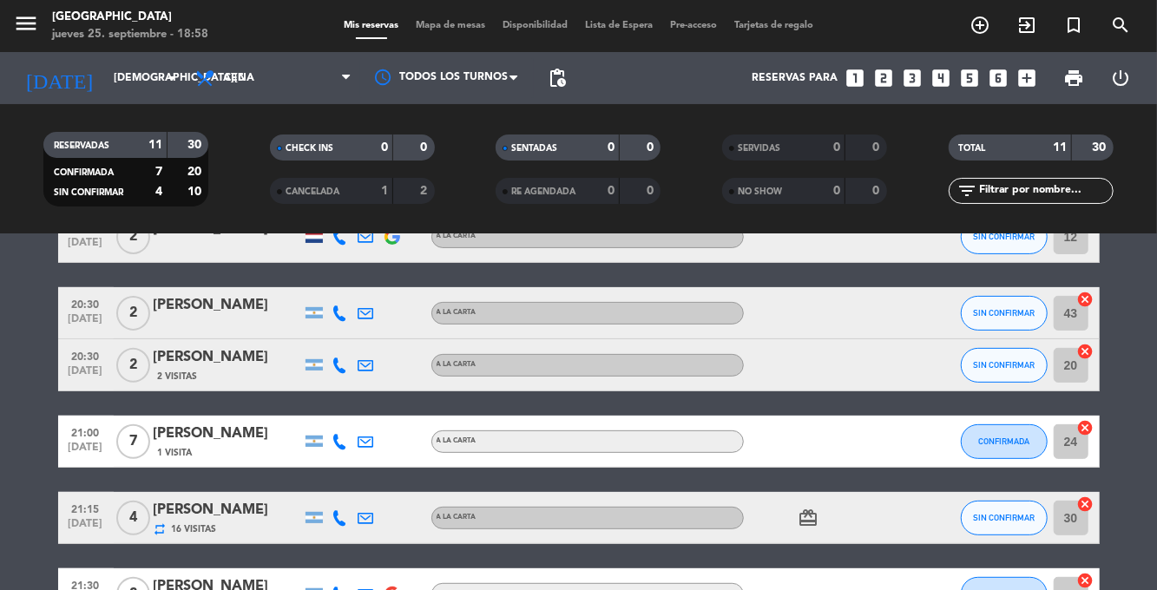
scroll to position [422, 0]
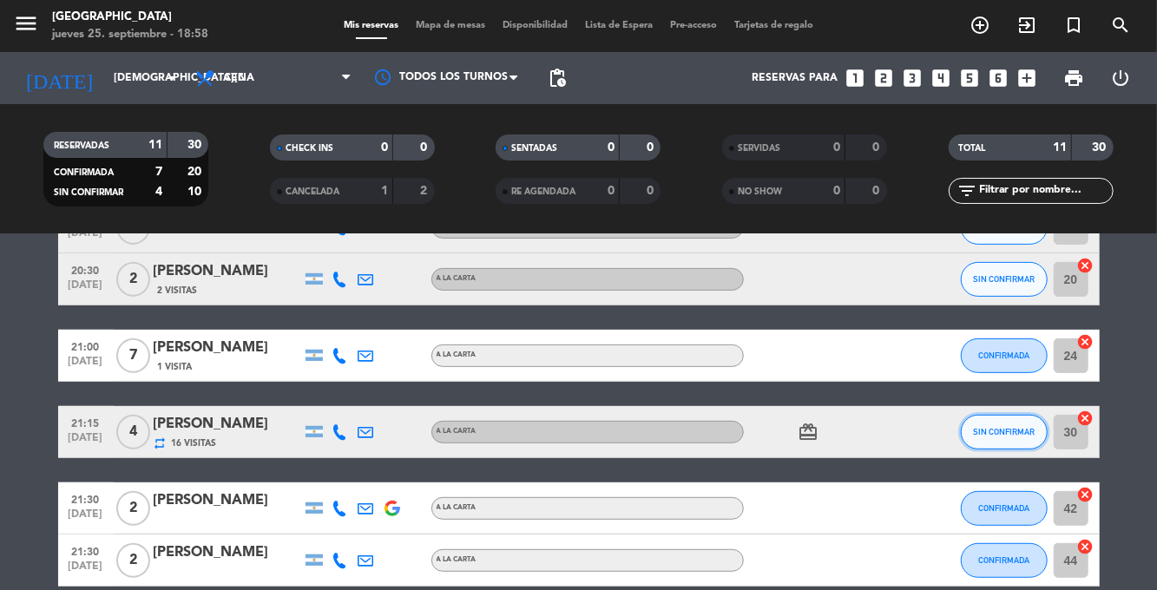
click at [1007, 444] on button "SIN CONFIRMAR" at bounding box center [1004, 432] width 87 height 35
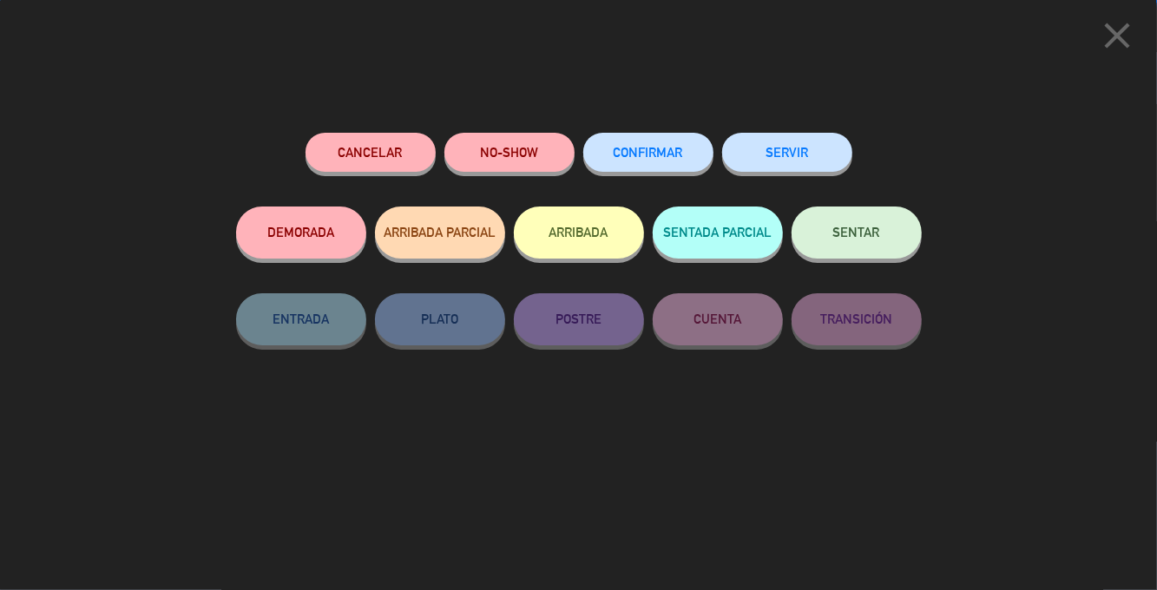
click at [666, 154] on span "CONFIRMAR" at bounding box center [648, 152] width 69 height 15
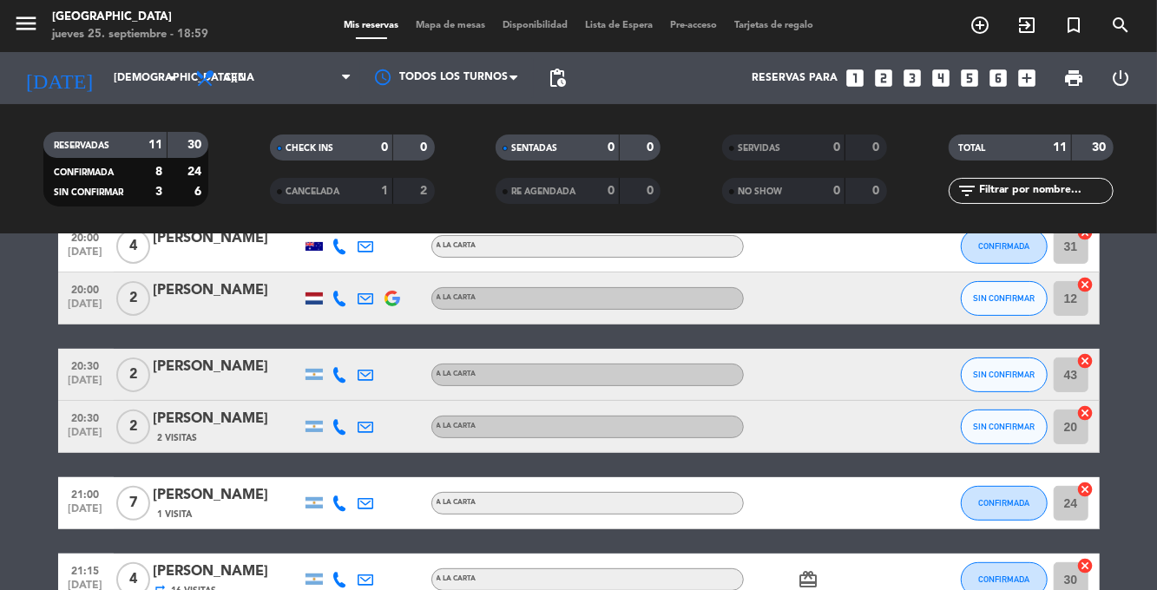
scroll to position [274, 0]
click at [218, 364] on div "[PERSON_NAME]" at bounding box center [228, 367] width 148 height 23
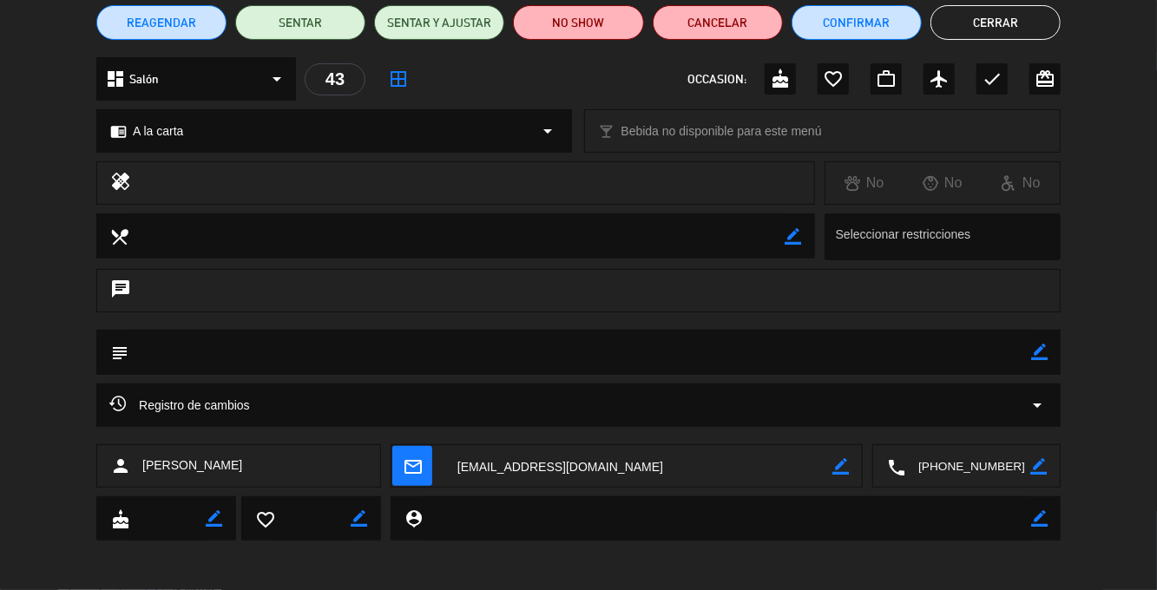
scroll to position [154, 0]
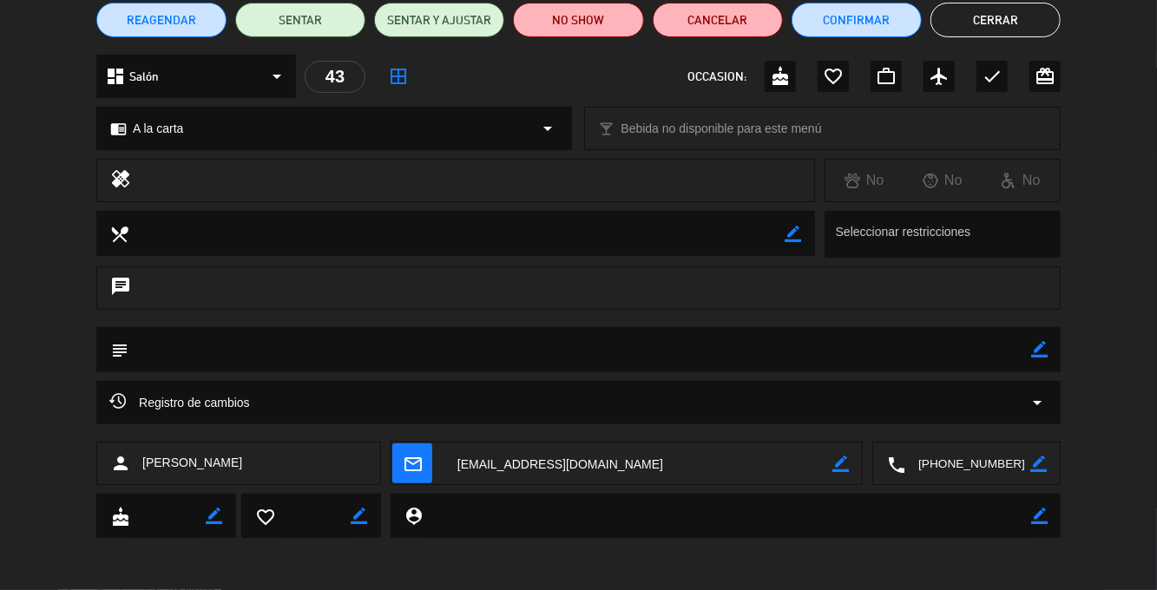
click at [172, 412] on span "Registro de cambios" at bounding box center [179, 402] width 141 height 21
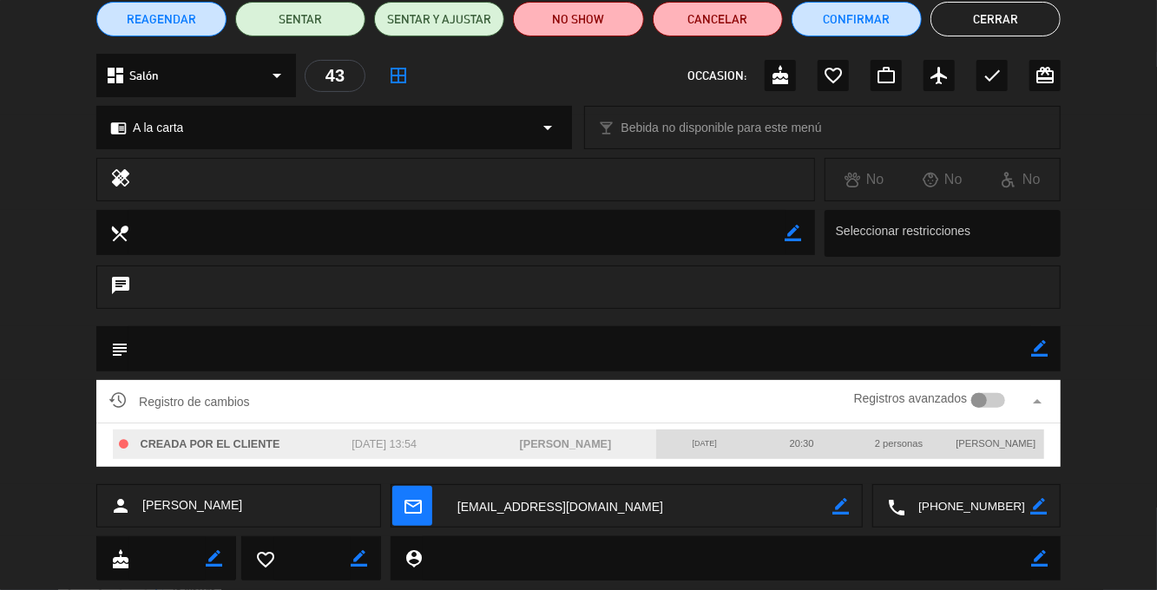
click at [1112, 354] on div "subject border_color" at bounding box center [578, 353] width 1157 height 54
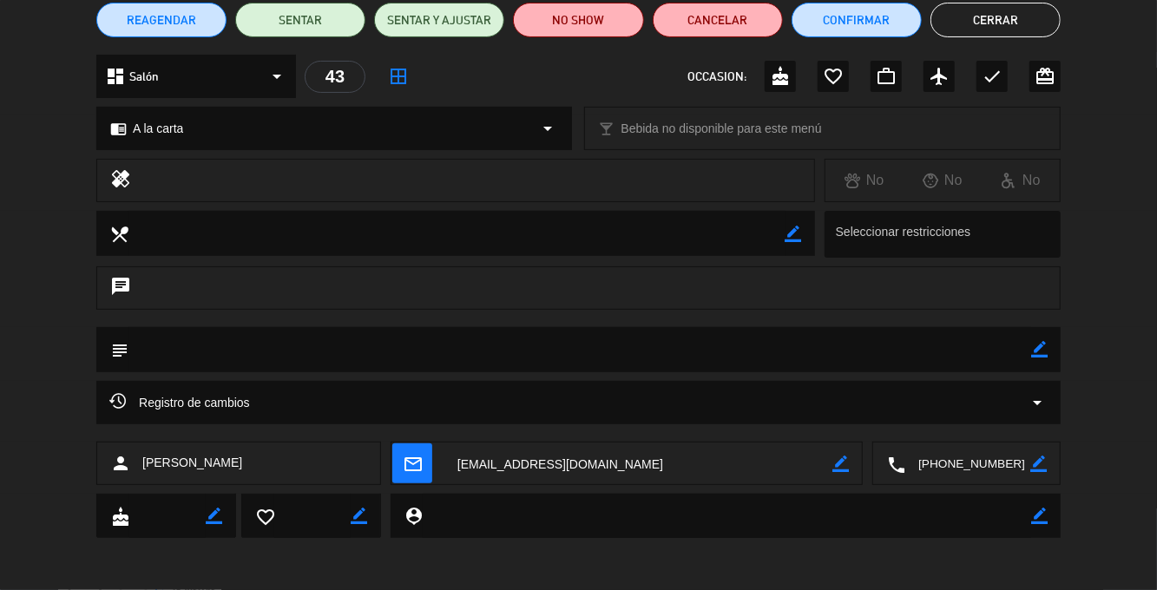
click at [1010, 23] on button "Cerrar" at bounding box center [995, 20] width 130 height 35
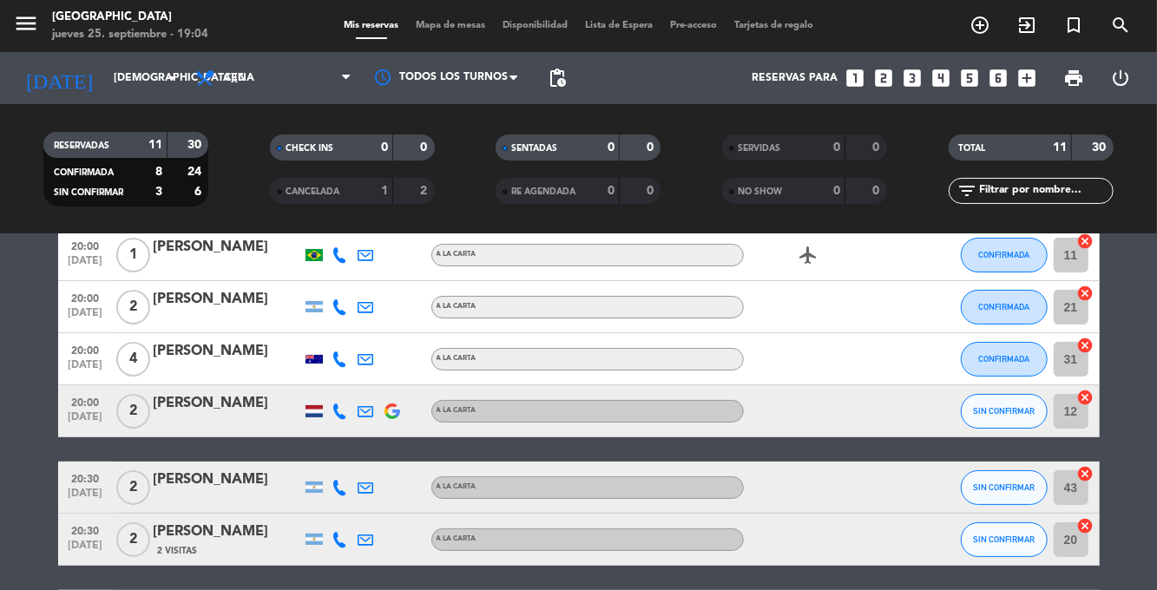
scroll to position [0, 0]
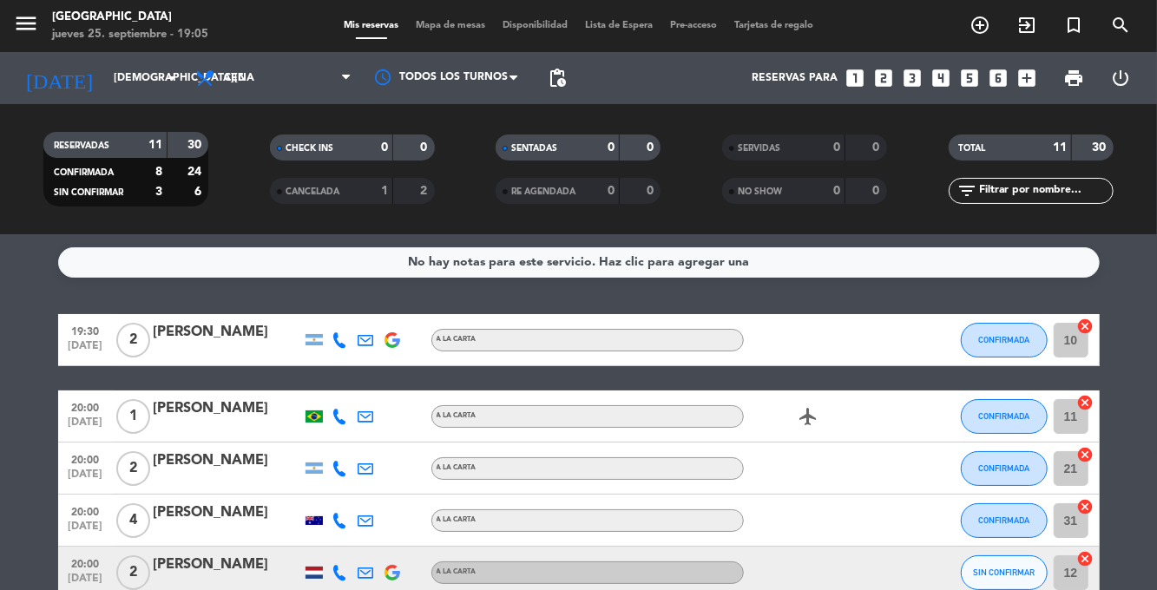
click at [453, 24] on span "Mapa de mesas" at bounding box center [450, 26] width 87 height 10
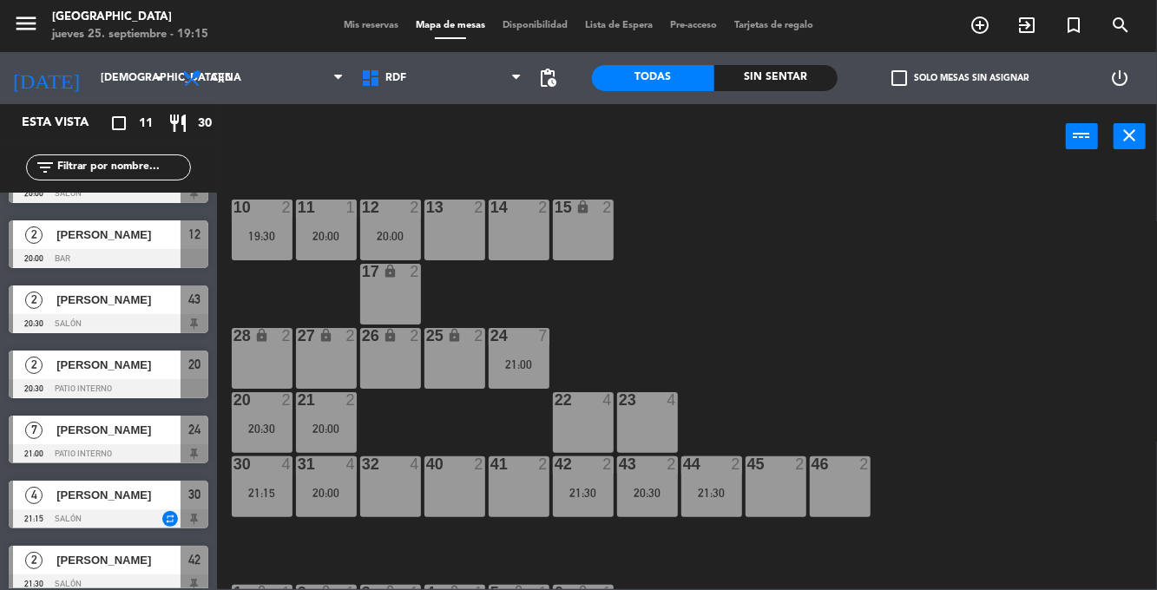
scroll to position [320, 0]
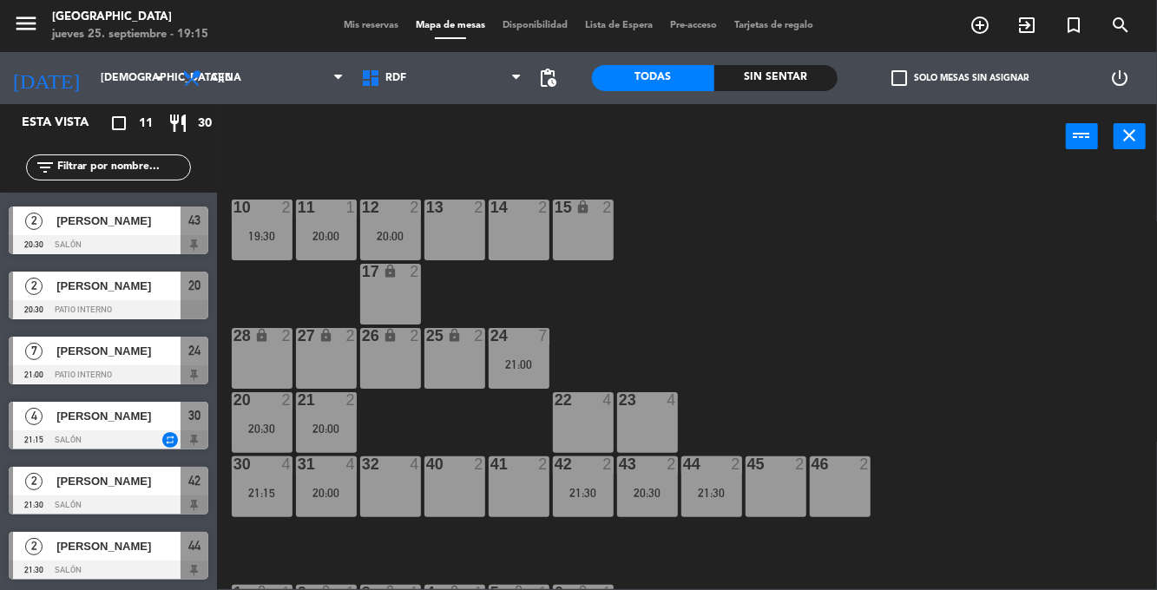
click at [344, 23] on span "Mis reservas" at bounding box center [371, 26] width 72 height 10
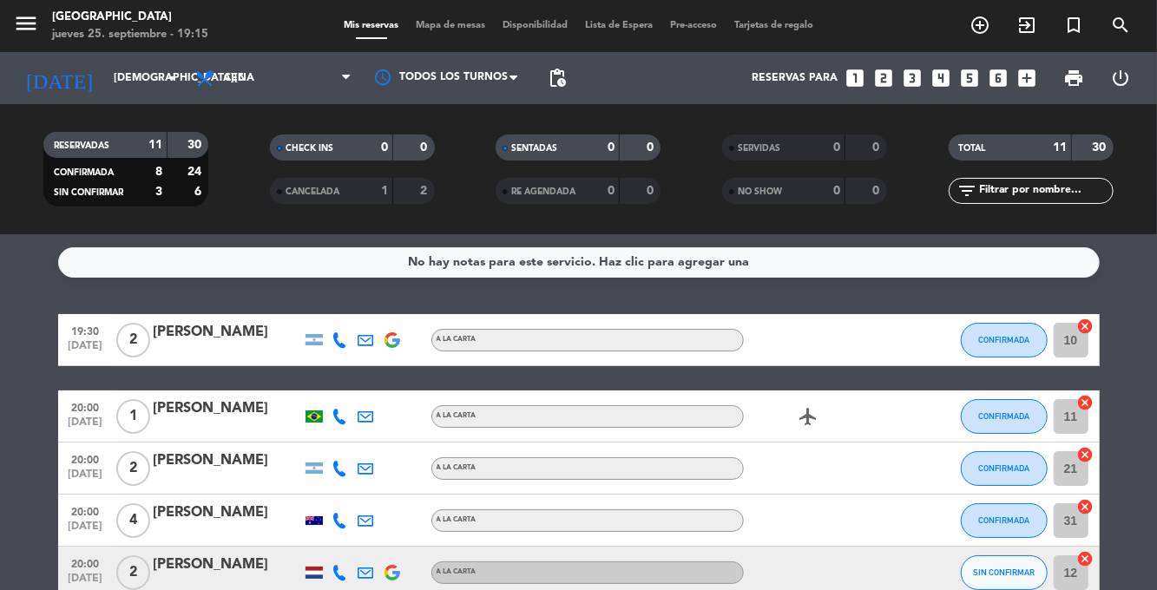
click at [421, 27] on span "Mapa de mesas" at bounding box center [450, 26] width 87 height 10
